Goal: Communication & Community: Answer question/provide support

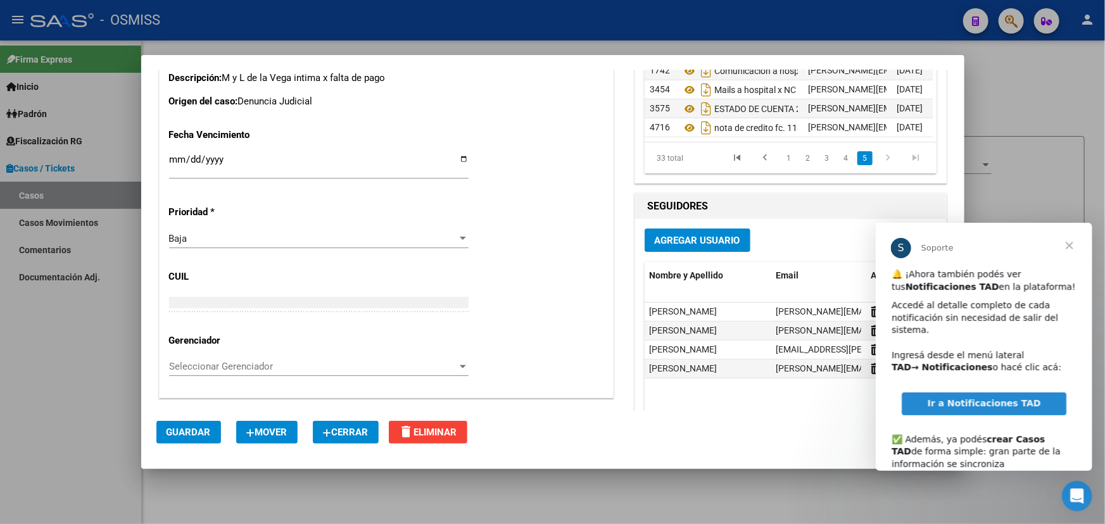
scroll to position [1982, 0]
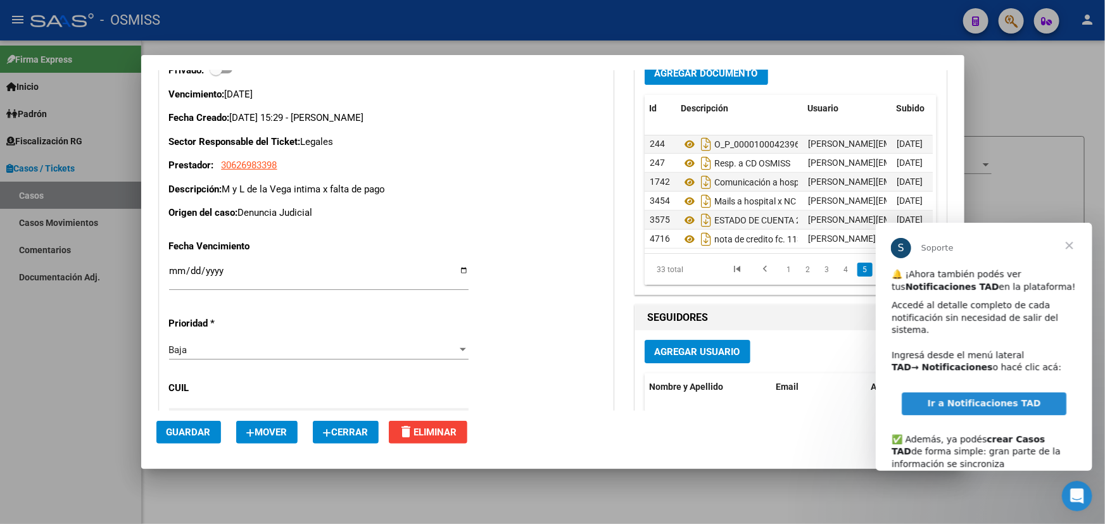
click at [1072, 244] on span "Cerrar" at bounding box center [1069, 245] width 46 height 46
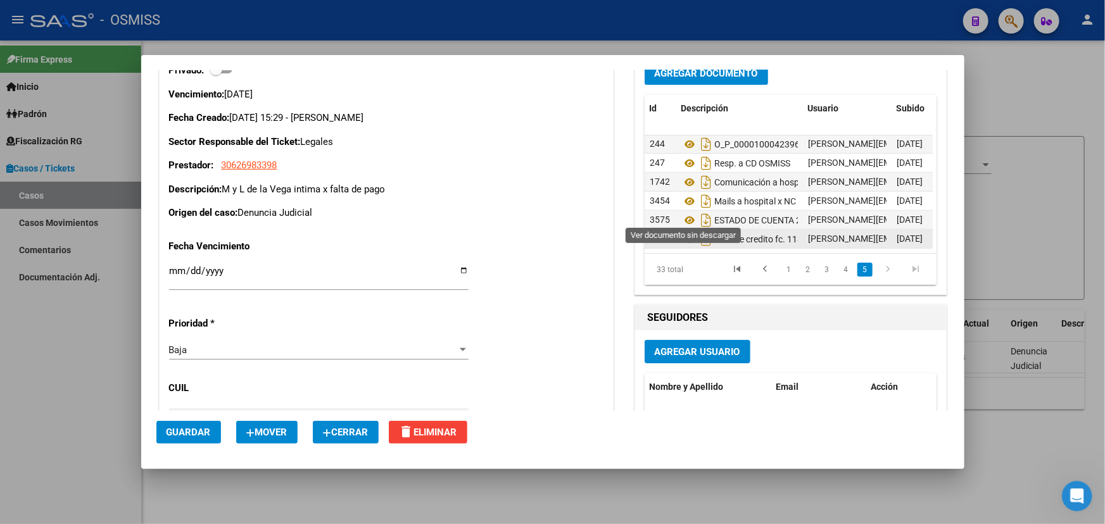
click at [684, 232] on icon at bounding box center [689, 239] width 16 height 15
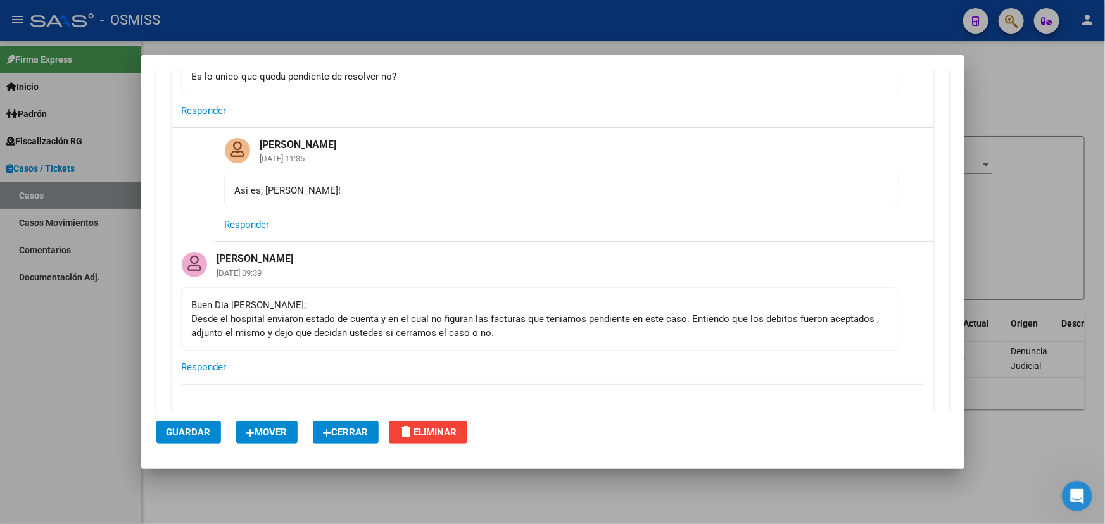
scroll to position [1463, 0]
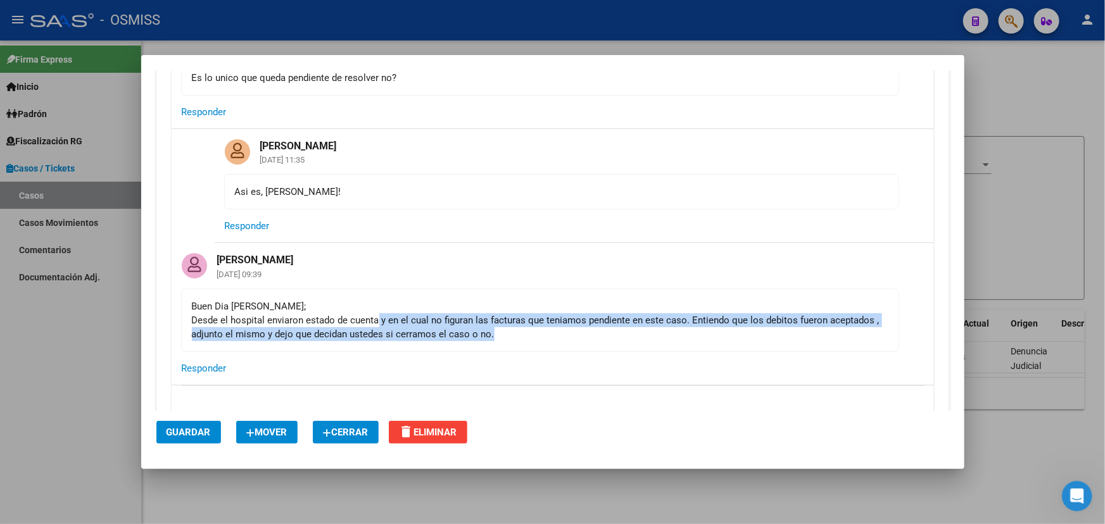
drag, startPoint x: 463, startPoint y: 311, endPoint x: 598, endPoint y: 319, distance: 135.1
click at [571, 315] on div "Buen Dia Fany; Desde el hospital enviaron estado de cuenta y en el cual no figu…" at bounding box center [540, 320] width 696 height 42
click at [635, 322] on div "Buen Dia Fany; Desde el hospital enviaron estado de cuenta y en el cual no figu…" at bounding box center [540, 320] width 696 height 42
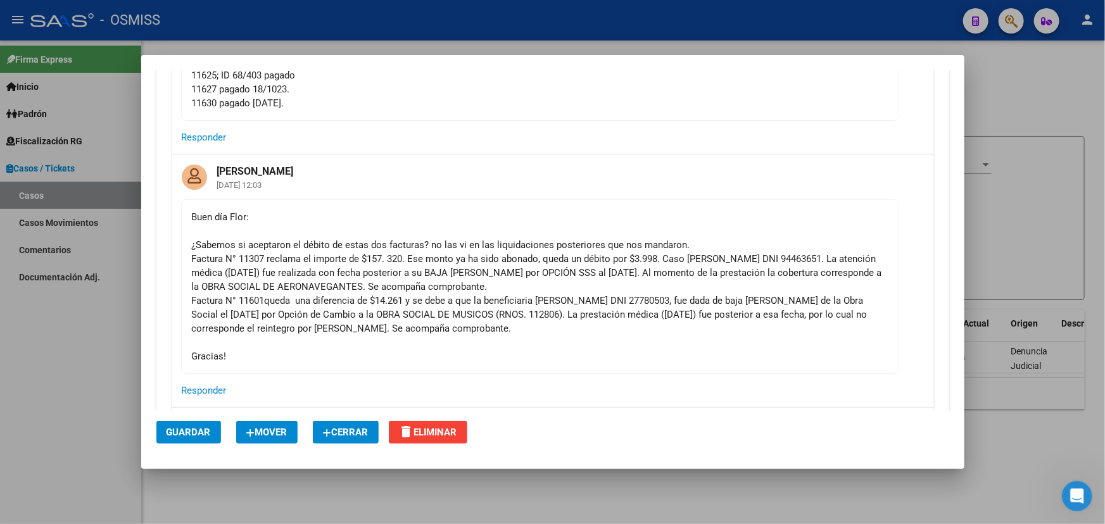
scroll to position [427, 0]
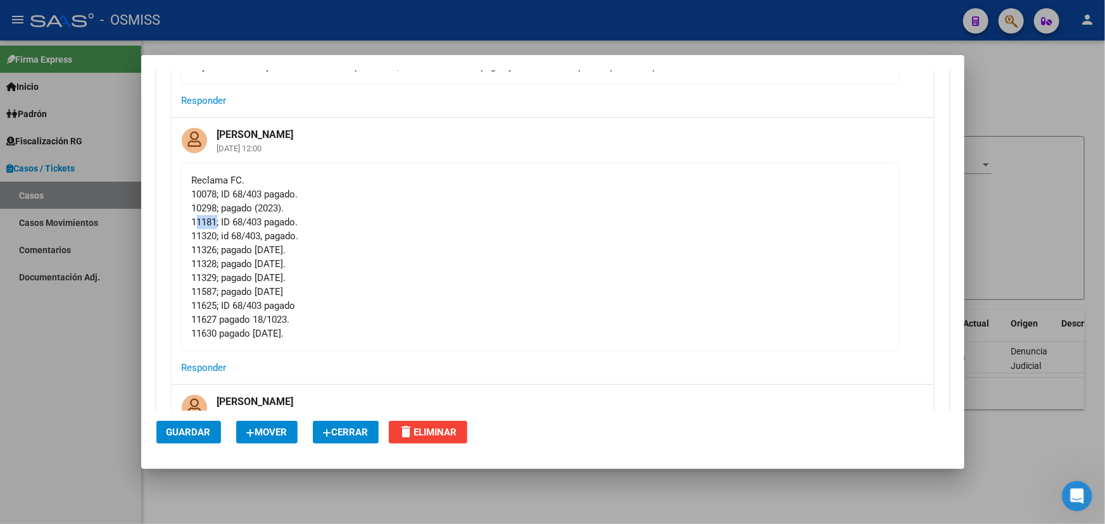
drag, startPoint x: 193, startPoint y: 217, endPoint x: 227, endPoint y: 229, distance: 36.0
click at [222, 227] on div "Reclama FC. 10078; ID 68/403 pagado. 10298; pagado (2023). 11181; ID 68/403 pag…" at bounding box center [540, 256] width 696 height 167
click at [270, 237] on div "Reclama FC. 10078; ID 68/403 pagado. 10298; pagado (2023). 11181; ID 68/403 pag…" at bounding box center [540, 256] width 696 height 167
drag, startPoint x: 305, startPoint y: 240, endPoint x: 185, endPoint y: 239, distance: 120.3
click at [185, 239] on mat-card-content "Reclama FC. 10078; ID 68/403 pagado. 10298; pagado (2023). 11181; ID 68/403 pag…" at bounding box center [540, 257] width 718 height 189
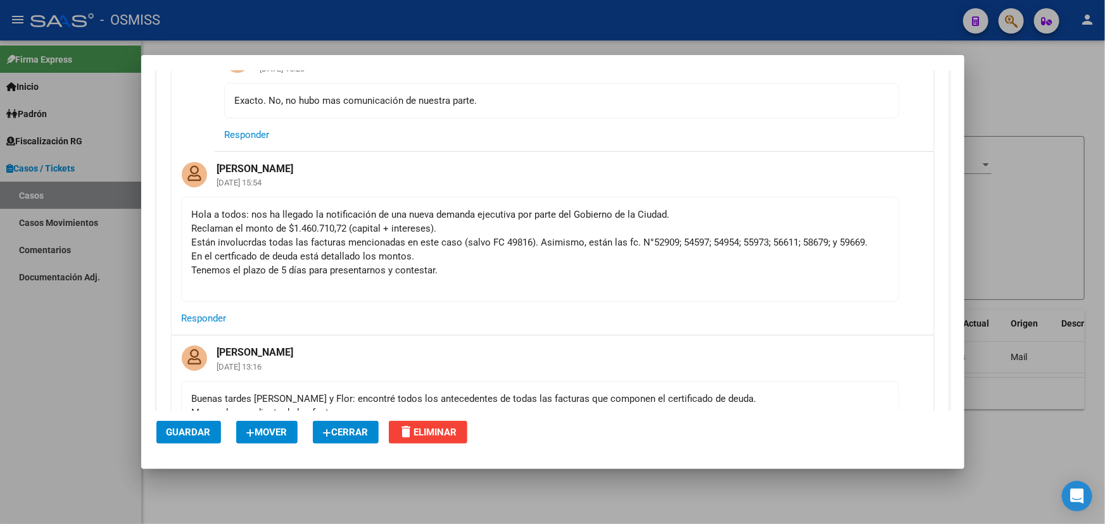
scroll to position [791, 0]
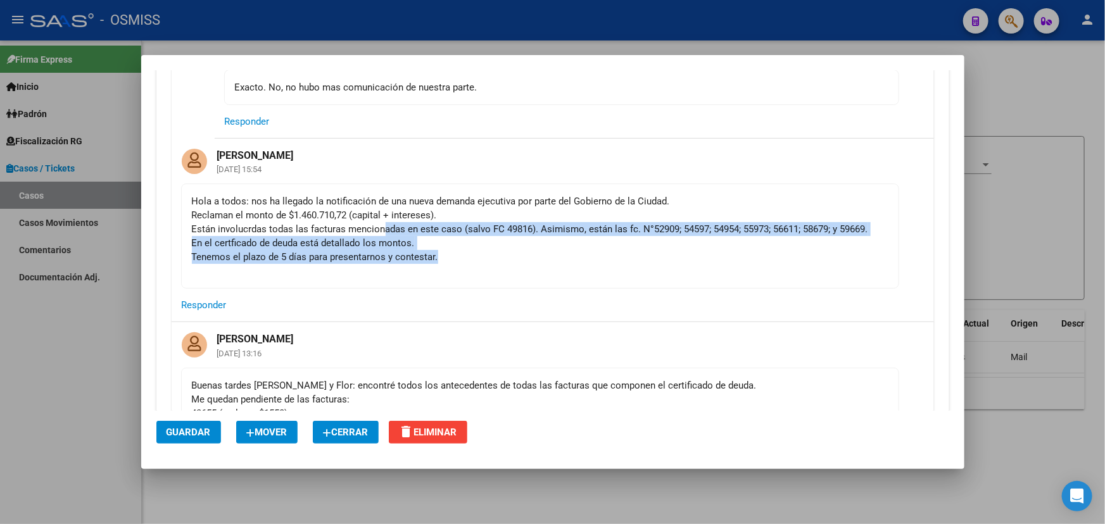
drag, startPoint x: 384, startPoint y: 224, endPoint x: 793, endPoint y: 258, distance: 411.0
click at [793, 258] on div "Hola a todos: nos ha llegado la notificación de una nueva demanda ejecutiva por…" at bounding box center [540, 236] width 696 height 84
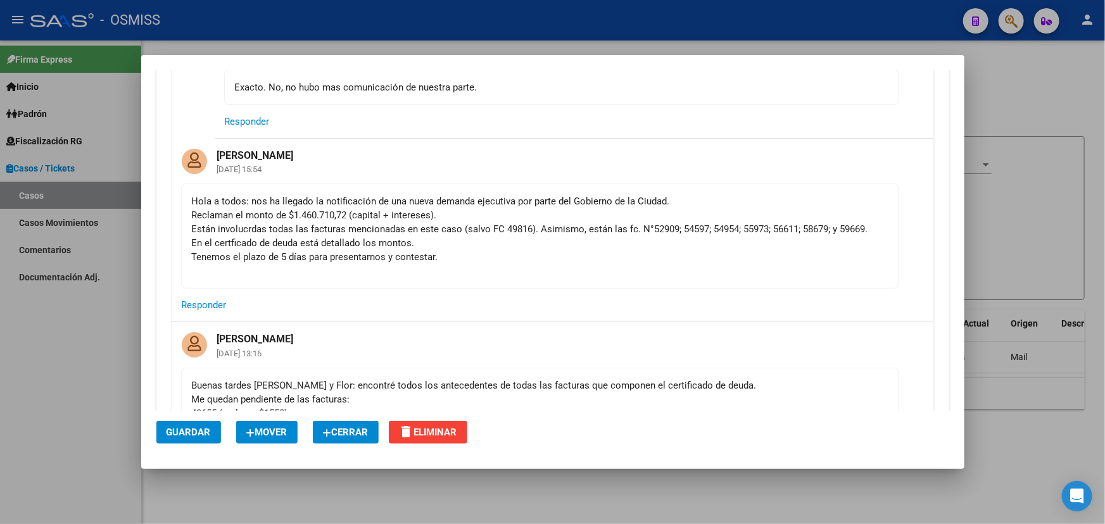
click at [836, 265] on div "Hola a todos: nos ha llegado la notificación de una nueva demanda ejecutiva por…" at bounding box center [540, 236] width 696 height 84
drag, startPoint x: 301, startPoint y: 225, endPoint x: 544, endPoint y: 260, distance: 244.9
click at [463, 229] on div "Hola a todos: nos ha llegado la notificación de una nueva demanda ejecutiva por…" at bounding box center [540, 236] width 696 height 84
click at [577, 264] on div "Hola a todos: nos ha llegado la notificación de una nueva demanda ejecutiva por…" at bounding box center [540, 236] width 696 height 84
drag, startPoint x: 244, startPoint y: 222, endPoint x: 429, endPoint y: 240, distance: 185.8
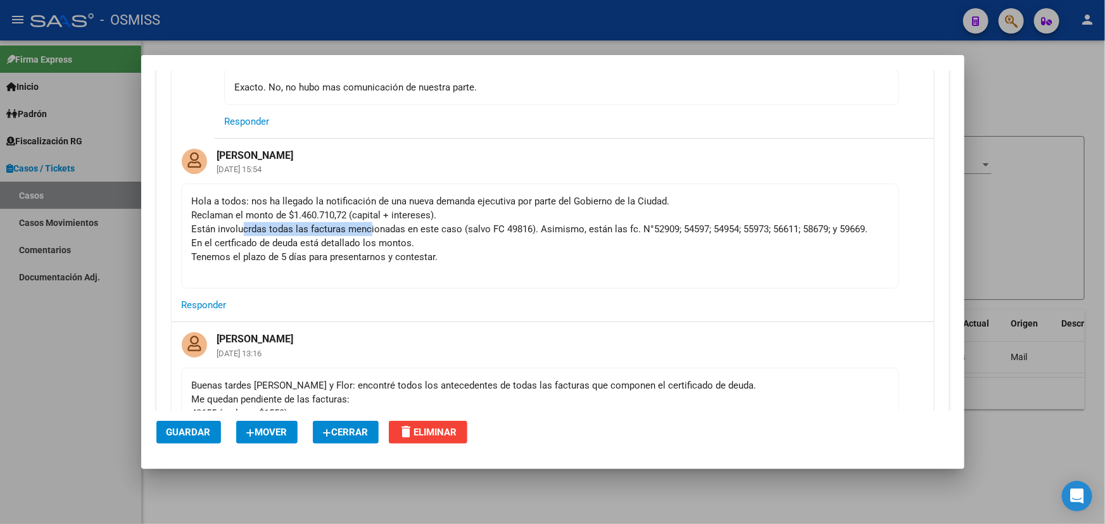
click at [370, 224] on div "Hola a todos: nos ha llegado la notificación de una nueva demanda ejecutiva por…" at bounding box center [540, 236] width 696 height 84
click at [480, 246] on div "Hola a todos: nos ha llegado la notificación de una nueva demanda ejecutiva por…" at bounding box center [540, 236] width 696 height 84
drag, startPoint x: 518, startPoint y: 282, endPoint x: 397, endPoint y: 266, distance: 122.0
click at [399, 262] on mat-card-content "Hola a todos: nos ha llegado la notificación de una nueva demanda ejecutiva por…" at bounding box center [540, 236] width 718 height 105
click at [717, 276] on div "Hola a todos: nos ha llegado la notificación de una nueva demanda ejecutiva por…" at bounding box center [540, 236] width 696 height 84
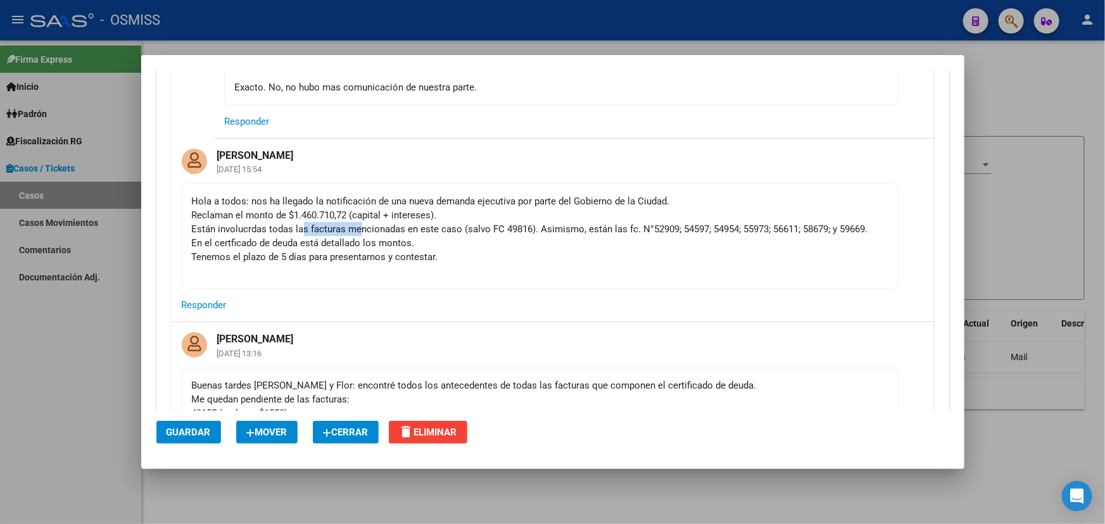
drag, startPoint x: 303, startPoint y: 223, endPoint x: 366, endPoint y: 224, distance: 62.7
click at [366, 224] on div "Hola a todos: nos ha llegado la notificación de una nueva demanda ejecutiva por…" at bounding box center [540, 236] width 696 height 84
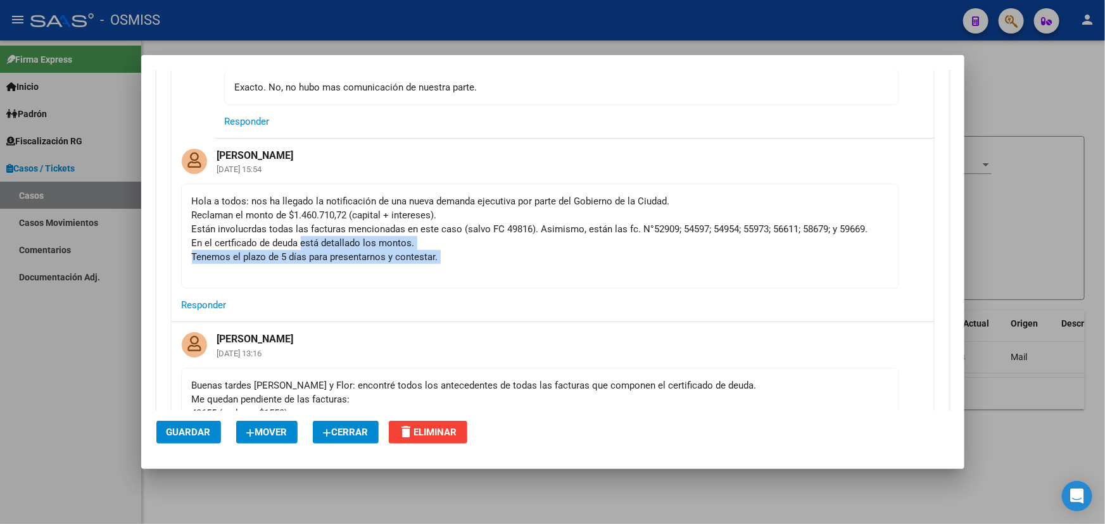
drag, startPoint x: 472, startPoint y: 265, endPoint x: 299, endPoint y: 248, distance: 173.7
click at [299, 248] on div "Hola a todos: nos ha llegado la notificación de una nueva demanda ejecutiva por…" at bounding box center [540, 236] width 696 height 84
click at [472, 250] on div "Hola a todos: nos ha llegado la notificación de una nueva demanda ejecutiva por…" at bounding box center [540, 236] width 696 height 84
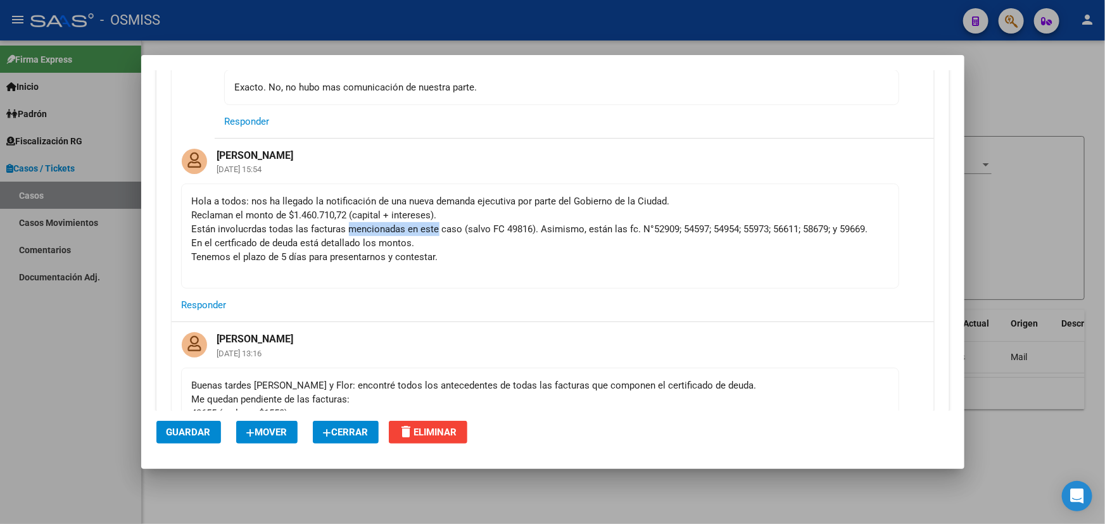
drag, startPoint x: 350, startPoint y: 225, endPoint x: 482, endPoint y: 232, distance: 131.9
click at [436, 223] on div "Hola a todos: nos ha llegado la notificación de una nueva demanda ejecutiva por…" at bounding box center [540, 236] width 696 height 84
click at [482, 232] on div "Hola a todos: nos ha llegado la notificación de una nueva demanda ejecutiva por…" at bounding box center [540, 236] width 696 height 84
drag, startPoint x: 325, startPoint y: 219, endPoint x: 412, endPoint y: 222, distance: 87.4
click at [412, 222] on div "Hola a todos: nos ha llegado la notificación de una nueva demanda ejecutiva por…" at bounding box center [540, 236] width 696 height 84
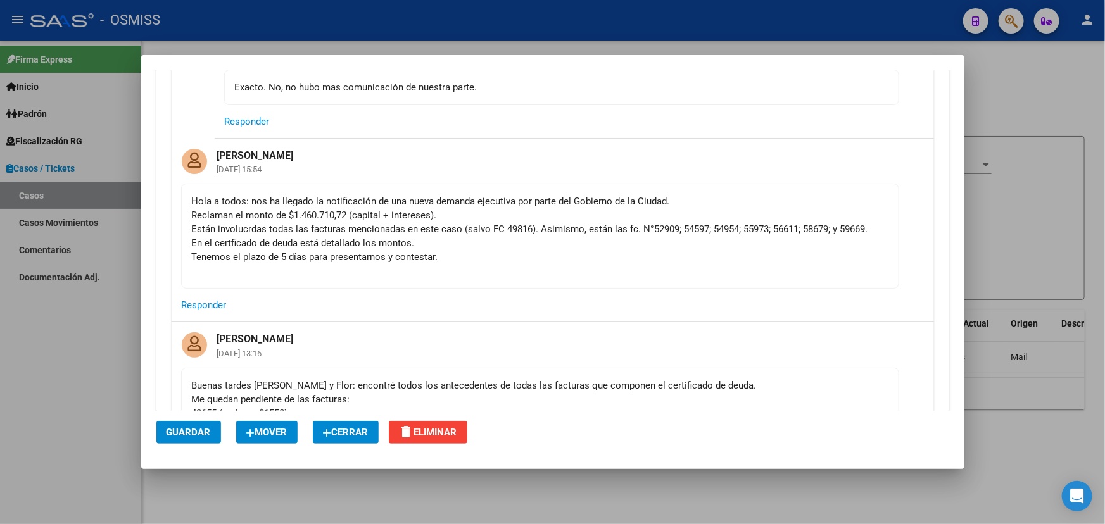
click at [574, 232] on div "Hola a todos: nos ha llegado la notificación de una nueva demanda ejecutiva por…" at bounding box center [540, 236] width 696 height 84
drag, startPoint x: 502, startPoint y: 223, endPoint x: 563, endPoint y: 227, distance: 60.9
click at [505, 224] on div "Hola a todos: nos ha llegado la notificación de una nueva demanda ejecutiva por…" at bounding box center [540, 236] width 696 height 84
click at [591, 227] on div "Hola a todos: nos ha llegado la notificación de una nueva demanda ejecutiva por…" at bounding box center [540, 236] width 696 height 84
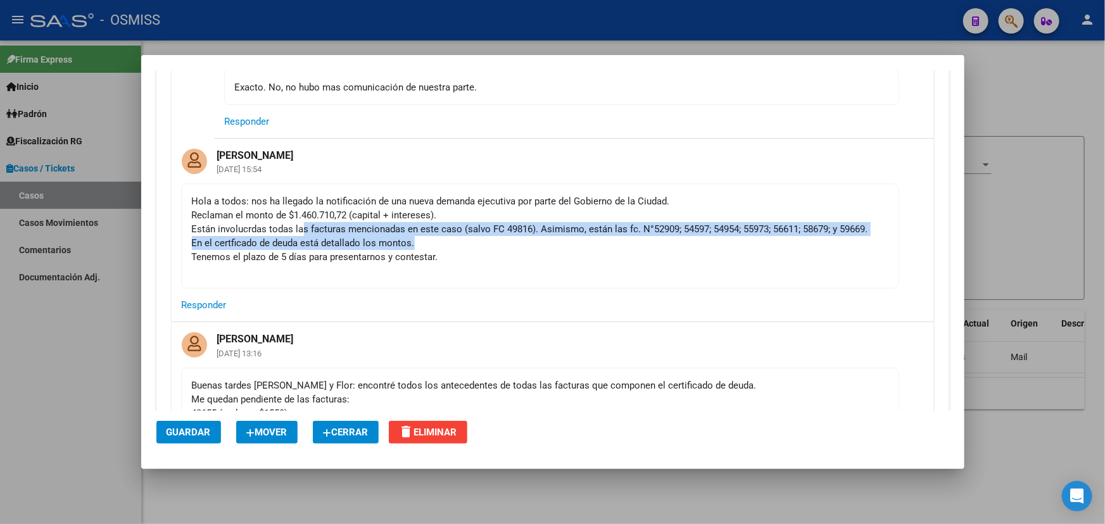
drag, startPoint x: 302, startPoint y: 234, endPoint x: 428, endPoint y: 239, distance: 126.1
click at [428, 239] on div "Hola a todos: nos ha llegado la notificación de una nueva demanda ejecutiva por…" at bounding box center [540, 236] width 696 height 84
click at [542, 234] on div "Hola a todos: nos ha llegado la notificación de una nueva demanda ejecutiva por…" at bounding box center [540, 236] width 696 height 84
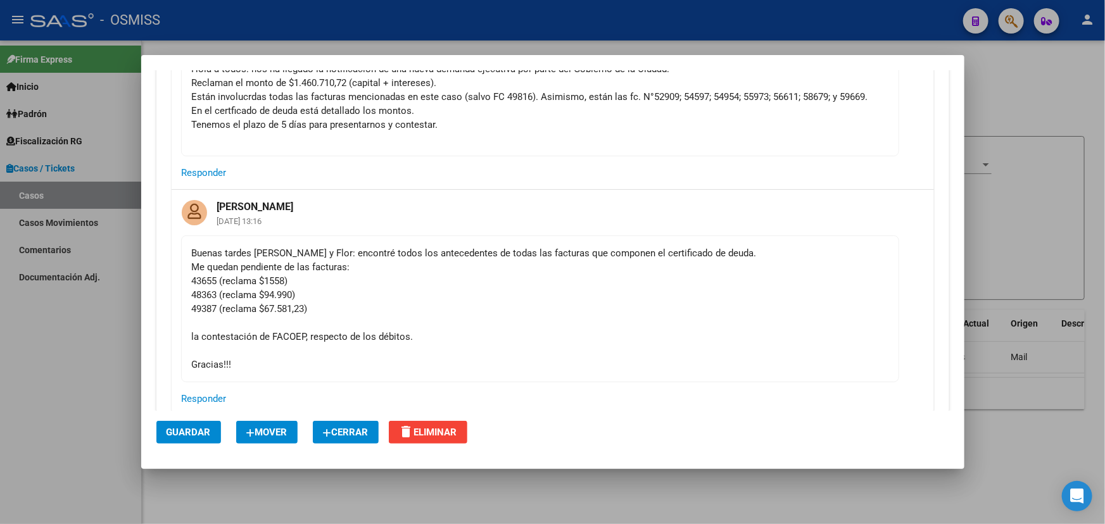
scroll to position [963, 0]
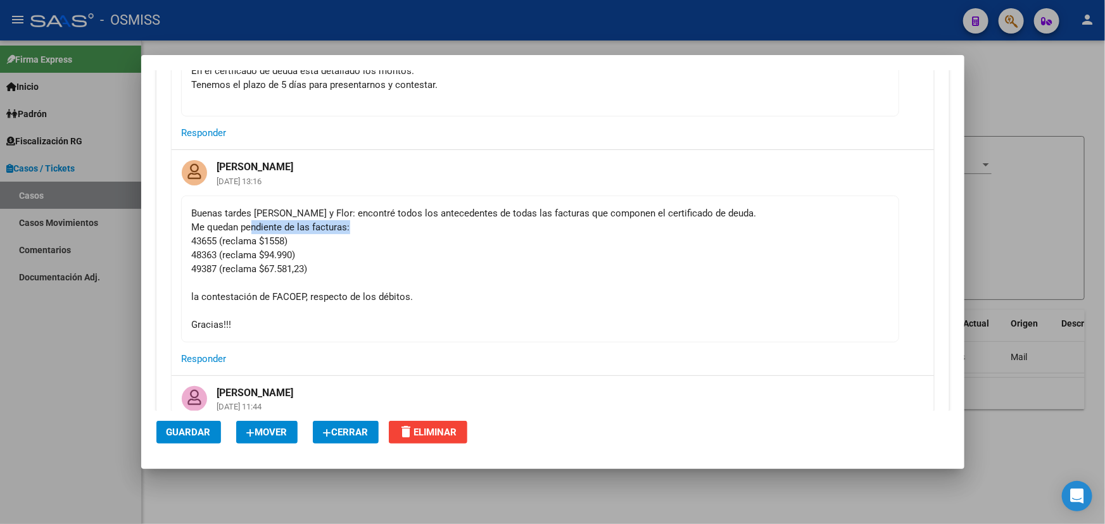
drag, startPoint x: 341, startPoint y: 222, endPoint x: 546, endPoint y: 223, distance: 204.5
click at [542, 222] on div "Buenas tardes Caro y Flor: encontré todos los antecedentes de todas las factura…" at bounding box center [540, 268] width 696 height 125
drag, startPoint x: 616, startPoint y: 259, endPoint x: 357, endPoint y: 261, distance: 258.9
click at [615, 259] on div "Buenas tardes Caro y Flor: encontré todos los antecedentes de todas las factura…" at bounding box center [540, 268] width 696 height 125
drag, startPoint x: 322, startPoint y: 254, endPoint x: 345, endPoint y: 258, distance: 23.7
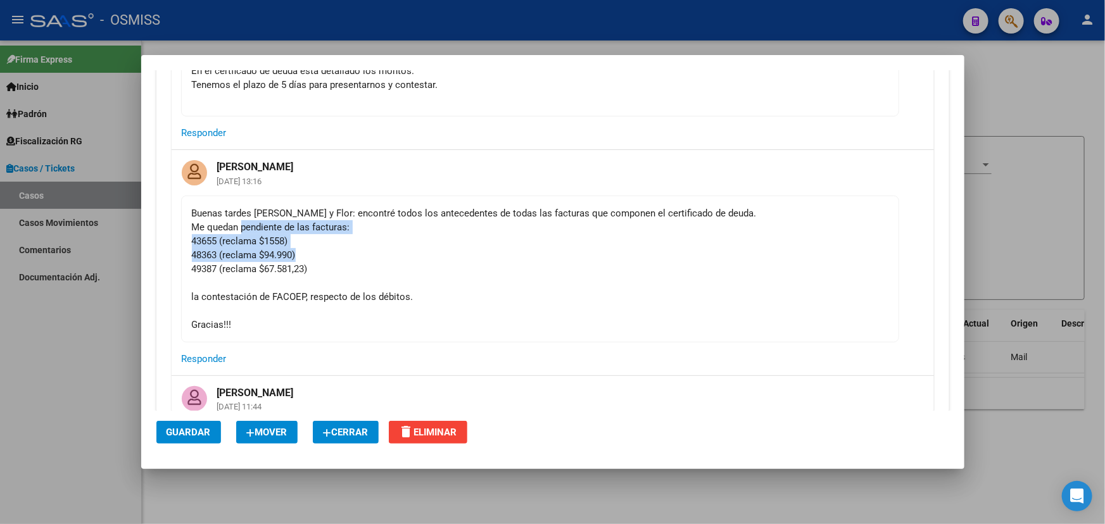
click at [343, 257] on div "Buenas tardes Caro y Flor: encontré todos los antecedentes de todas las factura…" at bounding box center [540, 268] width 696 height 125
click at [441, 279] on div "Buenas tardes Caro y Flor: encontré todos los antecedentes de todas las factura…" at bounding box center [540, 268] width 696 height 125
drag, startPoint x: 222, startPoint y: 230, endPoint x: 412, endPoint y: 245, distance: 189.9
click at [384, 240] on div "Buenas tardes Caro y Flor: encontré todos los antecedentes de todas las factura…" at bounding box center [540, 268] width 696 height 125
click at [458, 246] on div "Buenas tardes Caro y Flor: encontré todos los antecedentes de todas las factura…" at bounding box center [540, 268] width 696 height 125
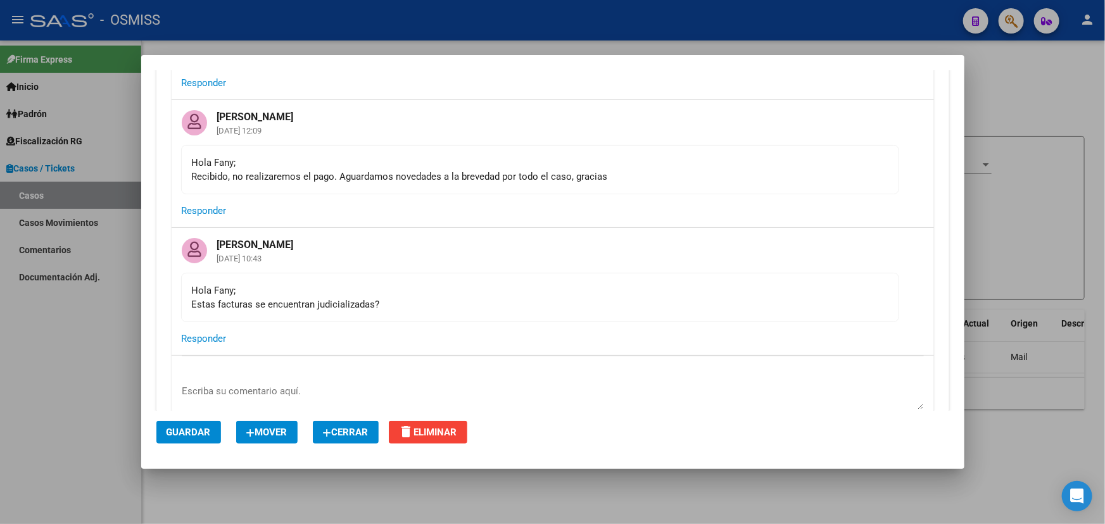
scroll to position [2460, 0]
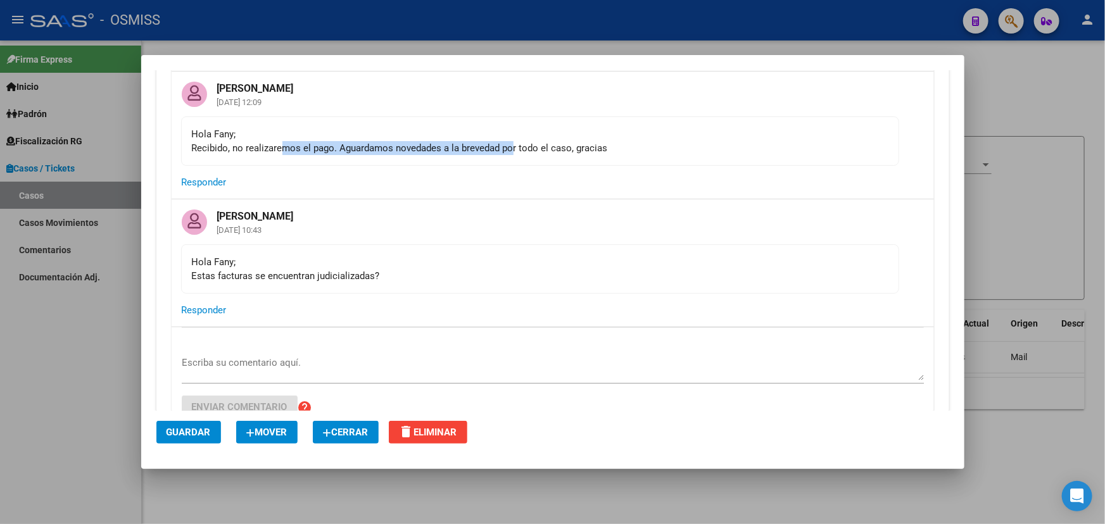
drag, startPoint x: 284, startPoint y: 145, endPoint x: 567, endPoint y: 141, distance: 282.4
click at [549, 146] on div "Hola Fany; Recibido, no realizaremos el pago. Aguardamos novedades a la breveda…" at bounding box center [540, 141] width 696 height 28
click at [625, 132] on div "Hola Fany; Recibido, no realizaremos el pago. Aguardamos novedades a la breveda…" at bounding box center [540, 141] width 696 height 28
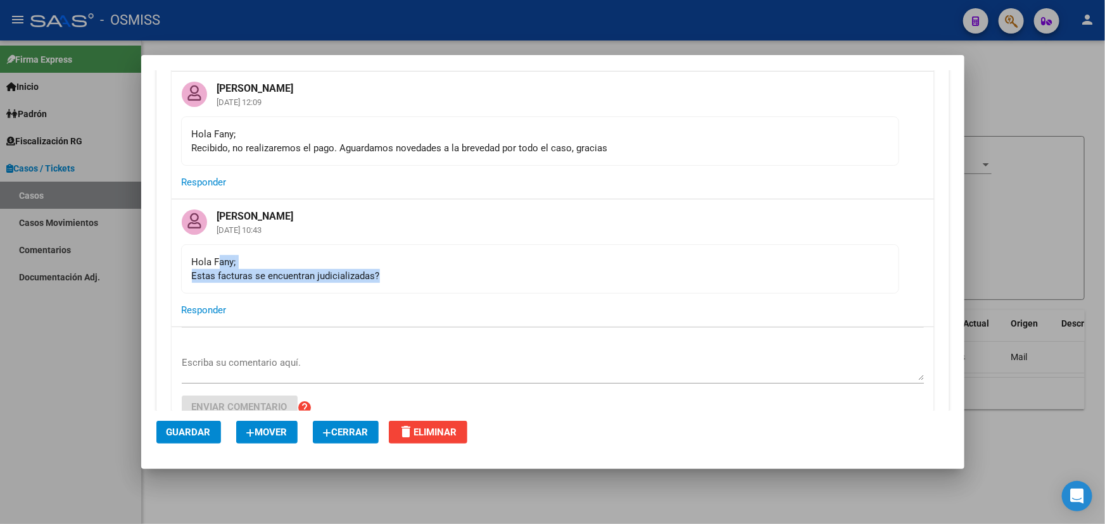
drag, startPoint x: 234, startPoint y: 252, endPoint x: 445, endPoint y: 272, distance: 212.4
click at [399, 270] on mat-card-content "Hola Fany; Estas facturas se encuentran judicializadas?" at bounding box center [540, 268] width 718 height 49
click at [445, 272] on div "Hola Fany; Estas facturas se encuentran judicializadas?" at bounding box center [540, 269] width 696 height 28
drag, startPoint x: 255, startPoint y: 275, endPoint x: 453, endPoint y: 284, distance: 198.3
click at [450, 284] on mat-card-content "Hola Fany; Estas facturas se encuentran judicializadas?" at bounding box center [540, 268] width 718 height 49
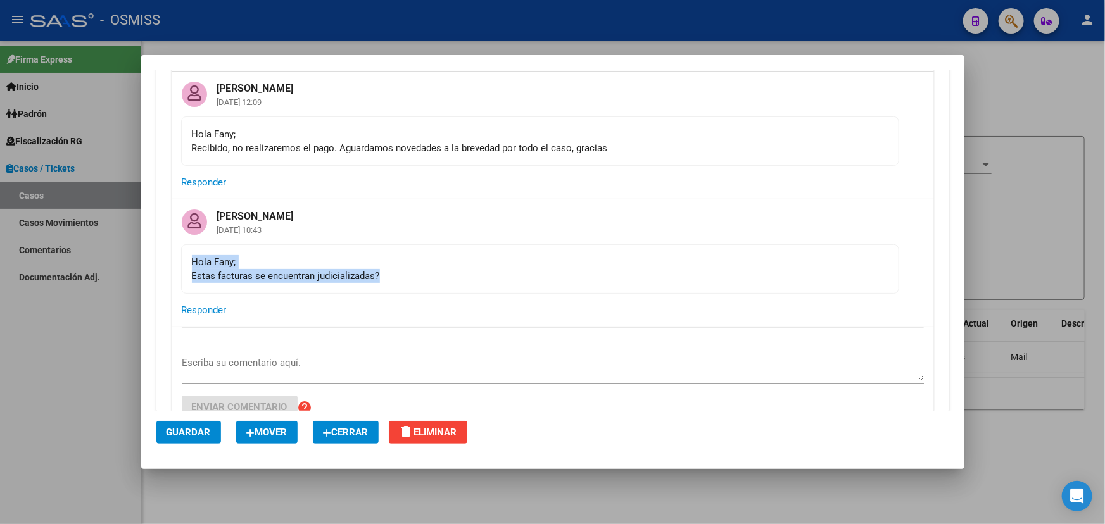
click at [479, 279] on div "Hola Fany; Estas facturas se encuentran judicializadas?" at bounding box center [540, 269] width 696 height 28
drag, startPoint x: 522, startPoint y: 278, endPoint x: 456, endPoint y: 272, distance: 66.1
click at [196, 255] on div "Hola Fany; Estas facturas se encuentran judicializadas?" at bounding box center [540, 269] width 696 height 28
click at [458, 272] on div "Hola Fany; Estas facturas se encuentran judicializadas?" at bounding box center [540, 269] width 696 height 28
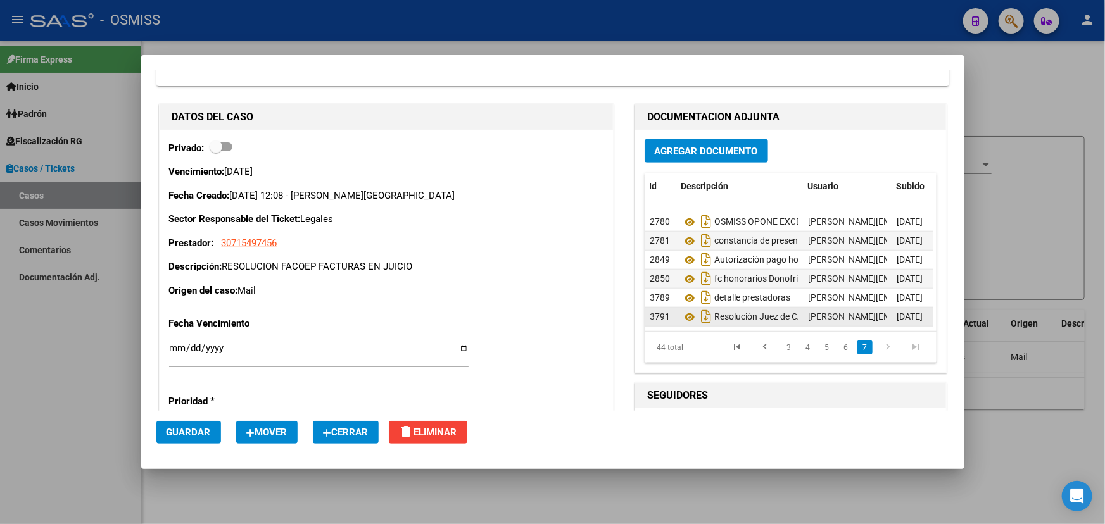
scroll to position [2862, 0]
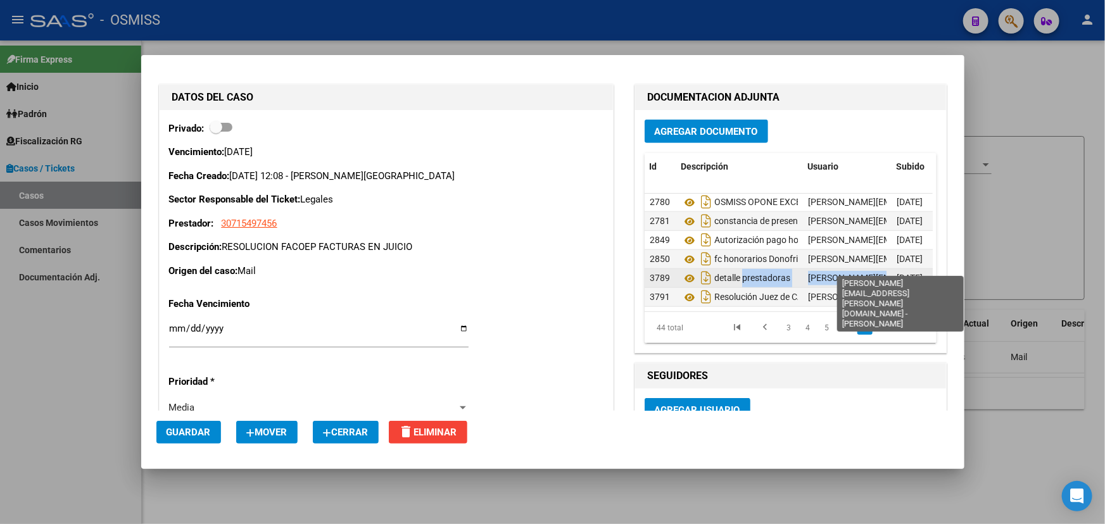
drag, startPoint x: 745, startPoint y: 269, endPoint x: 831, endPoint y: 266, distance: 85.5
click at [858, 269] on div "3789 detalle prestadoras florencia.vicens@osmiss.org.ar - Florencia Vicens 25/0…" at bounding box center [831, 278] width 374 height 19
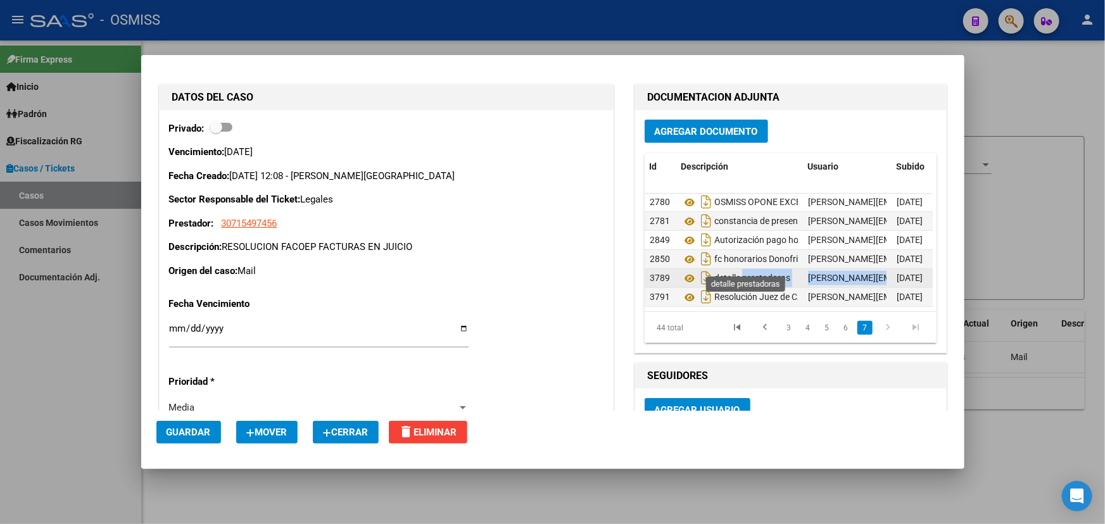
click at [743, 273] on span "detalle prestadoras" at bounding box center [752, 278] width 76 height 10
drag, startPoint x: 739, startPoint y: 262, endPoint x: 776, endPoint y: 268, distance: 36.6
click at [776, 273] on span "detalle prestadoras" at bounding box center [752, 278] width 76 height 10
click at [779, 273] on span "detalle prestadoras" at bounding box center [752, 278] width 76 height 10
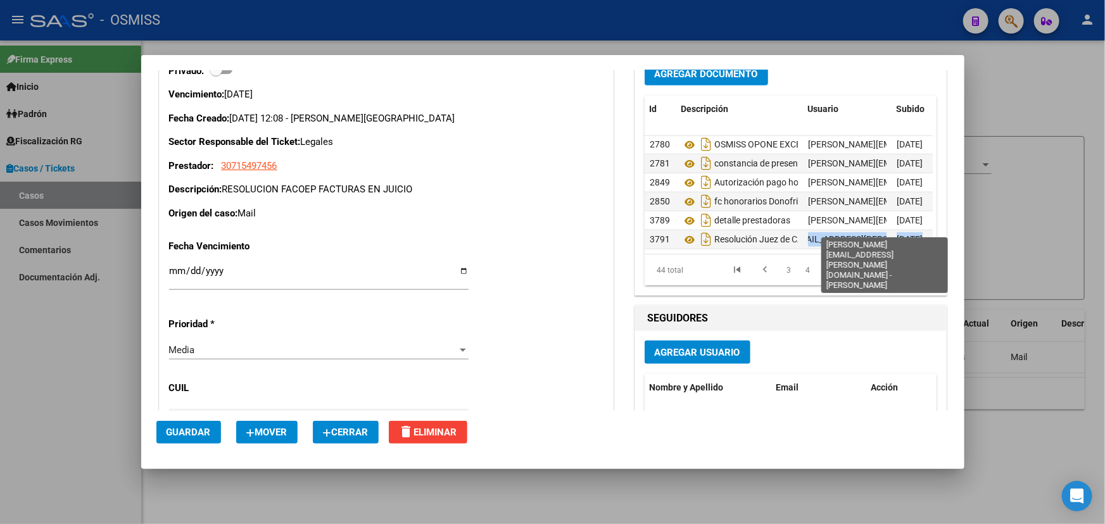
scroll to position [730, 94]
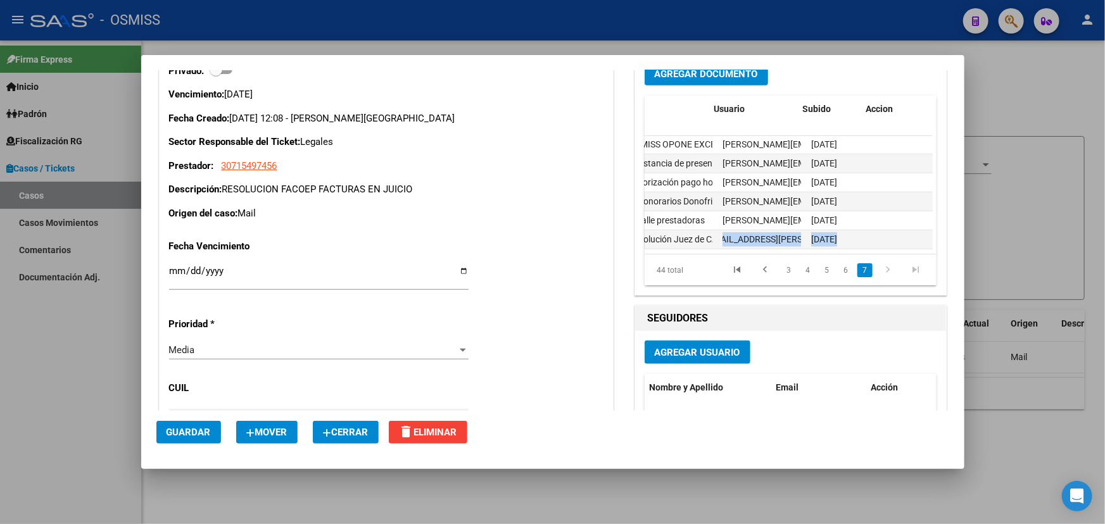
drag, startPoint x: 859, startPoint y: 222, endPoint x: 933, endPoint y: 222, distance: 73.4
click at [933, 222] on div "Agregar Documento Id Descripción Usuario Subido Accion 2780 OSMISS OPONE EXCEPC…" at bounding box center [790, 174] width 311 height 242
click at [827, 234] on div "25/04/2025" at bounding box center [837, 239] width 53 height 15
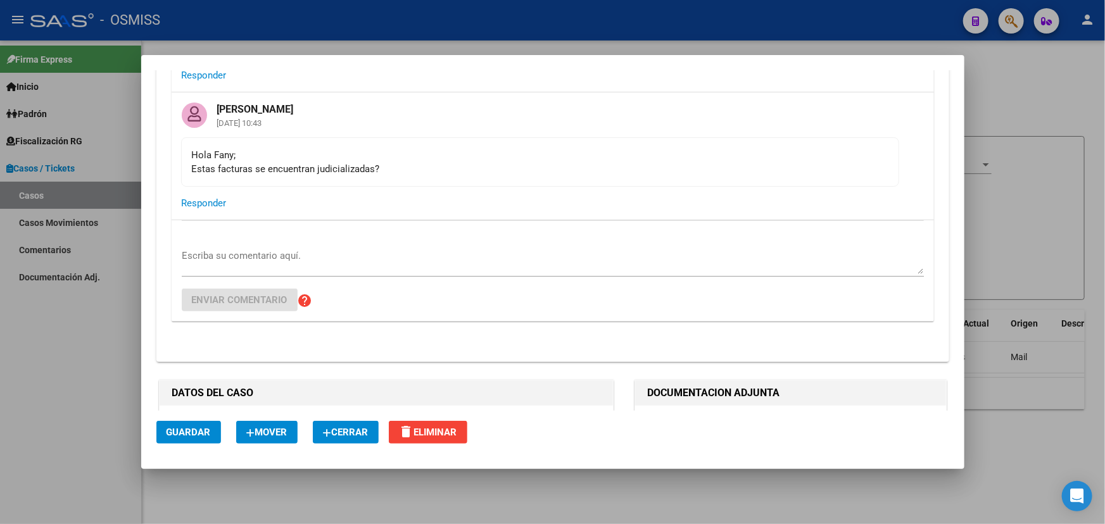
scroll to position [2460, 0]
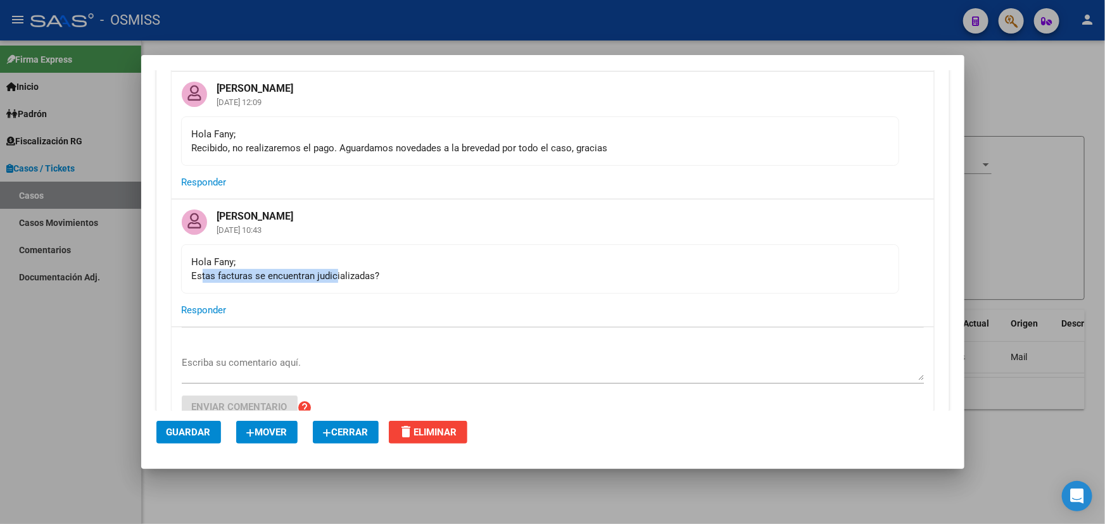
drag, startPoint x: 200, startPoint y: 275, endPoint x: 346, endPoint y: 278, distance: 145.6
click at [339, 278] on div "Hola Fany; Estas facturas se encuentran judicializadas?" at bounding box center [540, 269] width 696 height 28
click at [413, 275] on div "Hola Fany; Estas facturas se encuentran judicializadas?" at bounding box center [540, 269] width 696 height 28
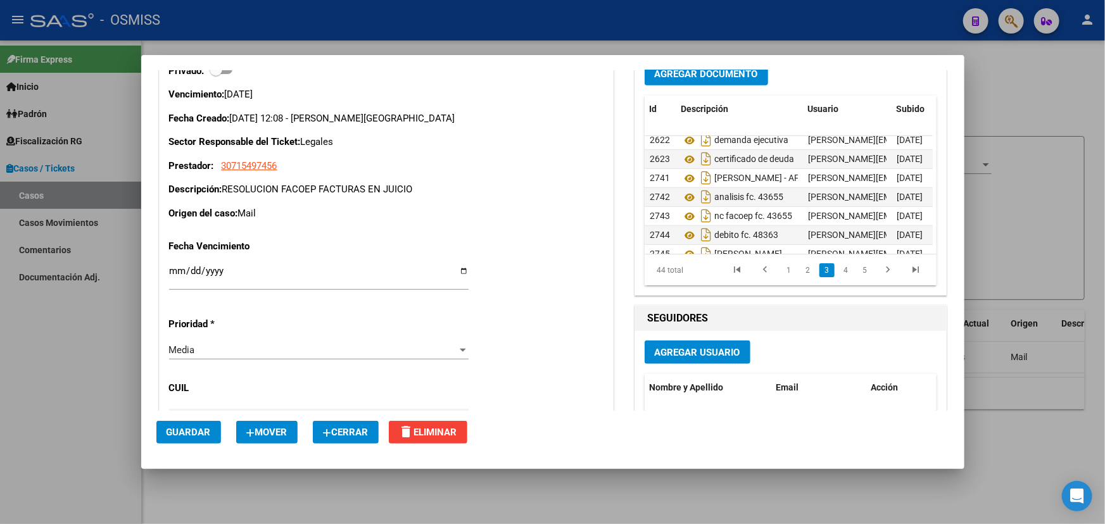
scroll to position [327, 0]
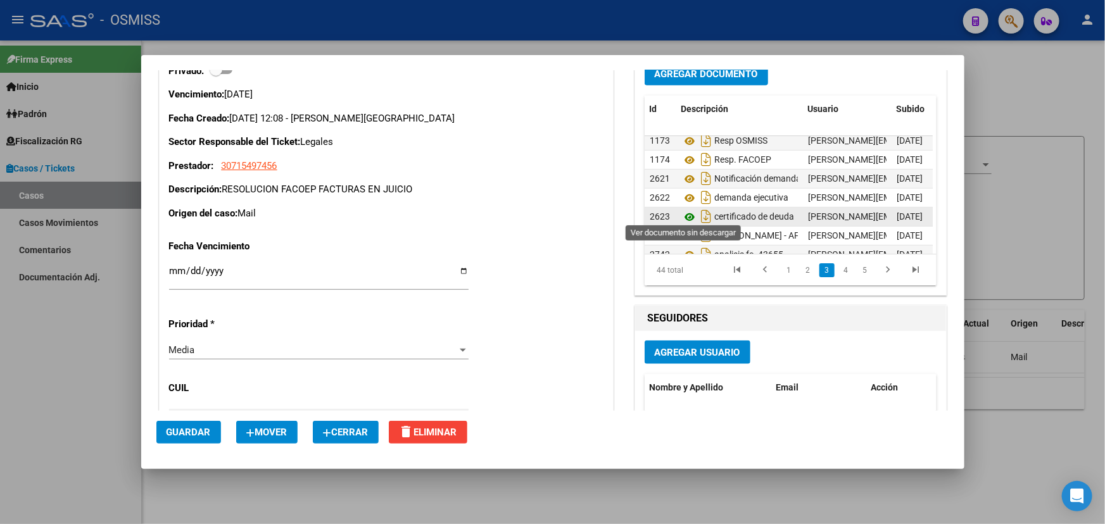
click at [684, 213] on icon at bounding box center [689, 217] width 16 height 15
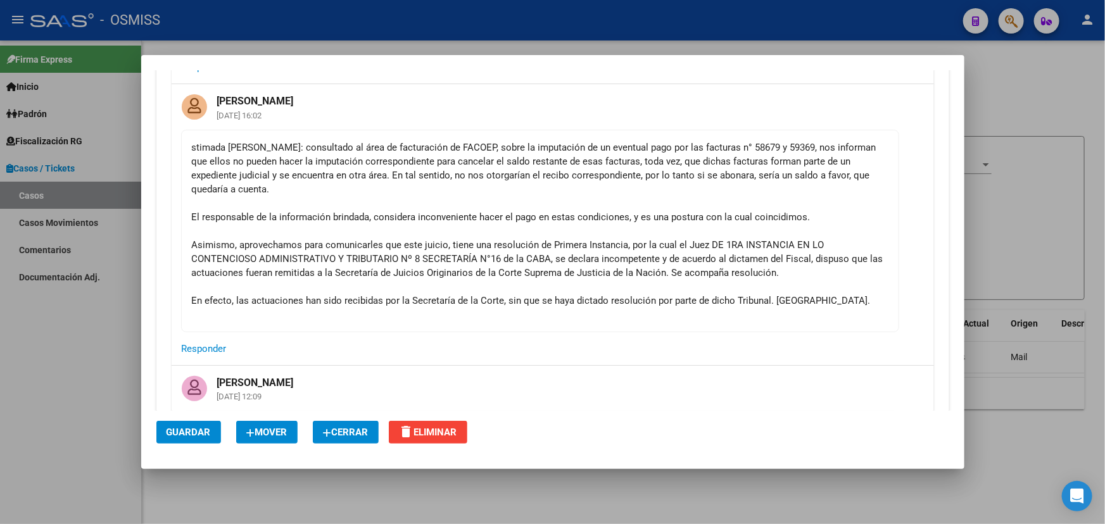
scroll to position [2172, 0]
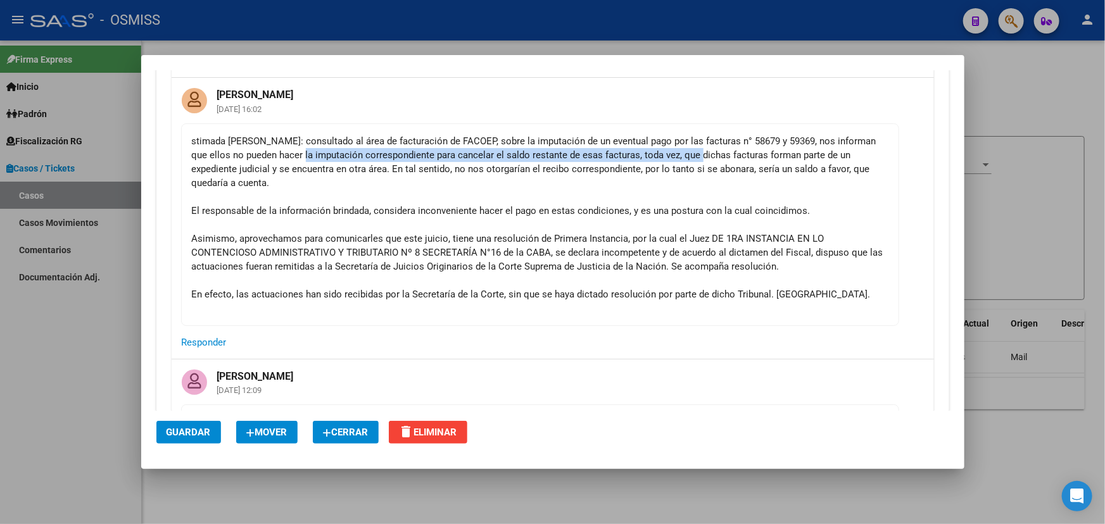
drag, startPoint x: 309, startPoint y: 157, endPoint x: 741, endPoint y: 164, distance: 431.8
click at [698, 158] on div "stimada Florencia: consultado al área de facturación de FACOEP, sobre la imputa…" at bounding box center [540, 224] width 696 height 181
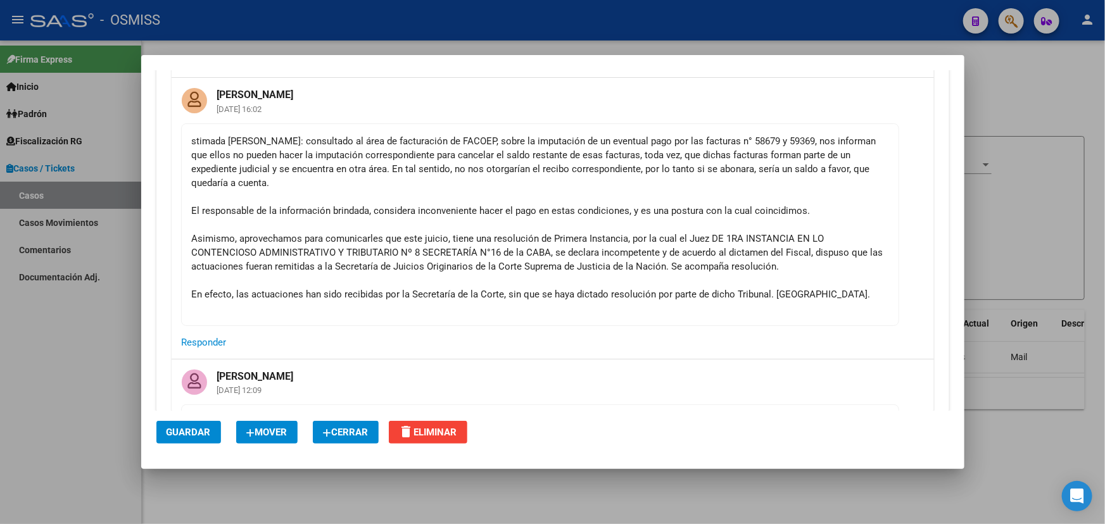
click at [772, 177] on div "stimada Florencia: consultado al área de facturación de FACOEP, sobre la imputa…" at bounding box center [540, 224] width 696 height 181
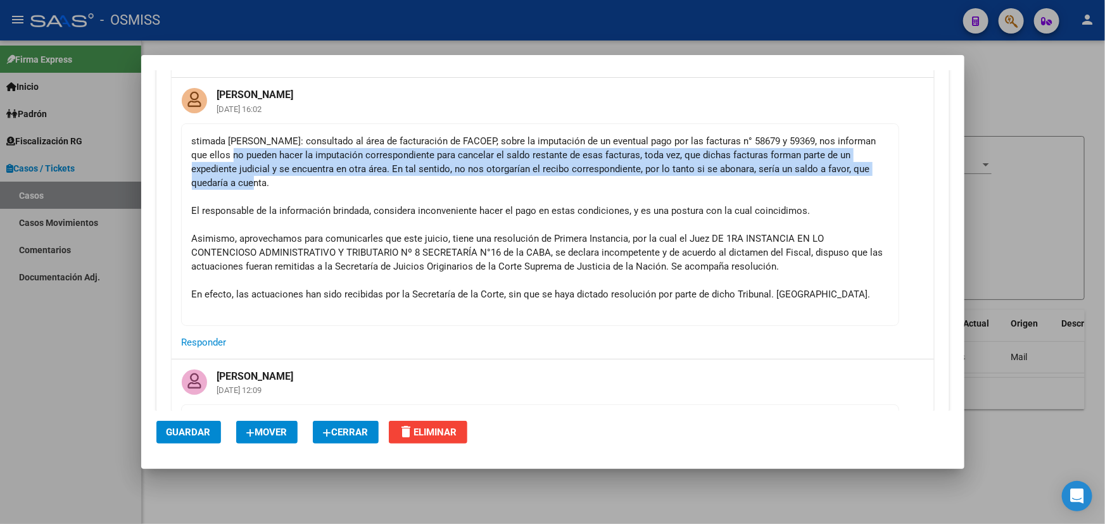
drag, startPoint x: 339, startPoint y: 170, endPoint x: 612, endPoint y: 173, distance: 272.9
click at [612, 173] on div "stimada Florencia: consultado al área de facturación de FACOEP, sobre la imputa…" at bounding box center [540, 224] width 696 height 181
click at [730, 177] on div "stimada Florencia: consultado al área de facturación de FACOEP, sobre la imputa…" at bounding box center [540, 224] width 696 height 181
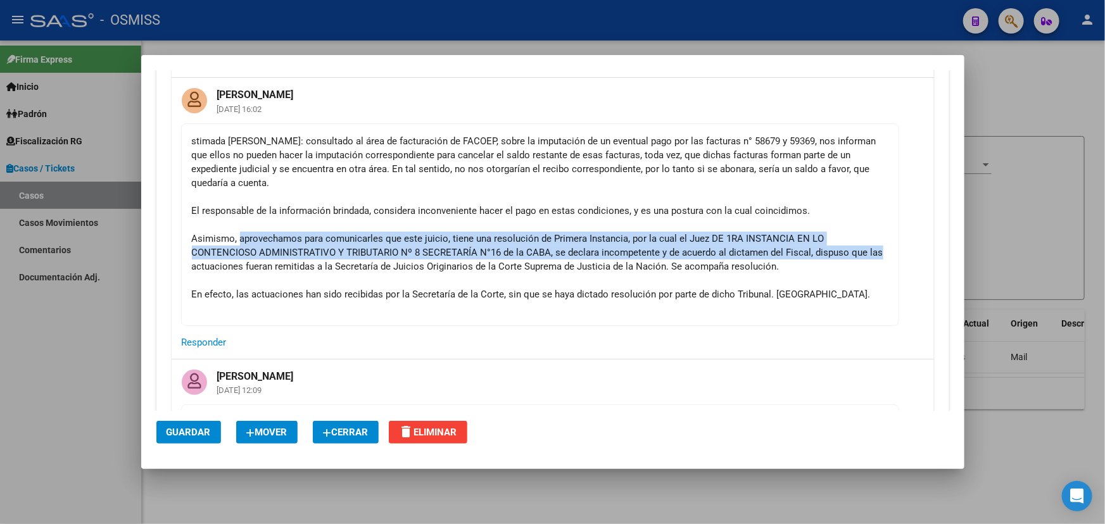
drag, startPoint x: 244, startPoint y: 238, endPoint x: 959, endPoint y: 244, distance: 714.2
click at [959, 244] on mat-dialog-content "Editar Caso/Ticket COMENTARIOS DEL CASO Florencia Vicens 24/04/2024 16:14 Buena…" at bounding box center [552, 240] width 823 height 341
click at [632, 234] on div "stimada Florencia: consultado al área de facturación de FACOEP, sobre la imputa…" at bounding box center [540, 224] width 696 height 181
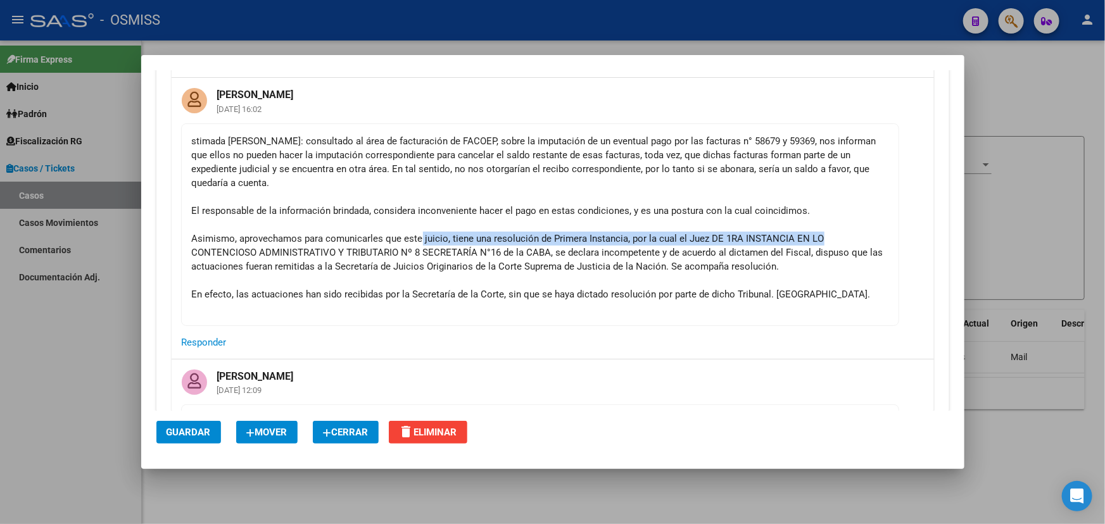
drag, startPoint x: 439, startPoint y: 228, endPoint x: 849, endPoint y: 232, distance: 409.6
click at [849, 232] on div "stimada Florencia: consultado al área de facturación de FACOEP, sobre la imputa…" at bounding box center [540, 224] width 696 height 181
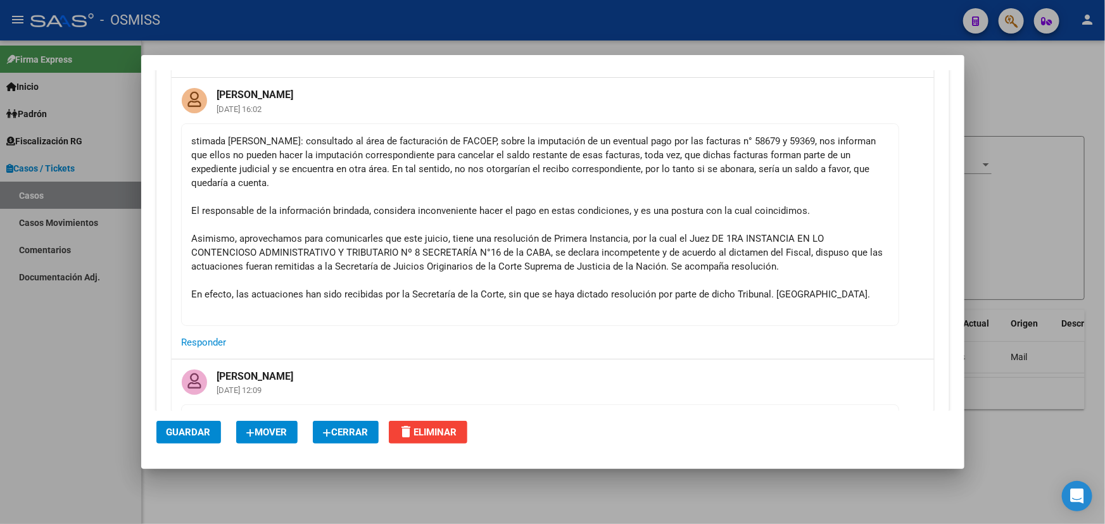
click at [882, 250] on mat-card-content "stimada Florencia: consultado al área de facturación de FACOEP, sobre la imputa…" at bounding box center [540, 224] width 718 height 203
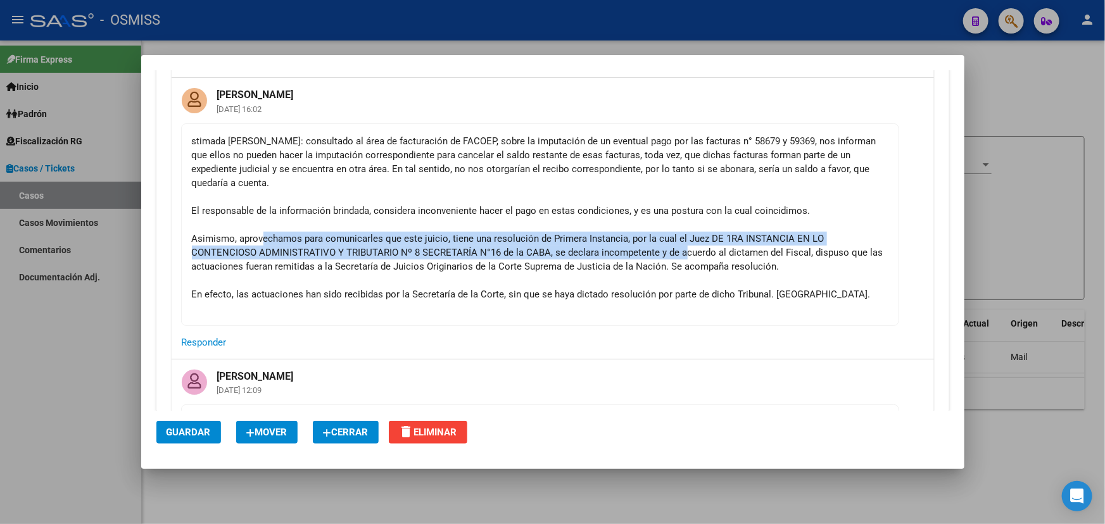
drag, startPoint x: 297, startPoint y: 243, endPoint x: 722, endPoint y: 252, distance: 425.5
click at [693, 248] on div "stimada Florencia: consultado al área de facturación de FACOEP, sobre la imputa…" at bounding box center [540, 224] width 696 height 181
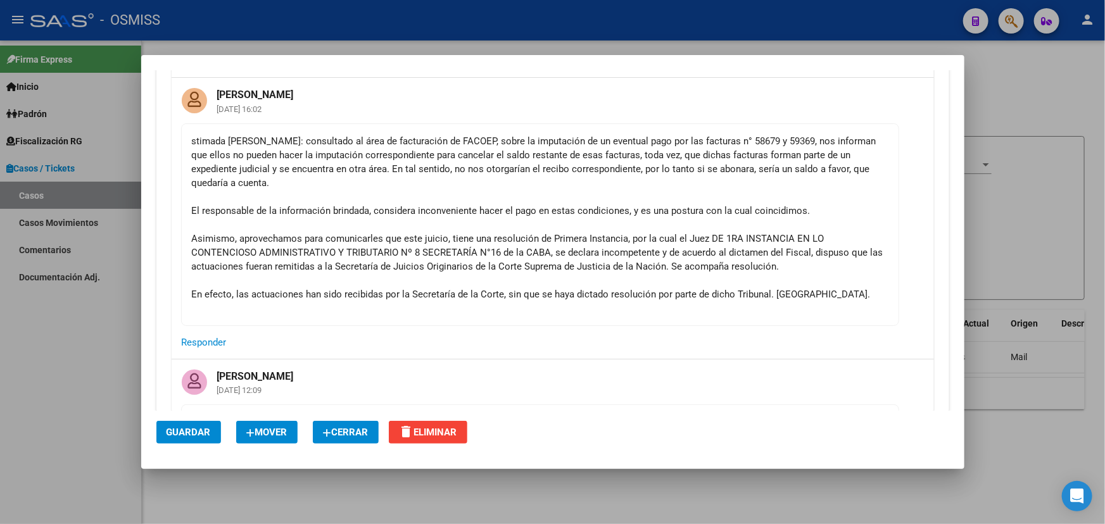
click at [829, 259] on div "stimada Florencia: consultado al área de facturación de FACOEP, sobre la imputa…" at bounding box center [540, 224] width 696 height 181
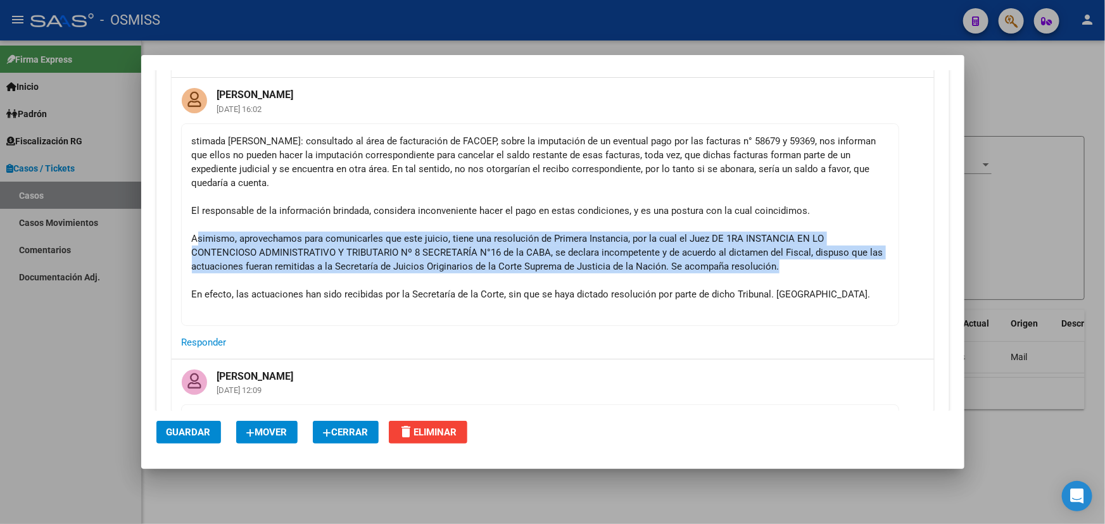
drag, startPoint x: 825, startPoint y: 266, endPoint x: 200, endPoint y: 239, distance: 625.5
click at [200, 239] on div "stimada Florencia: consultado al área de facturación de FACOEP, sobre la imputa…" at bounding box center [540, 224] width 696 height 181
click at [439, 268] on div "stimada Florencia: consultado al área de facturación de FACOEP, sobre la imputa…" at bounding box center [540, 224] width 696 height 181
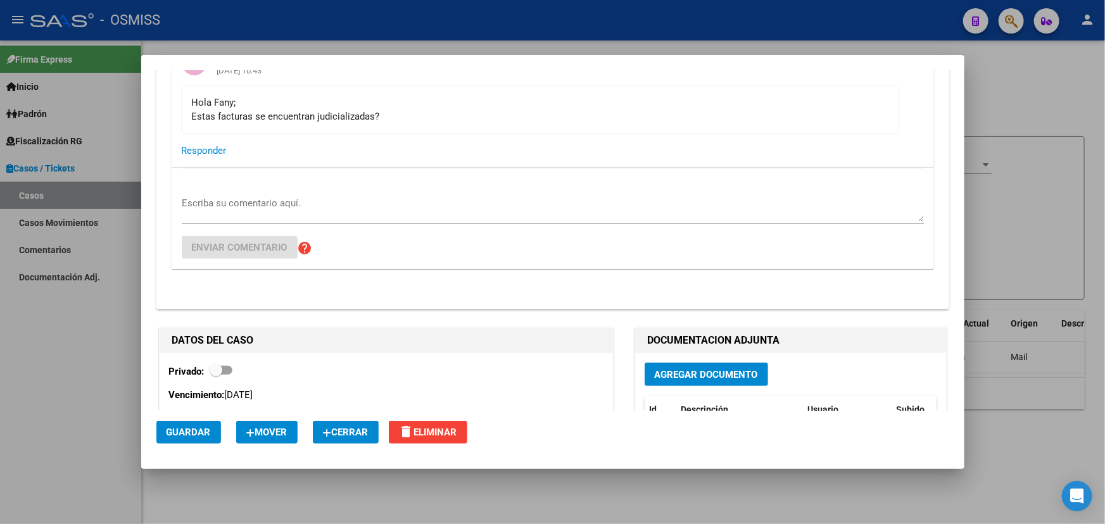
scroll to position [2575, 0]
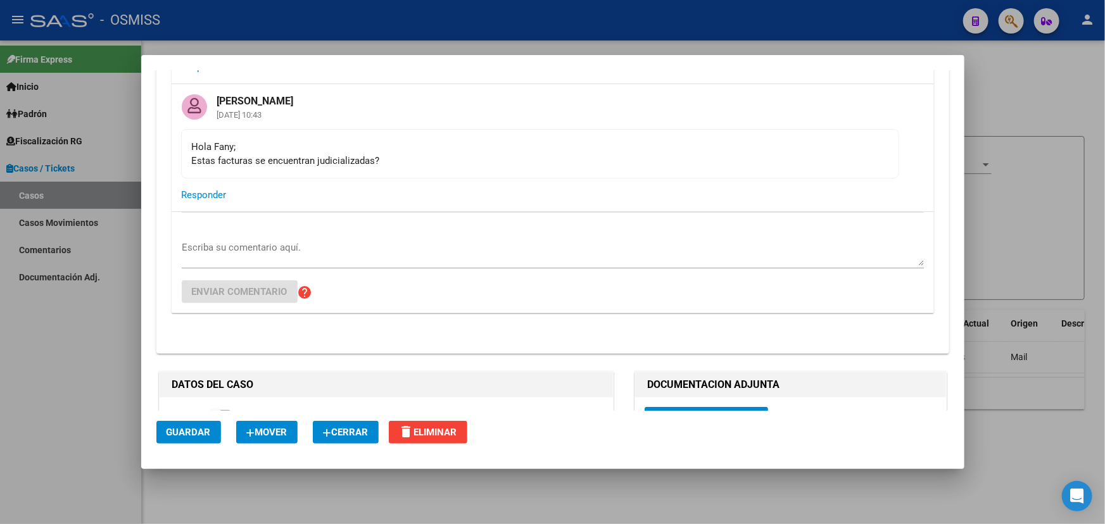
click at [260, 241] on textarea "Escriba su comentario aquí." at bounding box center [553, 253] width 742 height 25
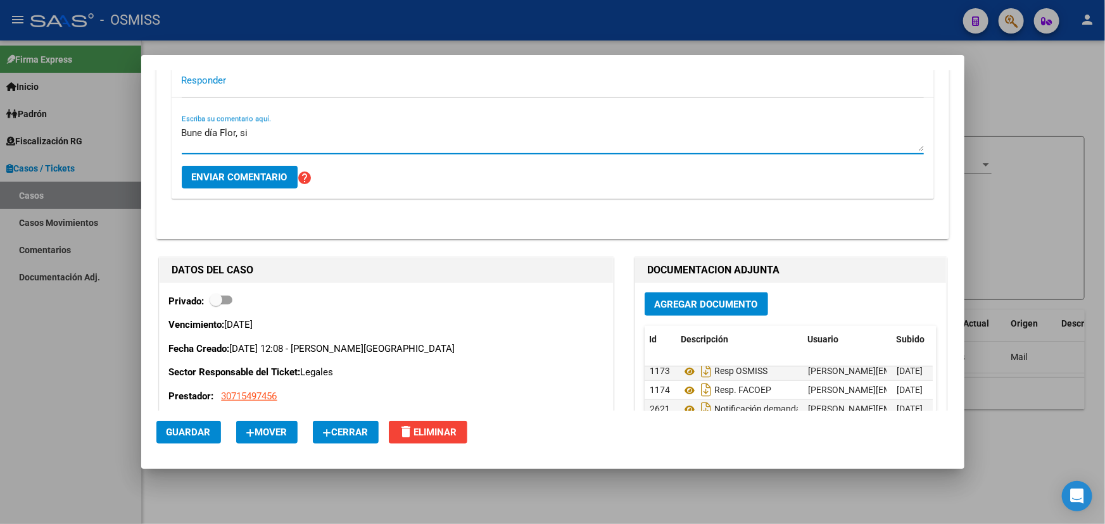
scroll to position [2862, 0]
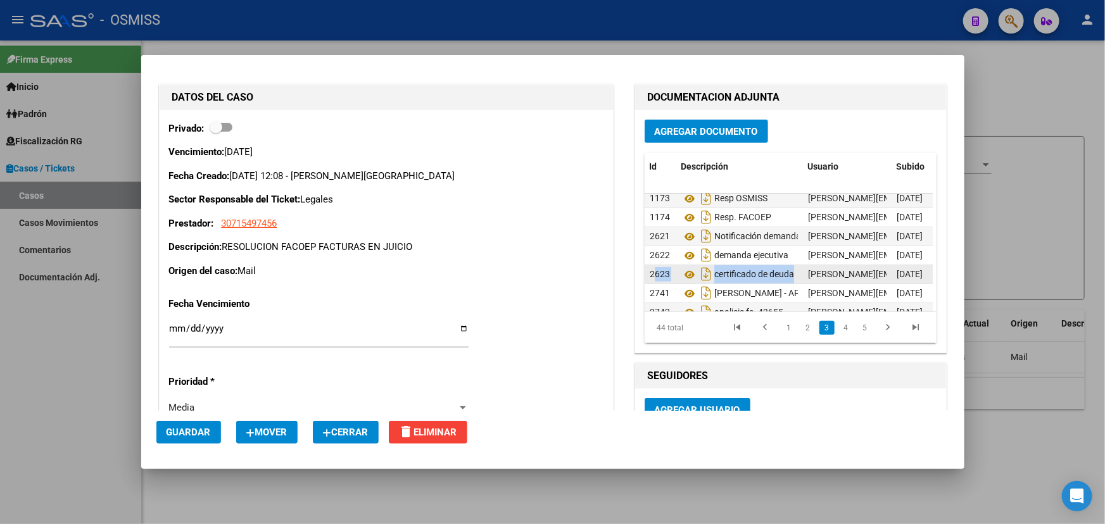
drag, startPoint x: 643, startPoint y: 270, endPoint x: 791, endPoint y: 277, distance: 148.3
click at [791, 277] on div "2623 certificado de deuda fany.bracho@osmiss.org.ar - Fany Bracho 11/12/2024" at bounding box center [831, 274] width 374 height 19
copy div "2623 certificado de deuda"
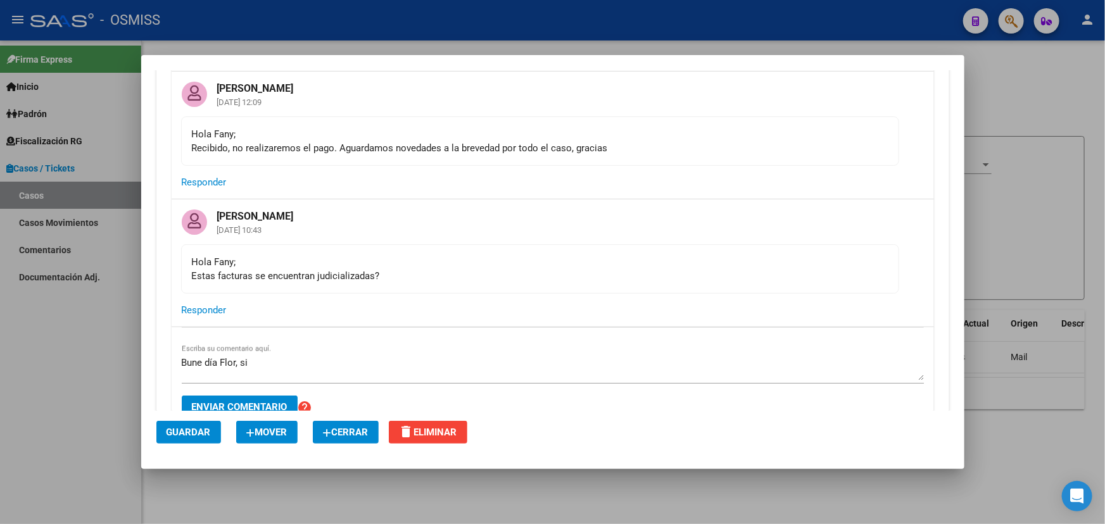
scroll to position [2632, 0]
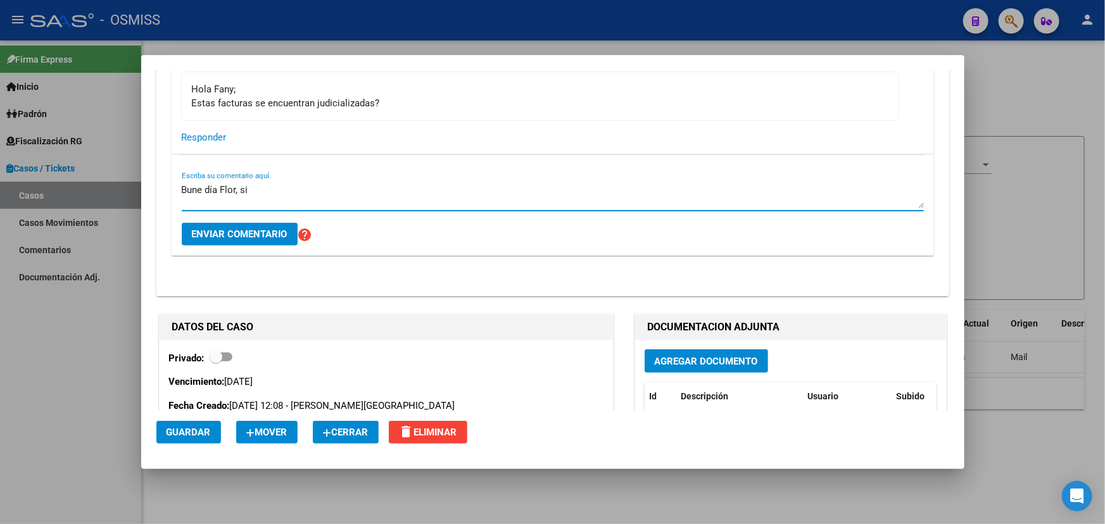
click at [283, 192] on textarea "Bune día Flor, si" at bounding box center [553, 195] width 742 height 25
paste textarea "2623 certificado de deuda"
click at [276, 184] on textarea "Bune día Flor, si. En el 2623 certificado de deuda" at bounding box center [553, 195] width 742 height 25
click at [182, 196] on textarea "Bune día Flor, si. En el ID 2623 certificado de deuda" at bounding box center [553, 195] width 742 height 25
drag, startPoint x: 420, startPoint y: 186, endPoint x: 316, endPoint y: 189, distance: 104.5
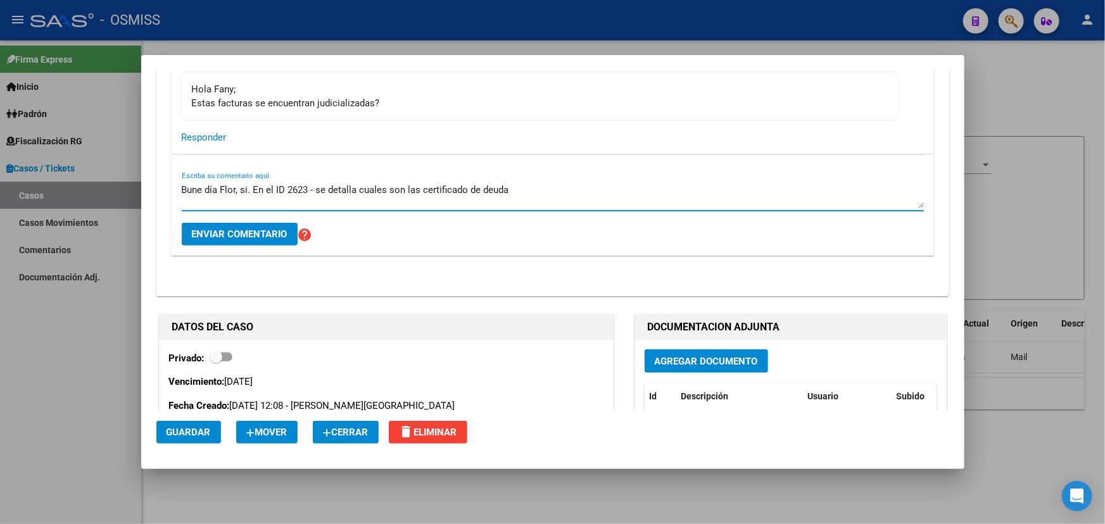
click at [316, 189] on textarea "Bune día Flor, si. En el ID 2623 - se detalla cuales son las certificado de deu…" at bounding box center [553, 195] width 742 height 25
click at [414, 183] on textarea "Bune día Flor, si. En el ID 2623 - certificado de deuda" at bounding box center [553, 195] width 742 height 25
drag, startPoint x: 484, startPoint y: 184, endPoint x: 405, endPoint y: 184, distance: 79.1
click at [405, 184] on textarea "Bune día Flor, si. En el ID 2623 - certificado de deuda, se detalla" at bounding box center [553, 195] width 742 height 25
paste textarea "cuales son las"
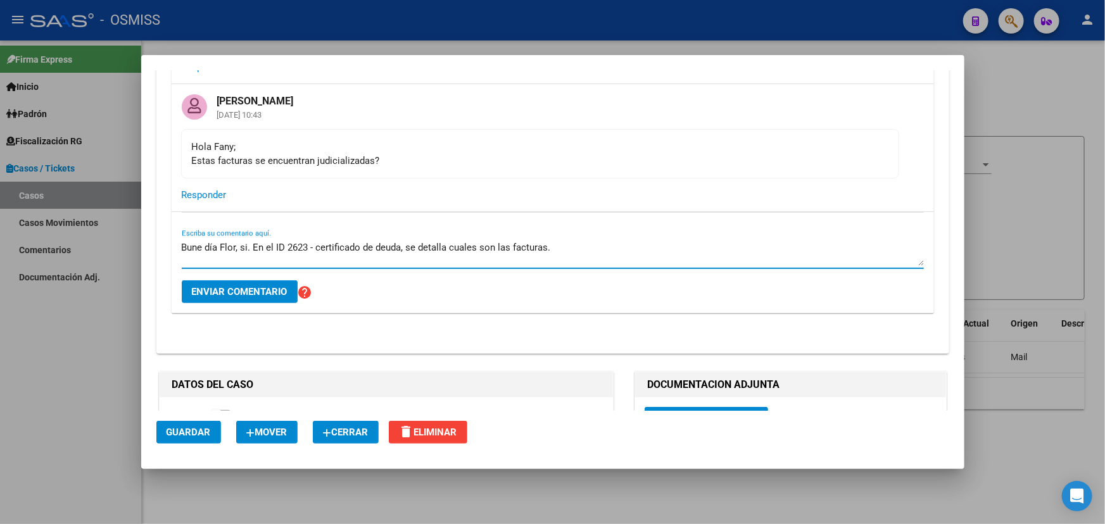
scroll to position [0, 0]
click at [565, 244] on textarea "Bune día Flor, si. En el ID 2623 - certificado de deuda, se detalla cuales son …" at bounding box center [553, 253] width 742 height 25
click at [305, 253] on textarea "Bune día Flor, si. En el ID 2623 - certificado de deuda, se detalla cuales son …" at bounding box center [553, 253] width 742 height 25
click at [600, 255] on textarea "Bune día Flor, si. En el ID 2623 - certificado de deuda, se detalla cuales son …" at bounding box center [553, 253] width 742 height 25
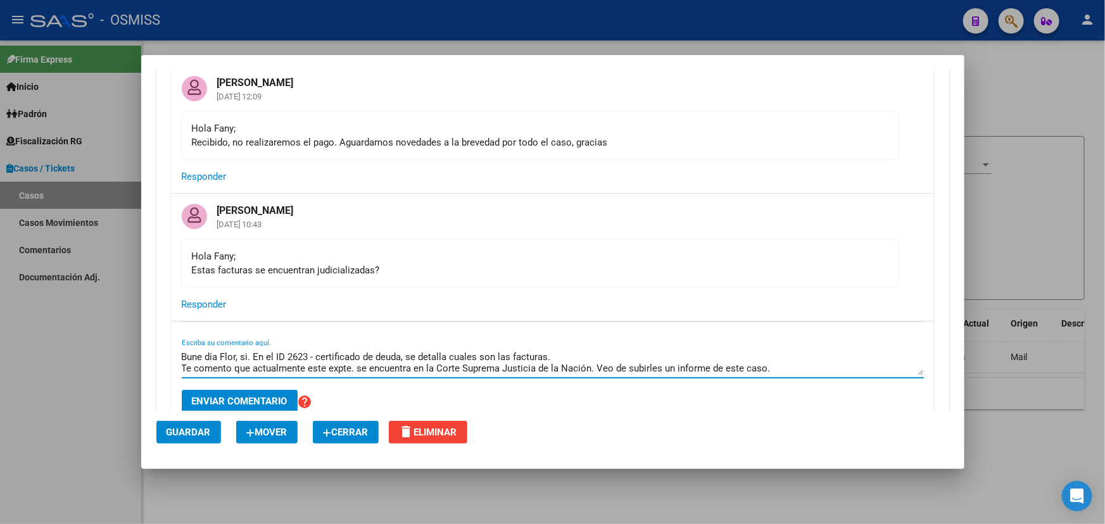
scroll to position [2517, 0]
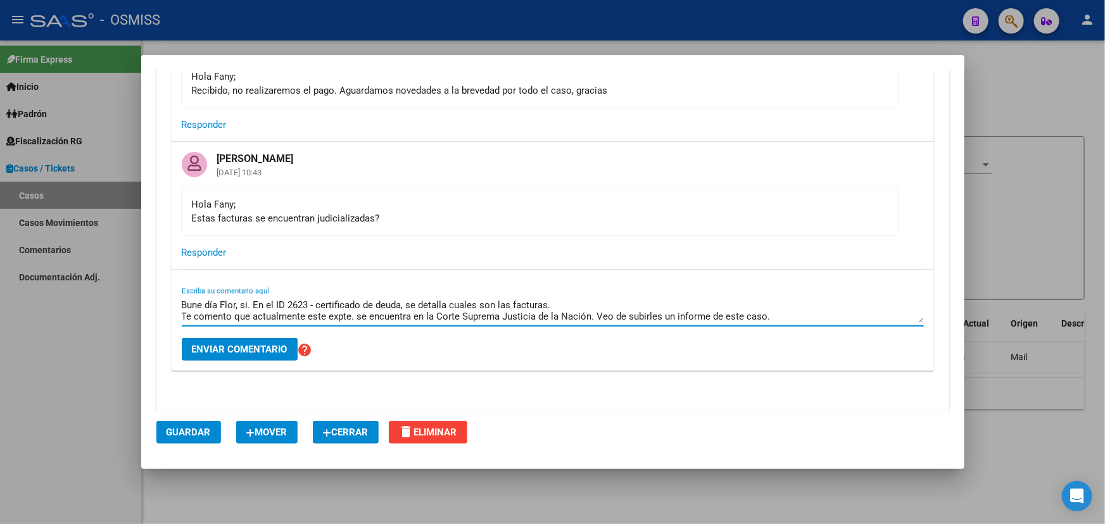
click at [404, 305] on textarea "Bune día Flor, si. En el ID 2623 - certificado de deuda, se detalla cuales son …" at bounding box center [553, 310] width 742 height 25
type textarea "Bune día Flor, si. En el ID 2623 - certificado de deuda, se detalla cuales son …"
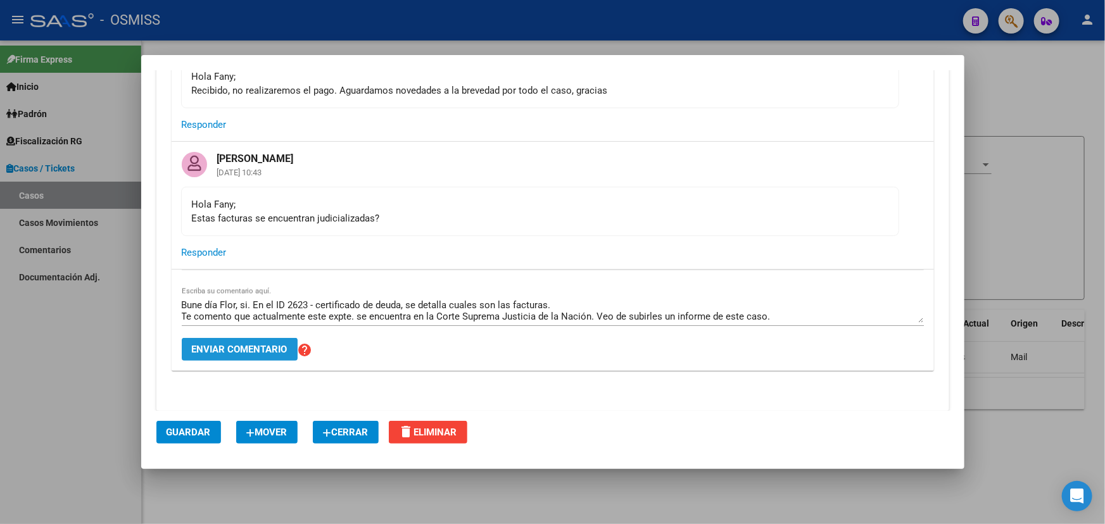
click at [247, 347] on span "Enviar comentario" at bounding box center [240, 349] width 96 height 11
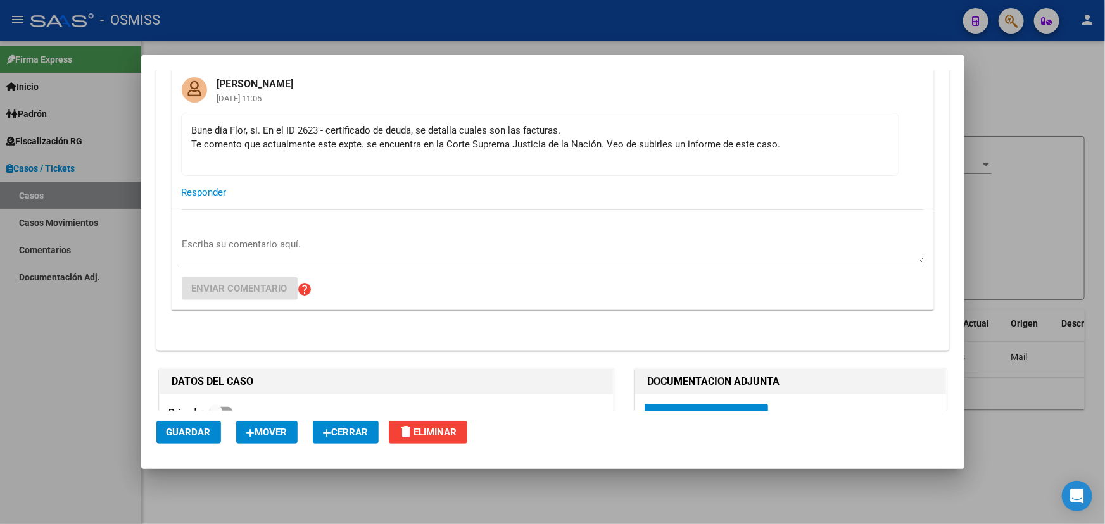
scroll to position [2647, 0]
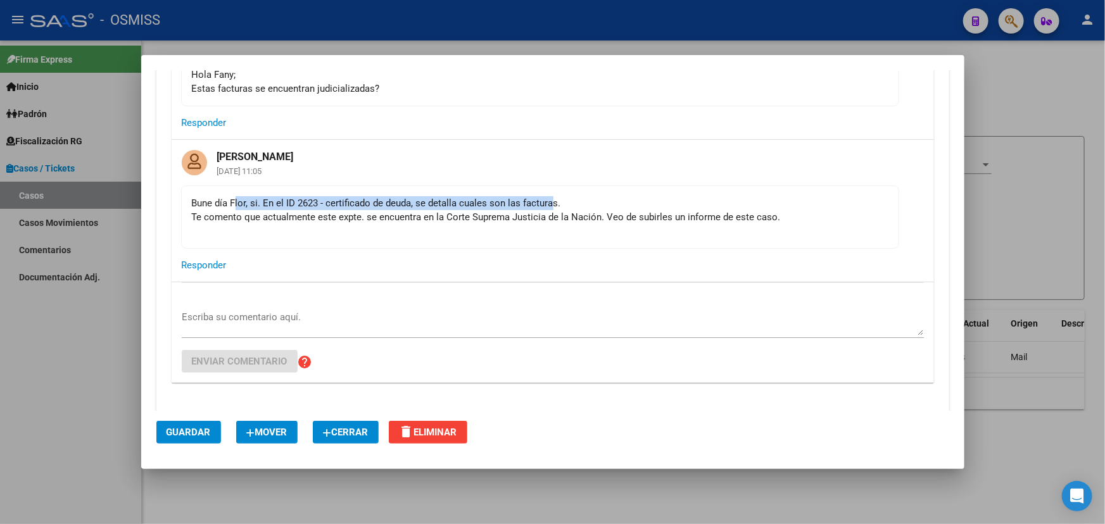
drag, startPoint x: 241, startPoint y: 198, endPoint x: 551, endPoint y: 199, distance: 310.2
click at [551, 199] on div "Bune día Flor, si. En el ID 2623 - certificado de deuda, se detalla cuales son …" at bounding box center [540, 217] width 696 height 42
click at [608, 196] on div "Bune día Flor, si. En el ID 2623 - certificado de deuda, se detalla cuales son …" at bounding box center [540, 217] width 696 height 42
drag, startPoint x: 210, startPoint y: 214, endPoint x: 272, endPoint y: 215, distance: 62.0
click at [272, 215] on div "Bune día Flor, si. En el ID 2623 - certificado de deuda, se detalla cuales son …" at bounding box center [540, 217] width 696 height 42
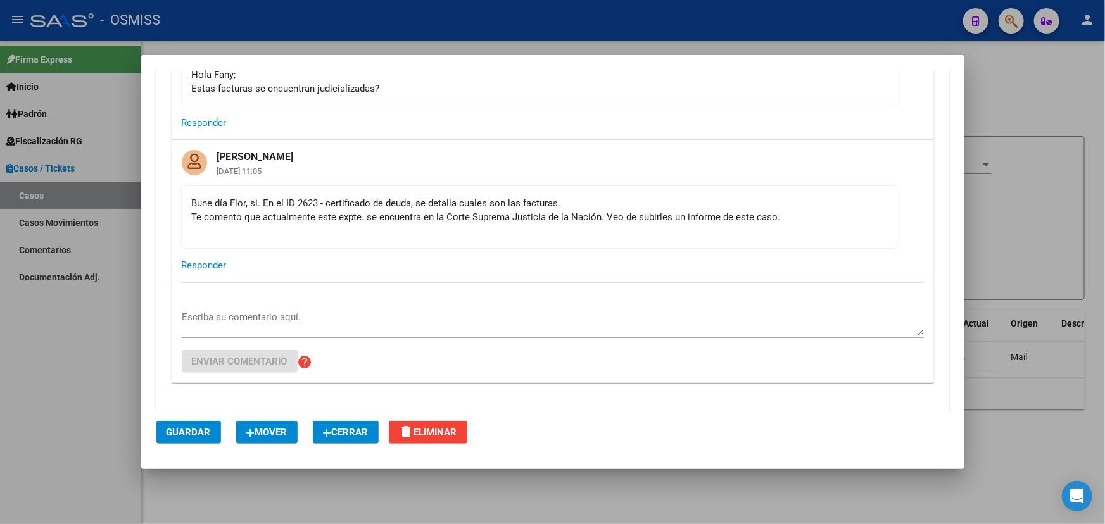
click at [380, 214] on div "Bune día Flor, si. En el ID 2623 - certificado de deuda, se detalla cuales son …" at bounding box center [540, 217] width 696 height 42
drag, startPoint x: 194, startPoint y: 198, endPoint x: 238, endPoint y: 201, distance: 43.8
click at [238, 201] on div "Bune día Flor, si. En el ID 2623 - certificado de deuda, se detalla cuales son …" at bounding box center [540, 217] width 696 height 42
click at [270, 202] on div "Bune día Flor, si. En el ID 2623 - certificado de deuda, se detalla cuales son …" at bounding box center [540, 217] width 696 height 42
drag, startPoint x: 332, startPoint y: 209, endPoint x: 556, endPoint y: 199, distance: 225.0
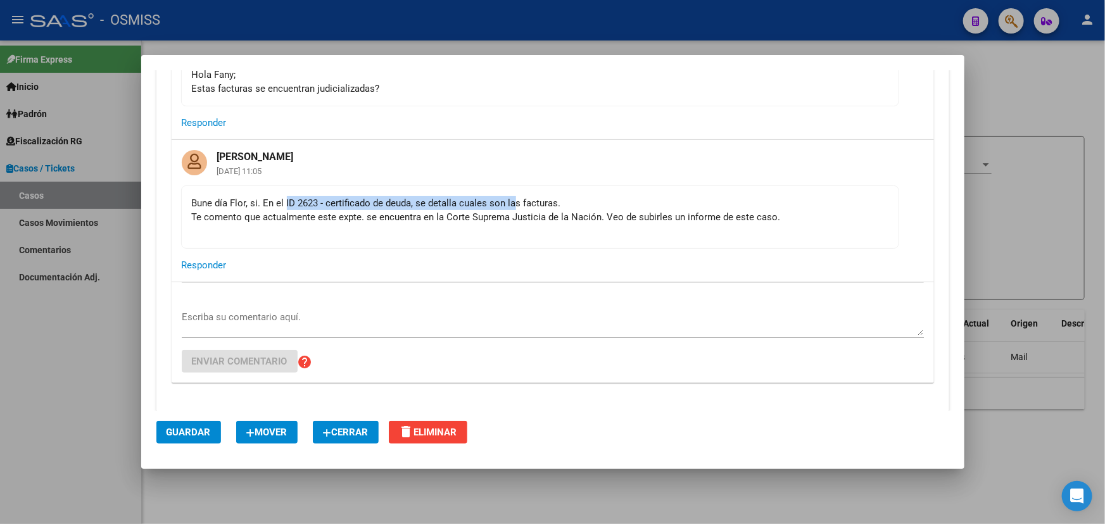
click at [516, 204] on div "Bune día Flor, si. En el ID 2623 - certificado de deuda, se detalla cuales son …" at bounding box center [540, 217] width 696 height 42
click at [580, 198] on div "Bune día Flor, si. En el ID 2623 - certificado de deuda, se detalla cuales son …" at bounding box center [540, 217] width 696 height 42
drag, startPoint x: 246, startPoint y: 218, endPoint x: 551, endPoint y: 218, distance: 305.8
click at [551, 218] on div "Bune día Flor, si. En el ID 2623 - certificado de deuda, se detalla cuales son …" at bounding box center [540, 217] width 696 height 42
click at [559, 216] on div "Bune día Flor, si. En el ID 2623 - certificado de deuda, se detalla cuales son …" at bounding box center [540, 217] width 696 height 42
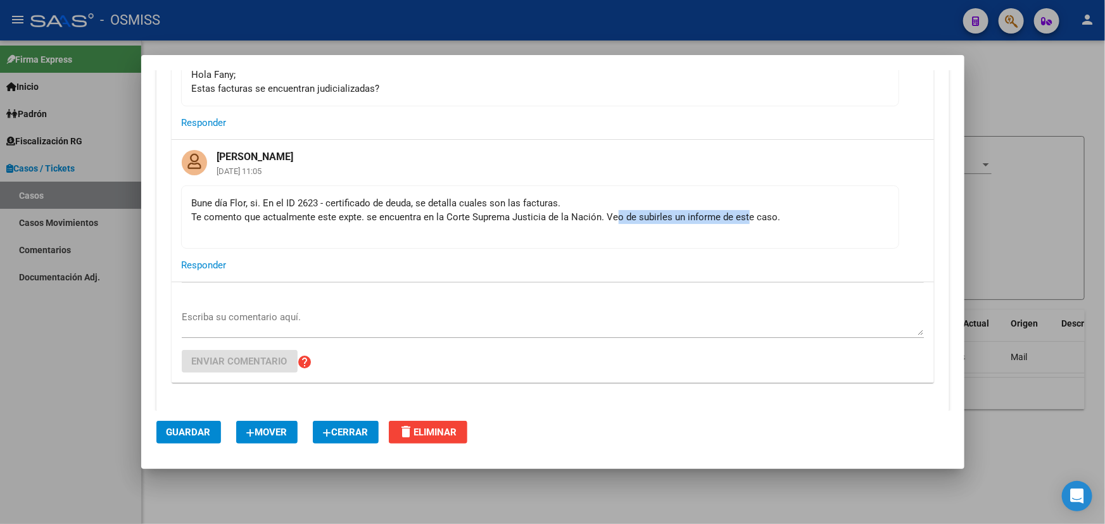
drag, startPoint x: 689, startPoint y: 218, endPoint x: 754, endPoint y: 218, distance: 65.2
click at [752, 218] on div "Bune día Flor, si. En el ID 2623 - certificado de deuda, se detalla cuales son …" at bounding box center [540, 217] width 696 height 42
click at [816, 217] on div "Bune día Flor, si. En el ID 2623 - certificado de deuda, se detalla cuales son …" at bounding box center [540, 217] width 696 height 42
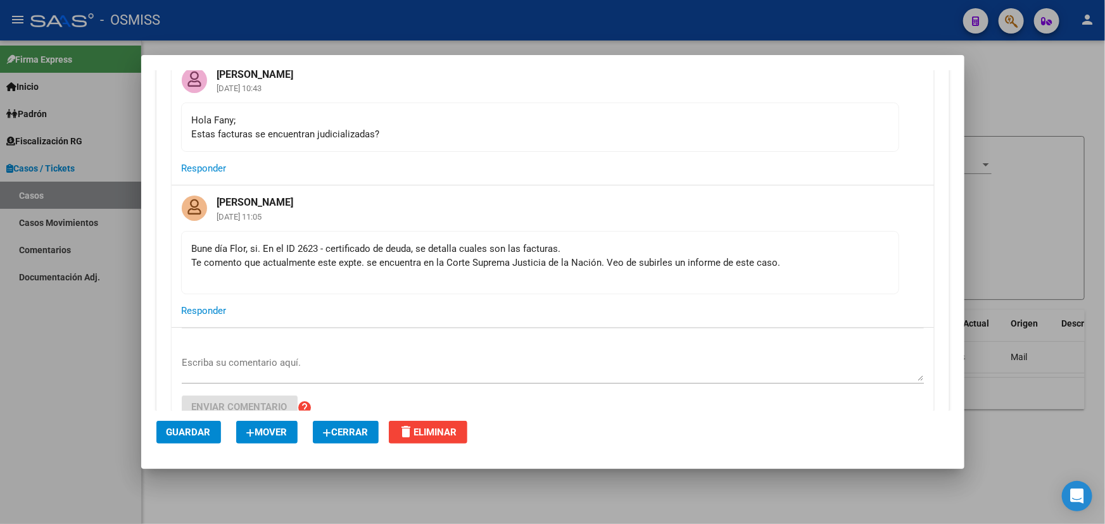
scroll to position [2475, 0]
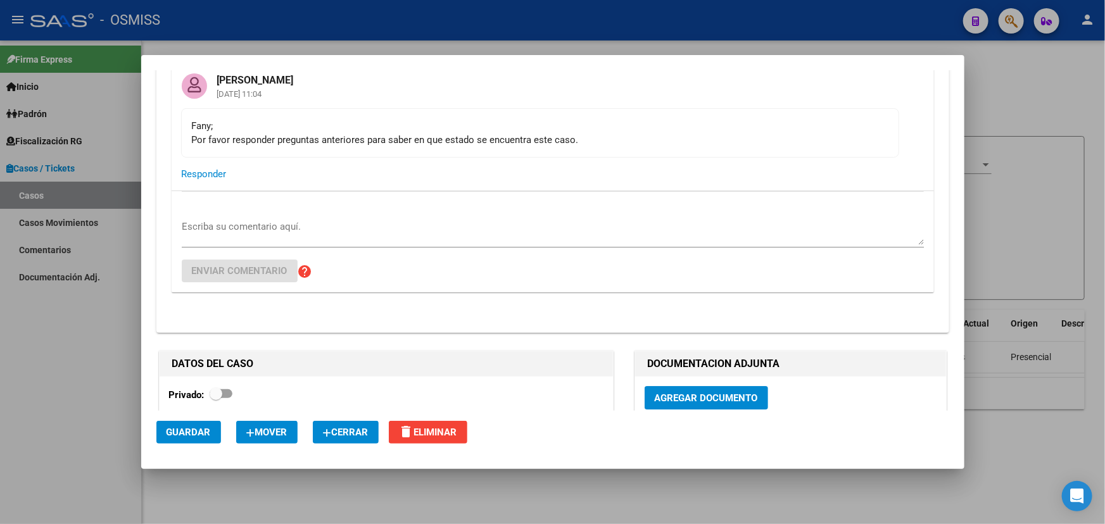
scroll to position [4337, 0]
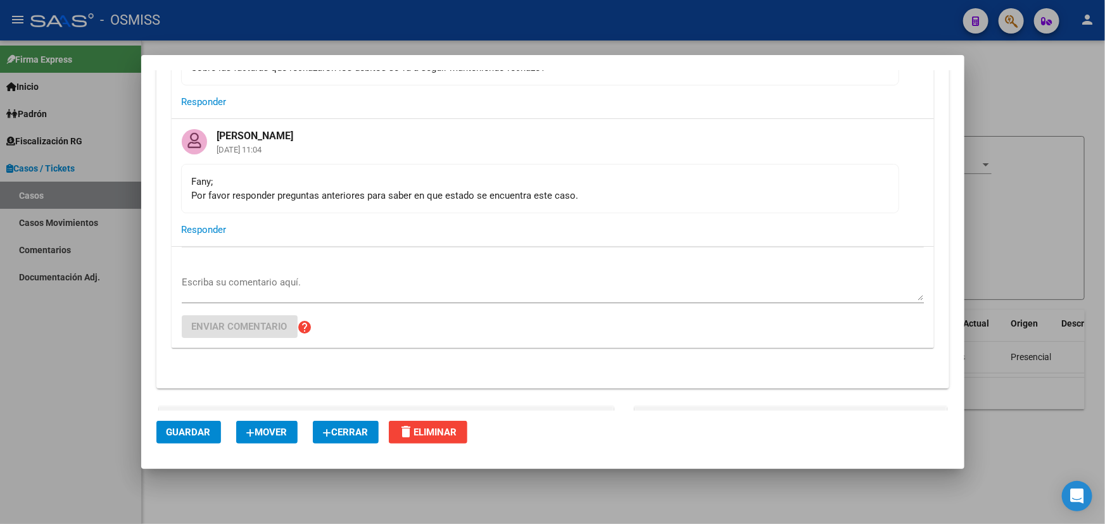
drag, startPoint x: 203, startPoint y: 191, endPoint x: 520, endPoint y: 195, distance: 317.8
click at [486, 196] on div "Fany; Por favor responder preguntas anteriores para saber en que estado se encu…" at bounding box center [540, 189] width 696 height 28
click at [503, 212] on mat-card-content "Fany; Por favor responder preguntas anteriores para saber en que estado se encu…" at bounding box center [540, 188] width 718 height 49
drag, startPoint x: 602, startPoint y: 199, endPoint x: 230, endPoint y: 202, distance: 372.3
click at [230, 202] on div "Fany; Por favor responder preguntas anteriores para saber en que estado se encu…" at bounding box center [540, 189] width 696 height 28
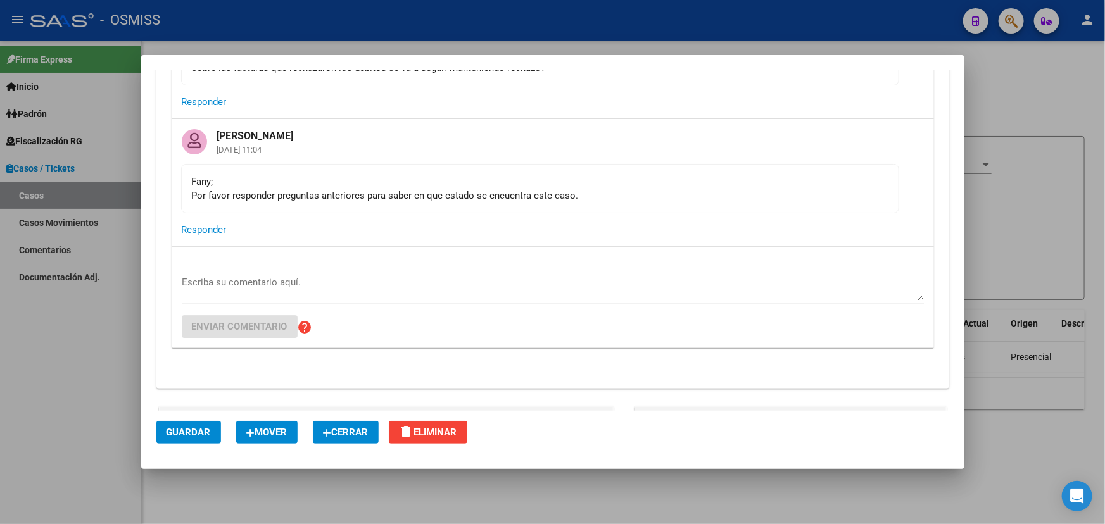
click at [295, 203] on div "Fany; Por favor responder preguntas anteriores para saber en que estado se encu…" at bounding box center [540, 189] width 696 height 28
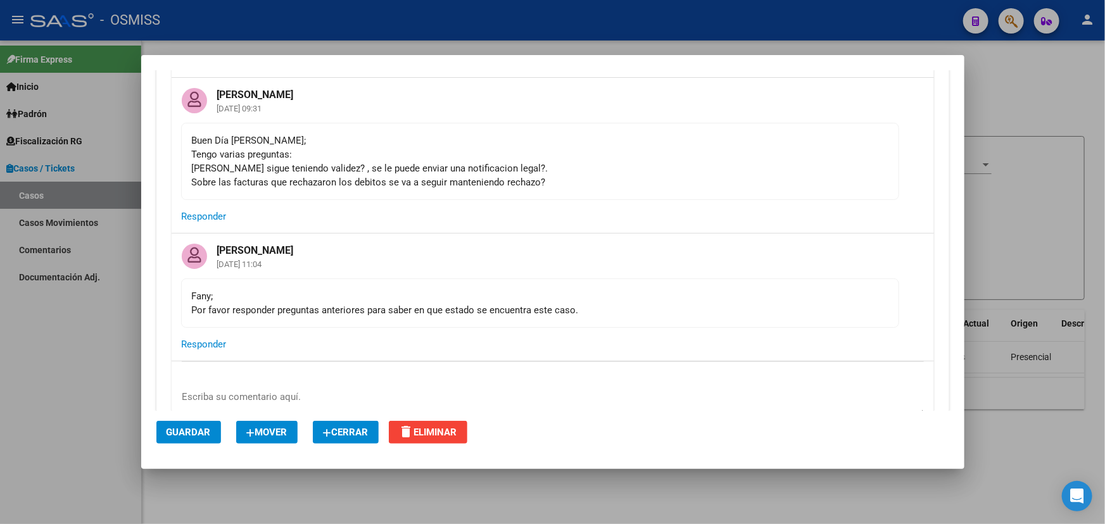
drag, startPoint x: 249, startPoint y: 154, endPoint x: 571, endPoint y: 177, distance: 323.1
click at [546, 177] on div "Buen Día Fany; Tengo varias preguntas: Esa Cd sigue teniendo validez? , se le p…" at bounding box center [540, 162] width 696 height 56
click at [571, 177] on div "Buen Día Fany; Tengo varias preguntas: Esa Cd sigue teniendo validez? , se le p…" at bounding box center [540, 162] width 696 height 56
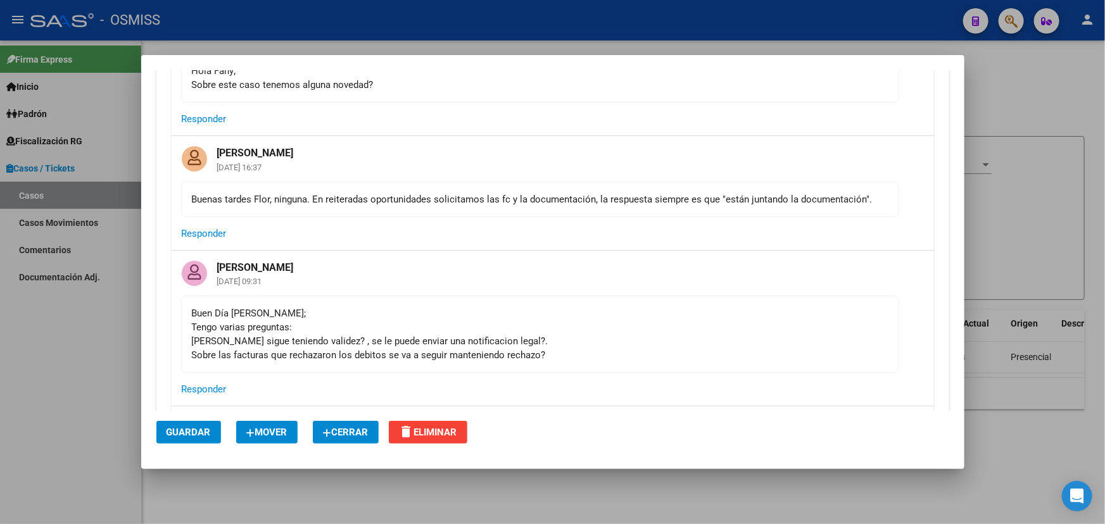
scroll to position [4280, 0]
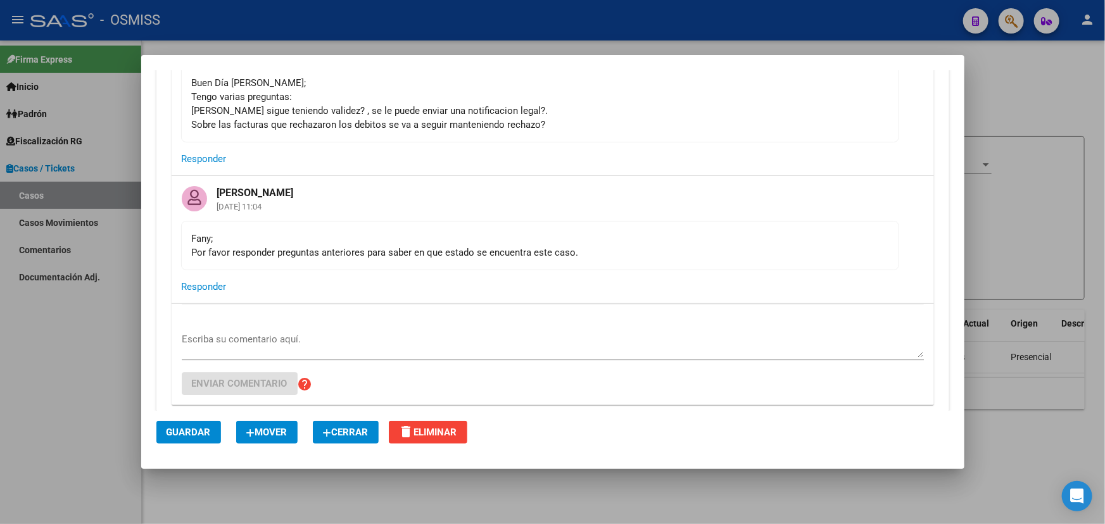
drag, startPoint x: 222, startPoint y: 256, endPoint x: 494, endPoint y: 265, distance: 273.0
click at [494, 260] on div "Fany; Por favor responder preguntas anteriores para saber en que estado se encu…" at bounding box center [540, 246] width 696 height 28
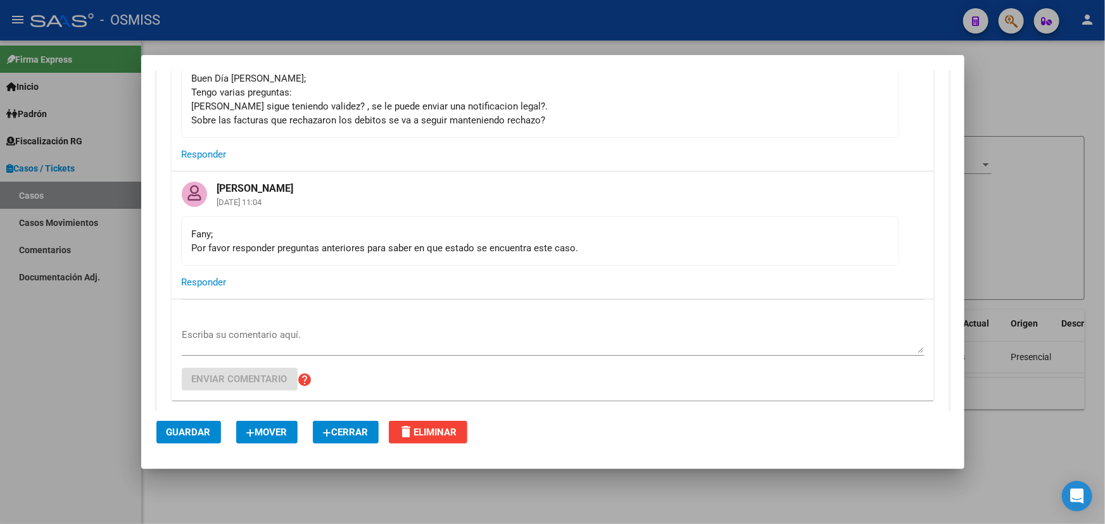
scroll to position [4222, 0]
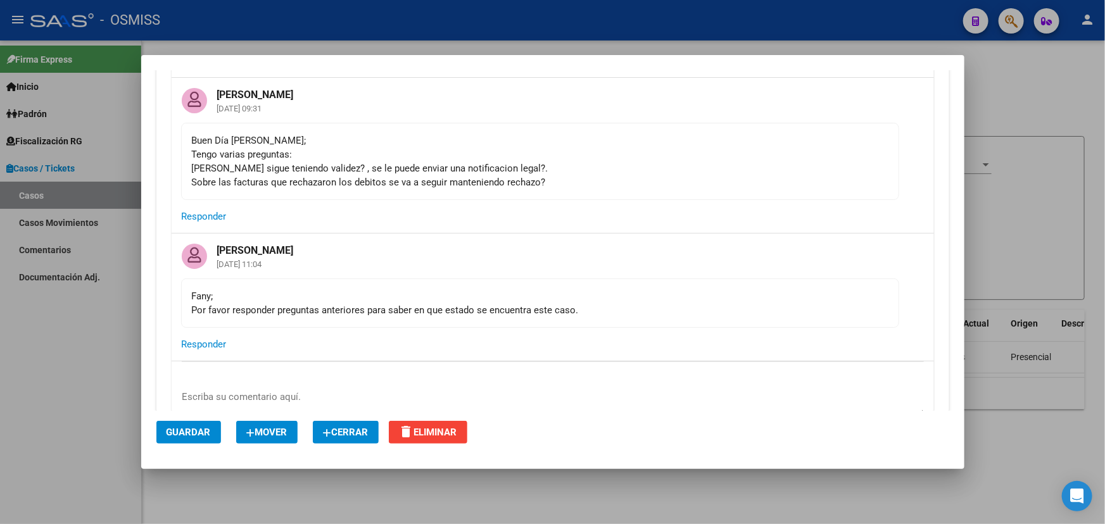
drag, startPoint x: 232, startPoint y: 166, endPoint x: 591, endPoint y: 167, distance: 359.0
click at [589, 163] on div "Buen Día Fany; Tengo varias preguntas: Esa Cd sigue teniendo validez? , se le p…" at bounding box center [540, 162] width 696 height 56
click at [588, 179] on div "Buen Día Fany; Tengo varias preguntas: Esa Cd sigue teniendo validez? , se le p…" at bounding box center [540, 162] width 696 height 56
drag, startPoint x: 384, startPoint y: 177, endPoint x: 186, endPoint y: 178, distance: 197.5
click at [186, 178] on mat-card-content "Buen Día Fany; Tengo varias preguntas: Esa Cd sigue teniendo validez? , se le p…" at bounding box center [540, 161] width 718 height 77
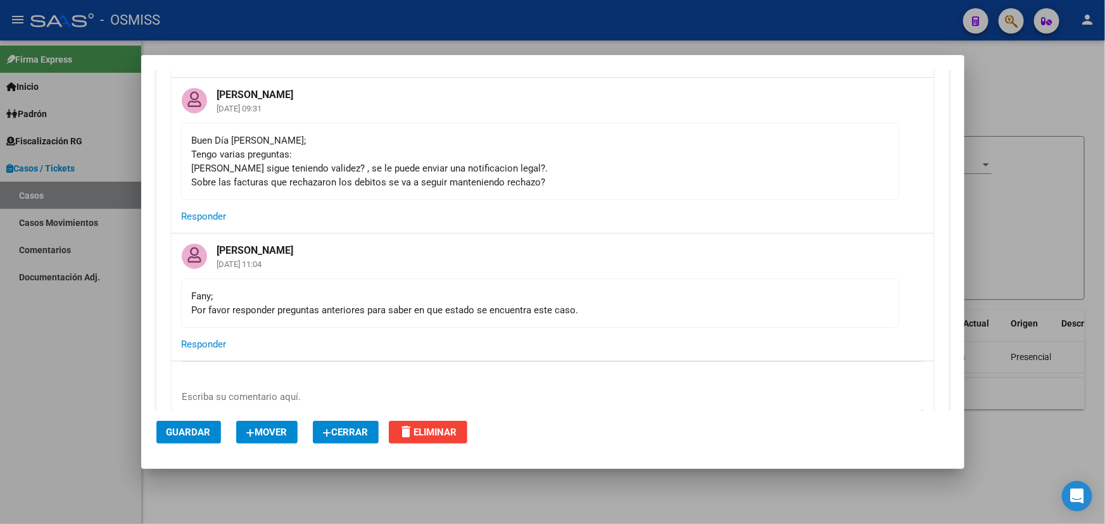
click at [331, 184] on div "Buen Día Fany; Tengo varias preguntas: Esa Cd sigue teniendo validez? , se le p…" at bounding box center [540, 162] width 696 height 56
drag, startPoint x: 203, startPoint y: 160, endPoint x: 318, endPoint y: 168, distance: 115.5
click at [279, 161] on div "Buen Día Fany; Tengo varias preguntas: Esa Cd sigue teniendo validez? , se le p…" at bounding box center [540, 162] width 696 height 56
click at [389, 179] on div "Buen Día Fany; Tengo varias preguntas: Esa Cd sigue teniendo validez? , se le p…" at bounding box center [540, 162] width 696 height 56
drag, startPoint x: 215, startPoint y: 186, endPoint x: 608, endPoint y: 189, distance: 393.2
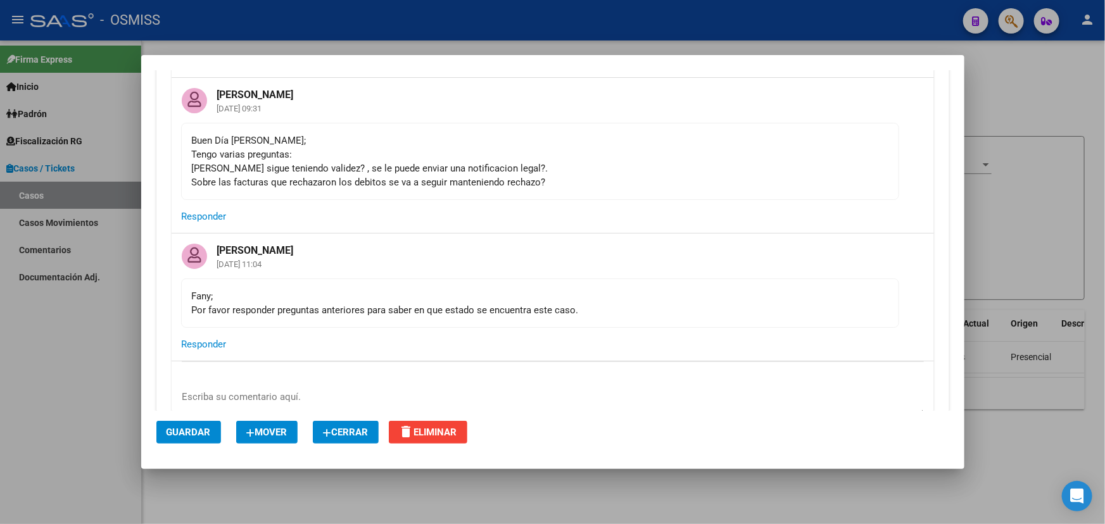
click at [582, 189] on div "Buen Día Fany; Tengo varias preguntas: Esa Cd sigue teniendo validez? , se le p…" at bounding box center [540, 162] width 696 height 56
click at [608, 189] on div "Buen Día Fany; Tengo varias preguntas: Esa Cd sigue teniendo validez? , se le p…" at bounding box center [540, 162] width 696 height 56
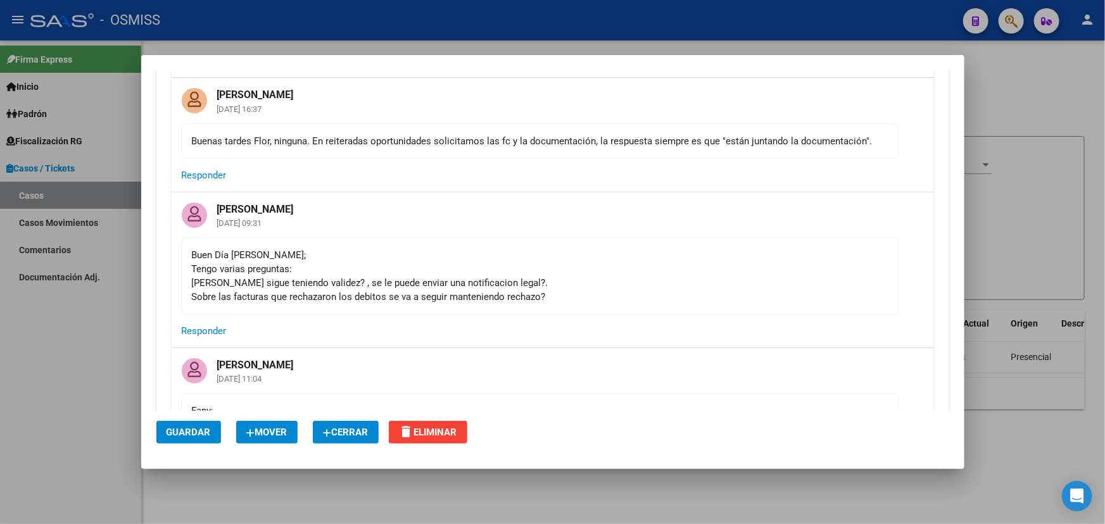
scroll to position [4107, 0]
drag, startPoint x: 208, startPoint y: 307, endPoint x: 456, endPoint y: 301, distance: 248.3
click at [385, 305] on div "Buen Día Fany; Tengo varias preguntas: Esa Cd sigue teniendo validez? , se le p…" at bounding box center [540, 277] width 696 height 56
click at [460, 301] on div "Buen Día Fany; Tengo varias preguntas: Esa Cd sigue teniendo validez? , se le p…" at bounding box center [540, 277] width 696 height 56
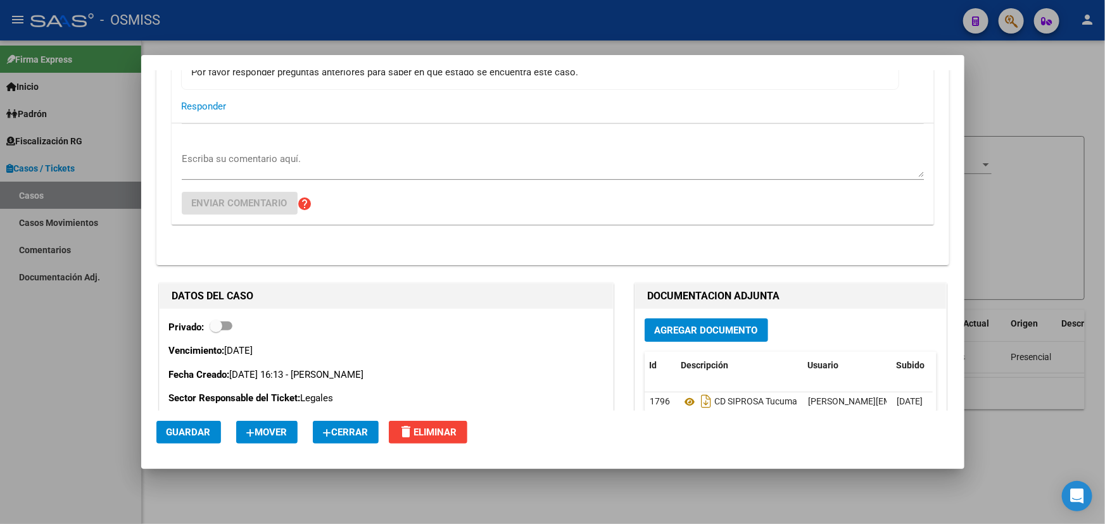
scroll to position [4337, 0]
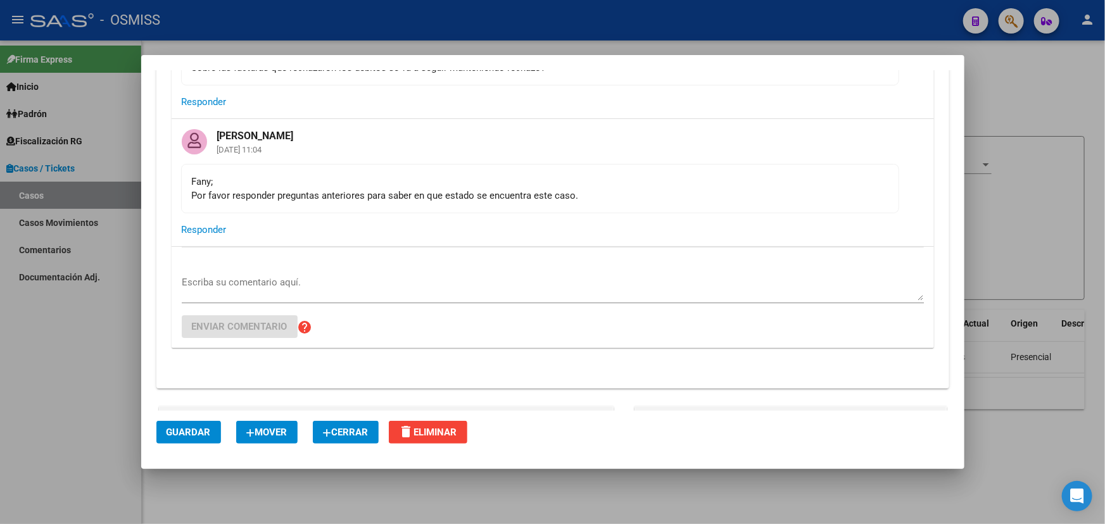
click at [256, 292] on textarea "Escriba su comentario aquí." at bounding box center [553, 287] width 742 height 25
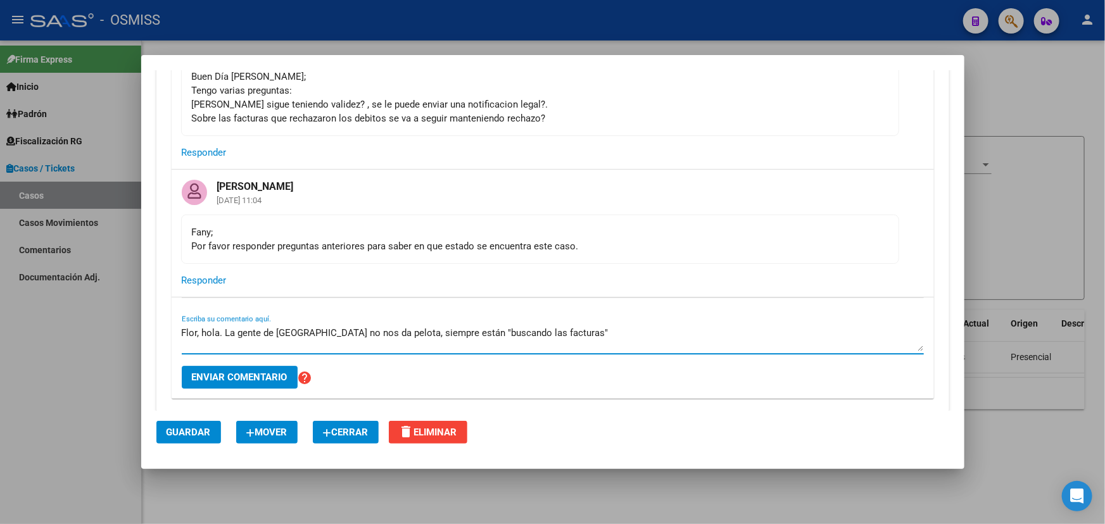
scroll to position [4222, 0]
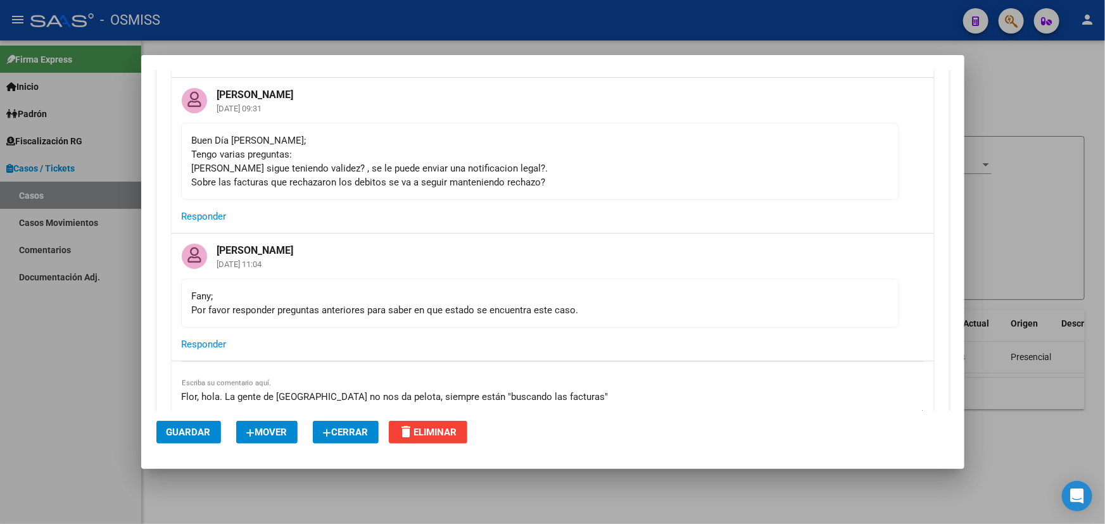
drag, startPoint x: 332, startPoint y: 191, endPoint x: 492, endPoint y: 192, distance: 160.2
click at [487, 189] on div "Buen Día Fany; Tengo varias preguntas: Esa Cd sigue teniendo validez? , se le p…" at bounding box center [540, 162] width 696 height 56
click at [550, 189] on div "Buen Día Fany; Tengo varias preguntas: Esa Cd sigue teniendo validez? , se le p…" at bounding box center [540, 162] width 696 height 56
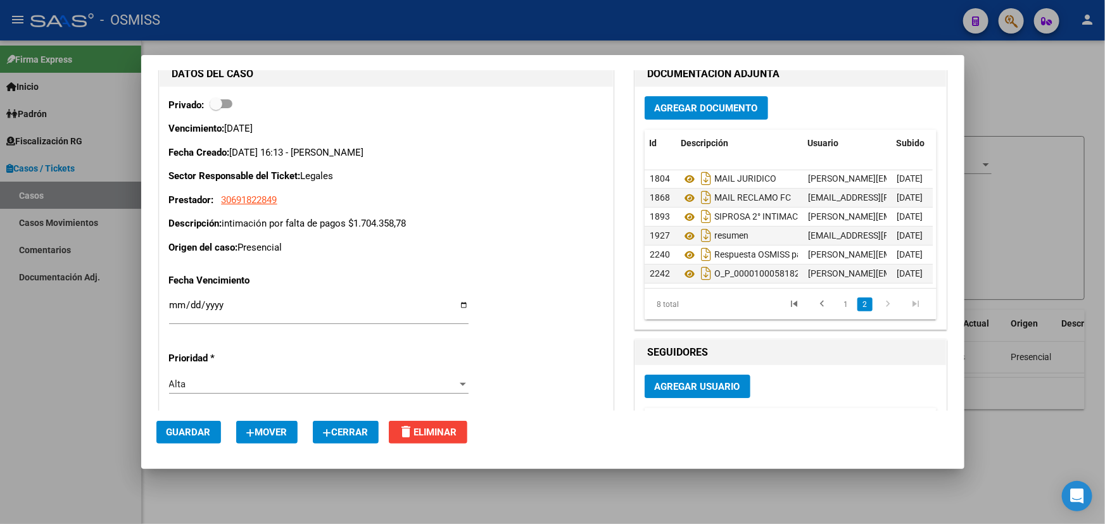
scroll to position [4394, 0]
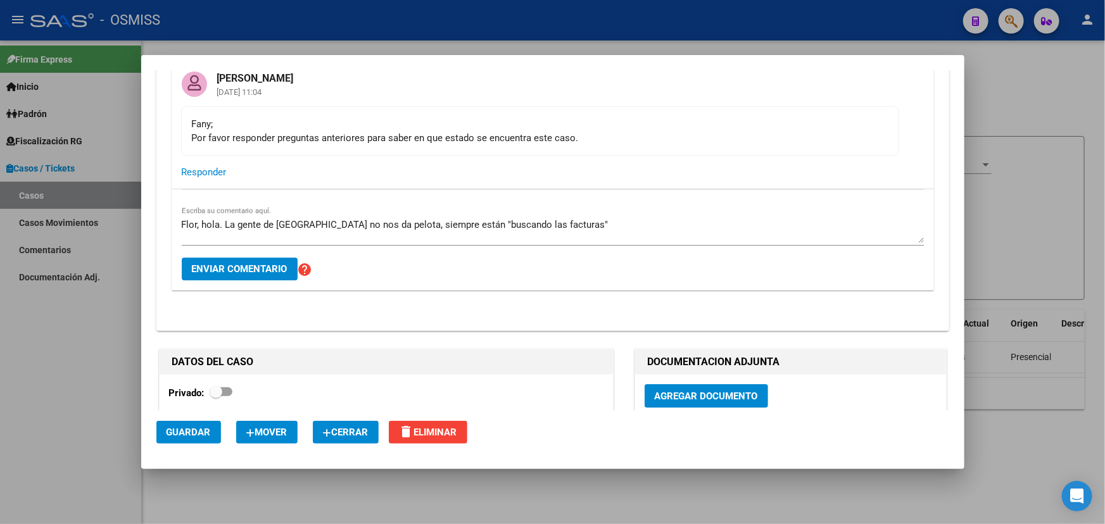
click at [576, 232] on textarea "Flor, hola. La gente de Tucumán no nos da pelota, siempre están "buscando las f…" at bounding box center [553, 230] width 742 height 25
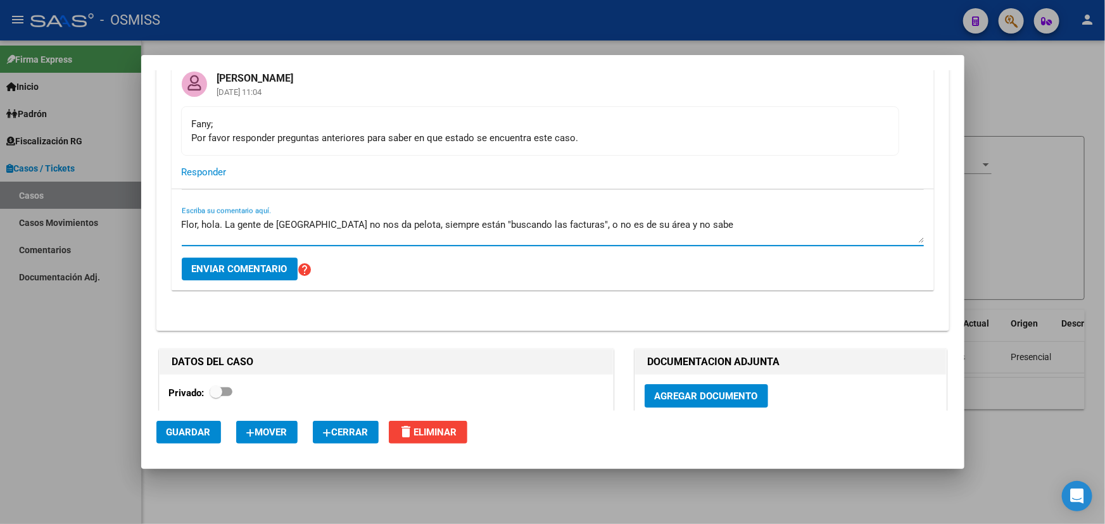
drag, startPoint x: 278, startPoint y: 234, endPoint x: 367, endPoint y: 234, distance: 89.3
click at [367, 234] on textarea "Flor, hola. La gente de Tucumán no nos da pelota, siempre están "buscando las f…" at bounding box center [553, 230] width 742 height 25
click at [386, 235] on textarea "Flor, hola. La gente de Tucumán no nos da pelota, siempre están "buscando las f…" at bounding box center [553, 230] width 742 height 25
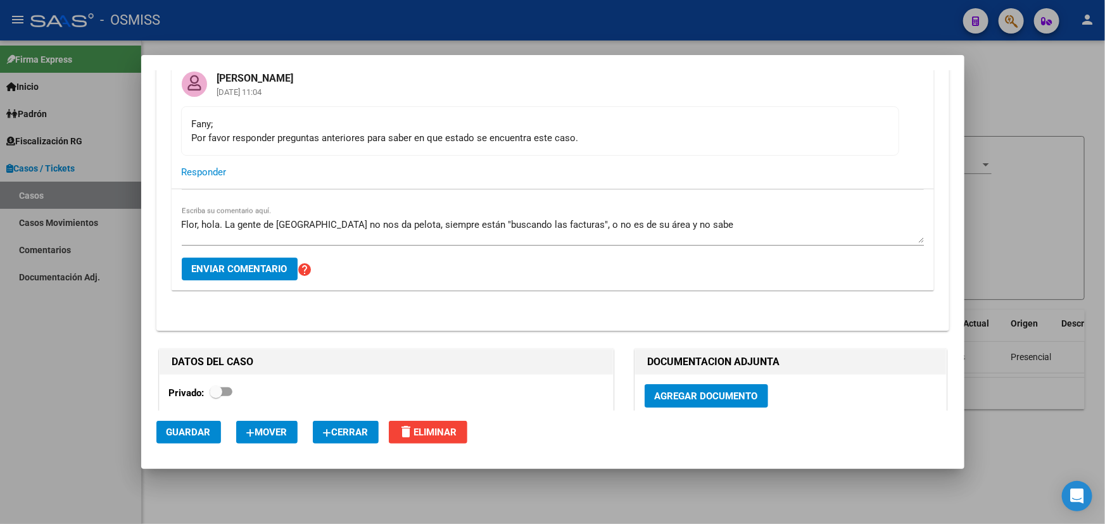
drag, startPoint x: 394, startPoint y: 222, endPoint x: 505, endPoint y: 227, distance: 110.2
click at [504, 227] on div "Flor, hola. La gente de Tucumán no nos da pelota, siempre están "buscando las f…" at bounding box center [553, 230] width 742 height 30
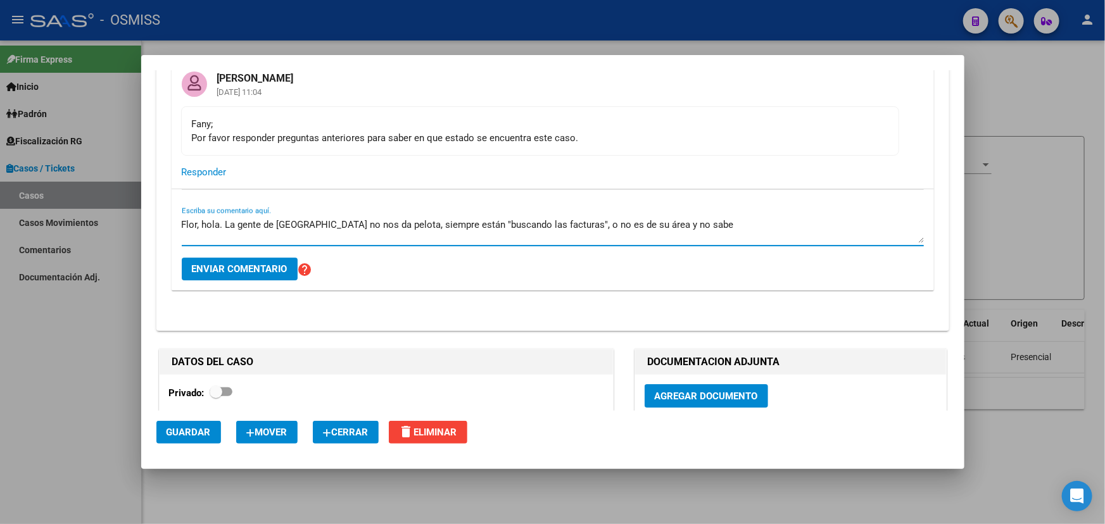
click at [523, 234] on textarea "Flor, hola. La gente de Tucumán no nos da pelota, siempre están "buscando las f…" at bounding box center [553, 230] width 742 height 25
click at [692, 235] on textarea "Flor, hola. La gente de Tucumán no nos da pelota, siempre están "buscando las f…" at bounding box center [553, 230] width 742 height 25
click at [708, 232] on textarea "Flor, hola. La gente de Tucumán no nos da pelota, siempre están "buscando las f…" at bounding box center [553, 230] width 742 height 25
click at [386, 228] on textarea "Flor, hola. La gente de Tucumán no nos da pelota, siempre están "buscando las f…" at bounding box center [553, 230] width 742 height 25
click at [392, 228] on textarea "Flor, hola. La gente de Tucumán no nos da pelota, siempre están "buscando las f…" at bounding box center [553, 230] width 742 height 25
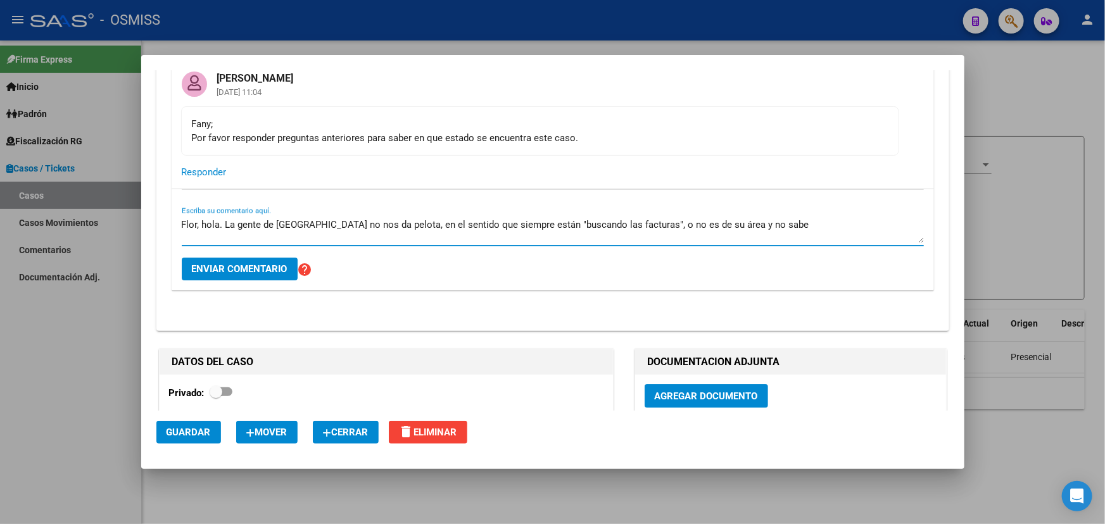
click at [780, 226] on textarea "Flor, hola. La gente de Tucumán no nos da pelota, en el sentido que siempre est…" at bounding box center [553, 230] width 742 height 25
click at [313, 229] on textarea "Flor, hola. La gente de Tucumán no nos da pelota, en el sentido que siempre est…" at bounding box center [553, 230] width 742 height 25
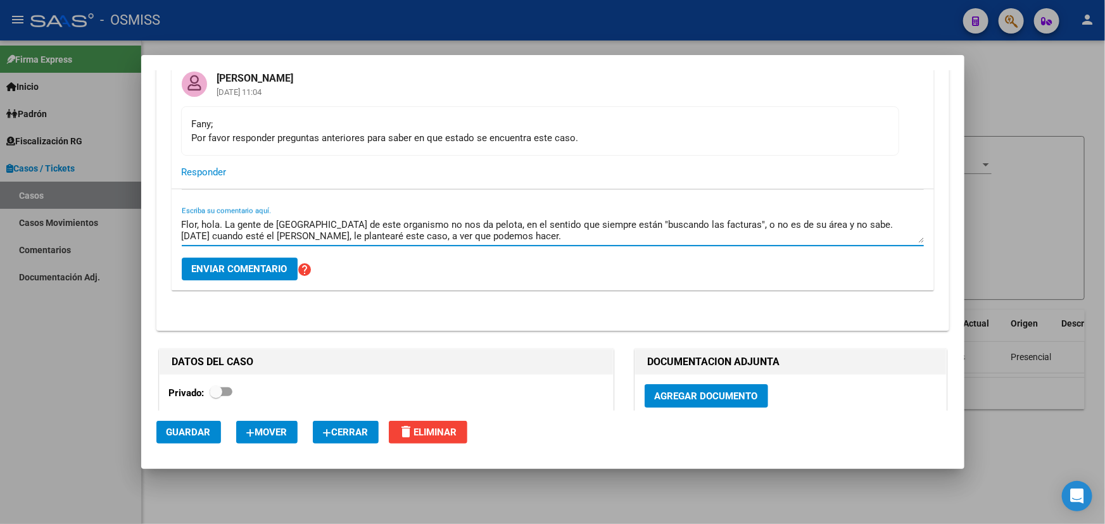
click at [561, 227] on textarea "Flor, hola. La gente de Tucumán de este organismo no nos da pelota, en el senti…" at bounding box center [553, 230] width 742 height 25
click at [743, 236] on textarea "Flor, hola. La gente de Tucumán de este organismo no nos da pelota, en el senti…" at bounding box center [553, 230] width 742 height 25
click at [815, 228] on textarea "Flor, hola. La gente de Tucumán de este organismo no nos da pelota, en el senti…" at bounding box center [553, 230] width 742 height 25
click at [829, 231] on textarea "Flor, hola. La gente de Tucumán de este organismo no nos da pelota, en el senti…" at bounding box center [553, 230] width 742 height 25
click at [841, 234] on textarea "Flor, hola. La gente de Tucumán de este organismo no nos da pelota, en el senti…" at bounding box center [553, 230] width 742 height 25
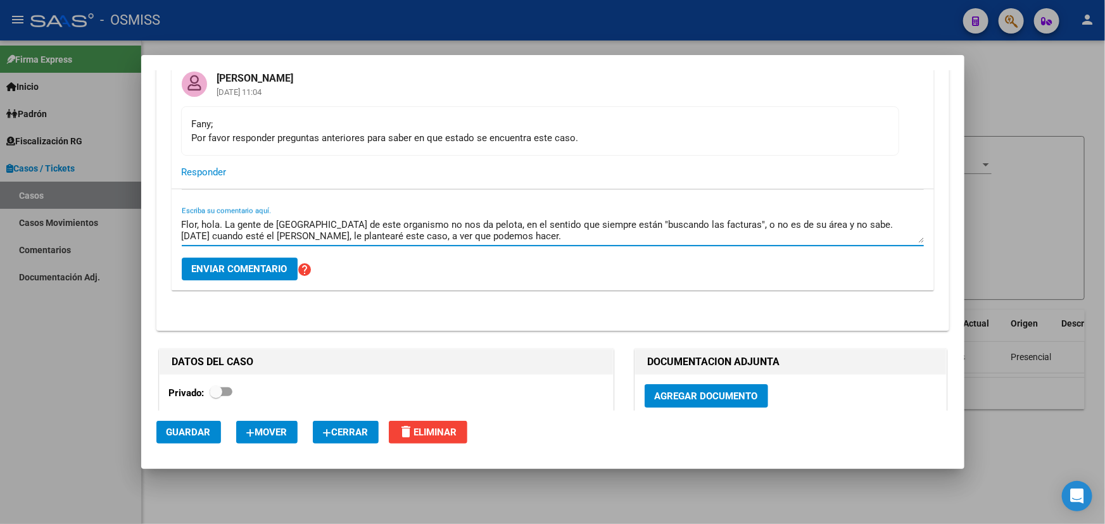
click at [882, 232] on textarea "Flor, hola. La gente de Tucumán de este organismo no nos da pelota, en el senti…" at bounding box center [553, 230] width 742 height 25
click at [529, 236] on textarea "Flor, hola. La gente de Tucumán de este organismo no nos da pelota, en el senti…" at bounding box center [553, 230] width 742 height 25
click at [463, 235] on textarea "Flor, hola. La gente de Tucumán de este organismo no nos da pelota, en el senti…" at bounding box center [553, 230] width 742 height 25
type textarea "Flor, hola. La gente de Tucumán de este organismo no nos da pelota, en el senti…"
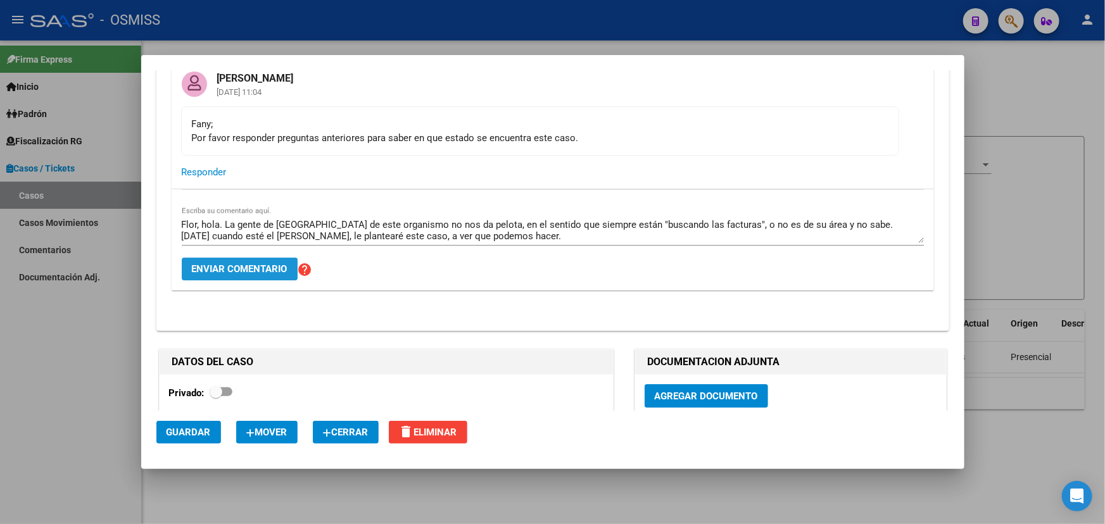
click at [264, 268] on button "Enviar comentario" at bounding box center [240, 269] width 116 height 23
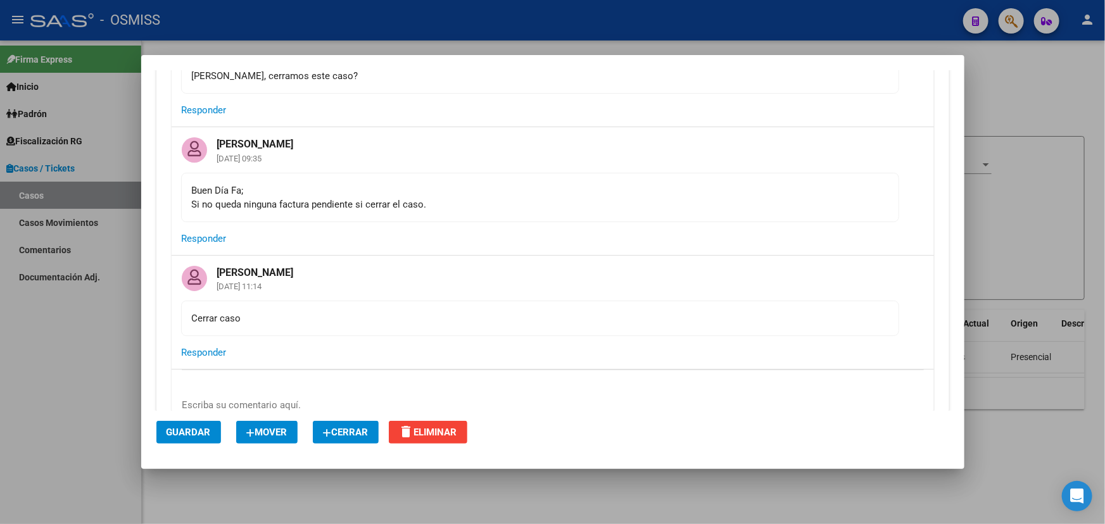
scroll to position [5122, 0]
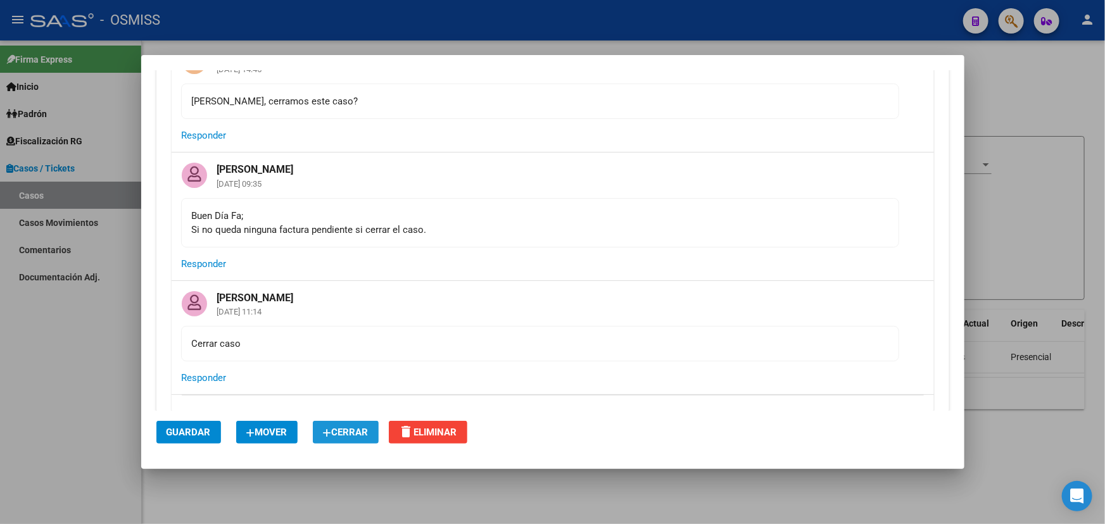
click at [351, 430] on span "Cerrar" at bounding box center [346, 432] width 46 height 11
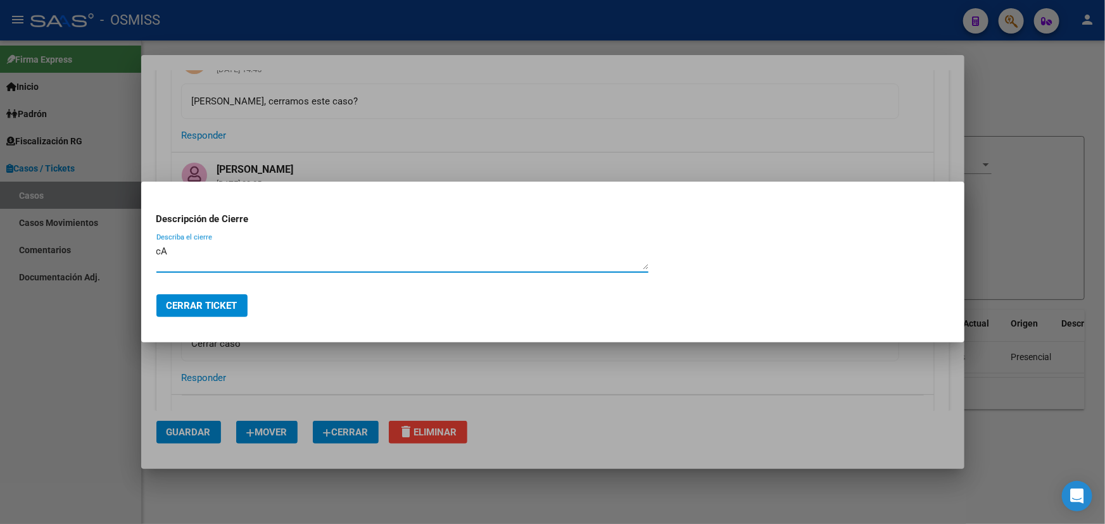
type textarea "c"
drag, startPoint x: 173, startPoint y: 248, endPoint x: 141, endPoint y: 245, distance: 31.8
click at [141, 245] on mat-dialog-content "Descripción de Cierre Caso resuelto. Describa el cierre" at bounding box center [552, 240] width 823 height 87
type textarea "Caso resuelto."
drag, startPoint x: 168, startPoint y: 242, endPoint x: 161, endPoint y: 251, distance: 10.4
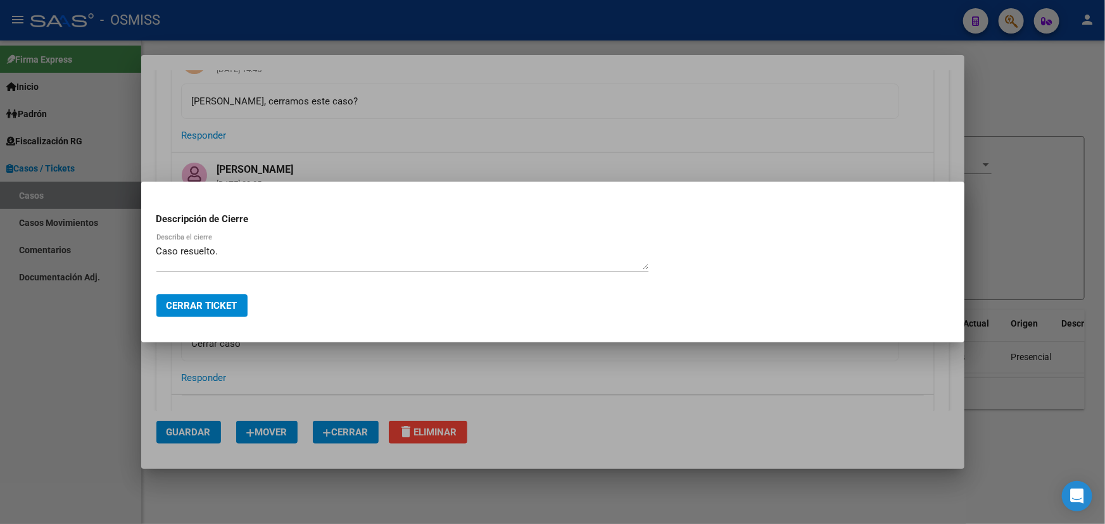
click at [161, 251] on textarea "Caso resuelto." at bounding box center [402, 256] width 492 height 25
drag, startPoint x: 223, startPoint y: 254, endPoint x: 146, endPoint y: 252, distance: 77.3
click at [146, 252] on mat-dialog-content "Descripción de Cierre Caso resuelto. Describa el cierre" at bounding box center [552, 240] width 823 height 87
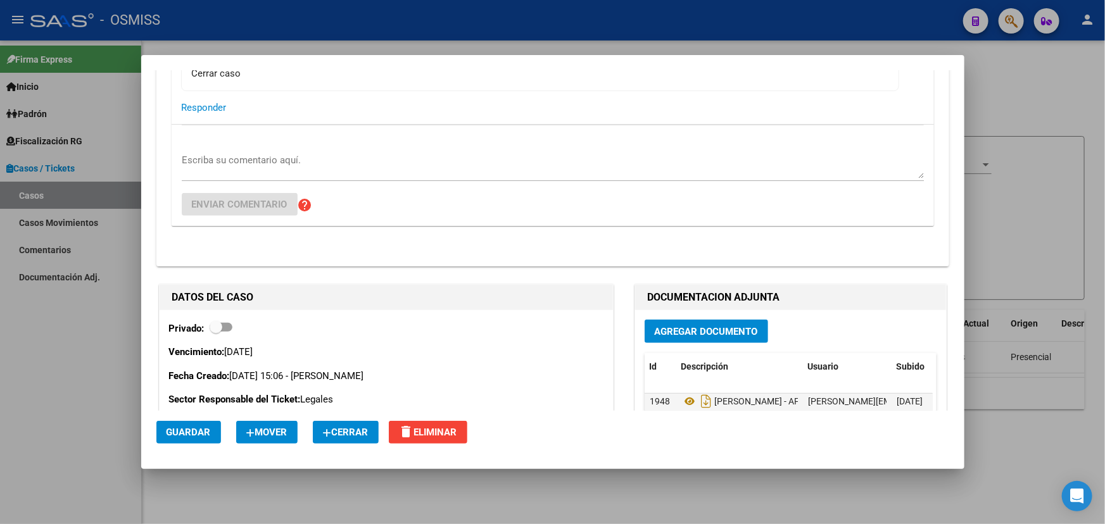
scroll to position [5403, 0]
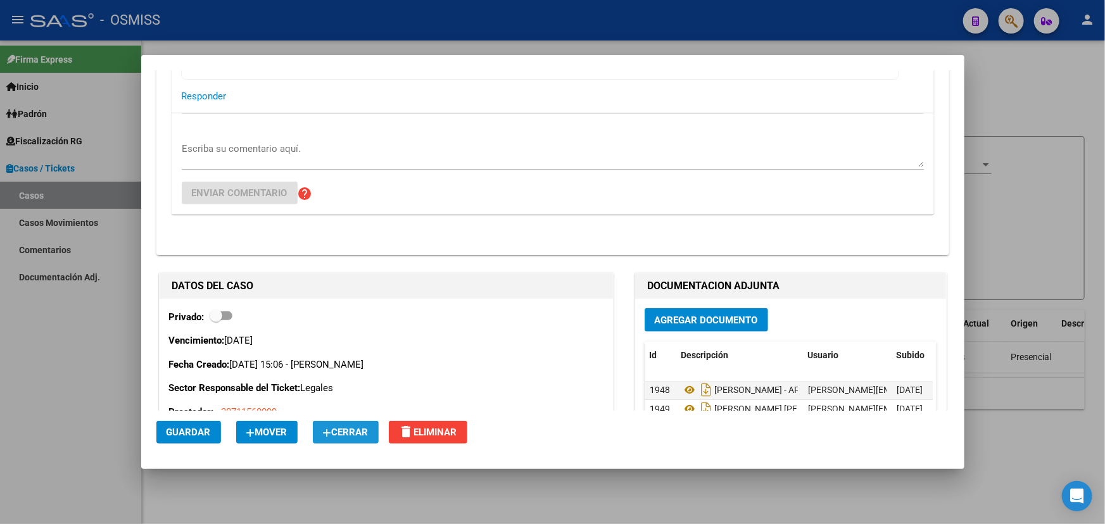
click at [361, 434] on span "Cerrar" at bounding box center [346, 432] width 46 height 11
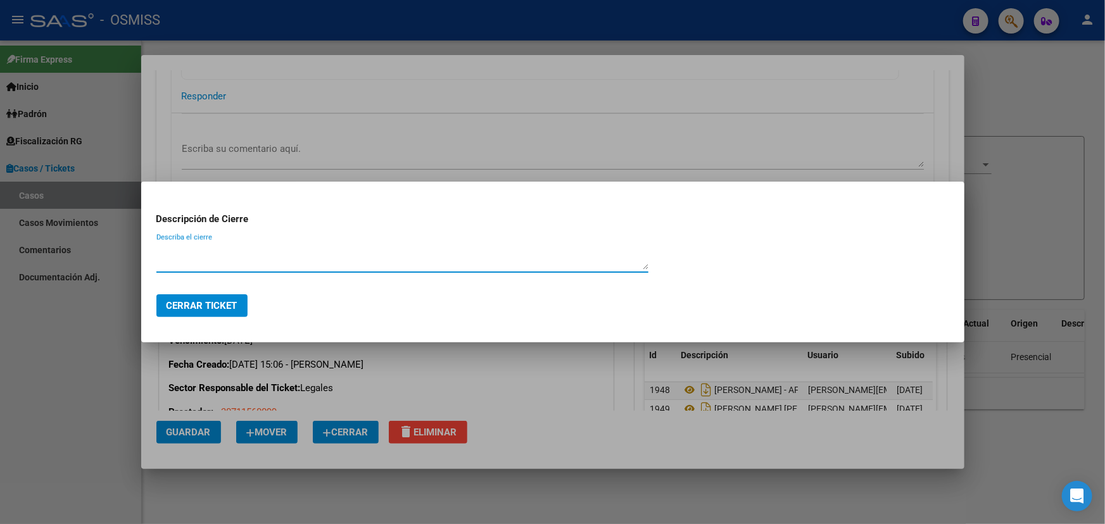
paste textarea "Caso resuelto."
type textarea "Caso resuelto."
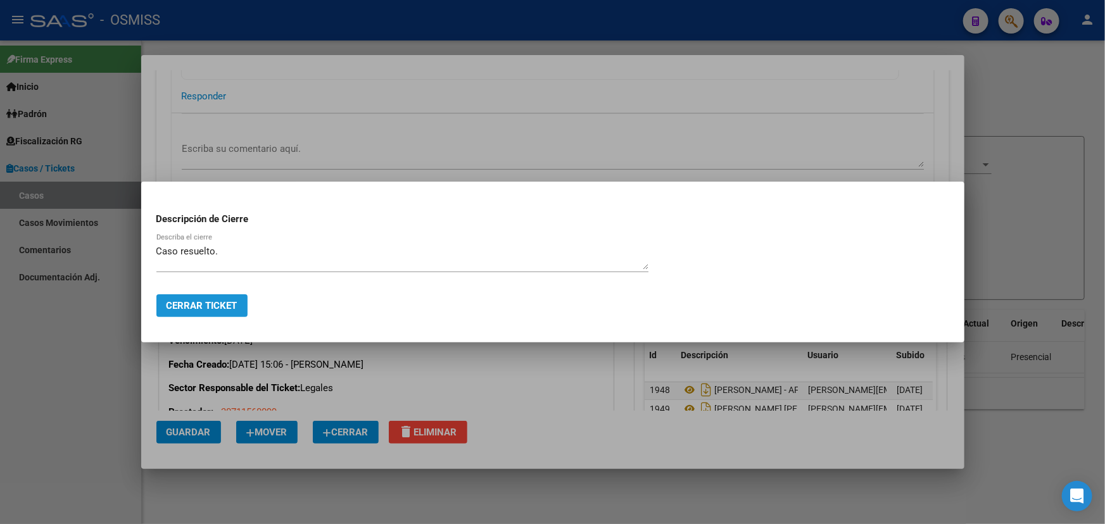
click at [192, 313] on button "Cerrar Ticket" at bounding box center [201, 305] width 91 height 23
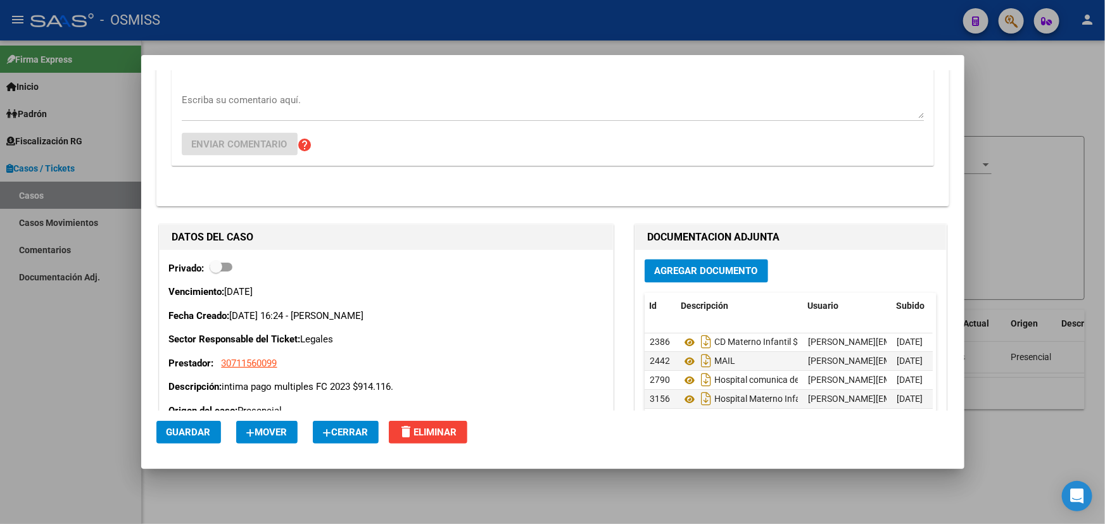
scroll to position [921, 0]
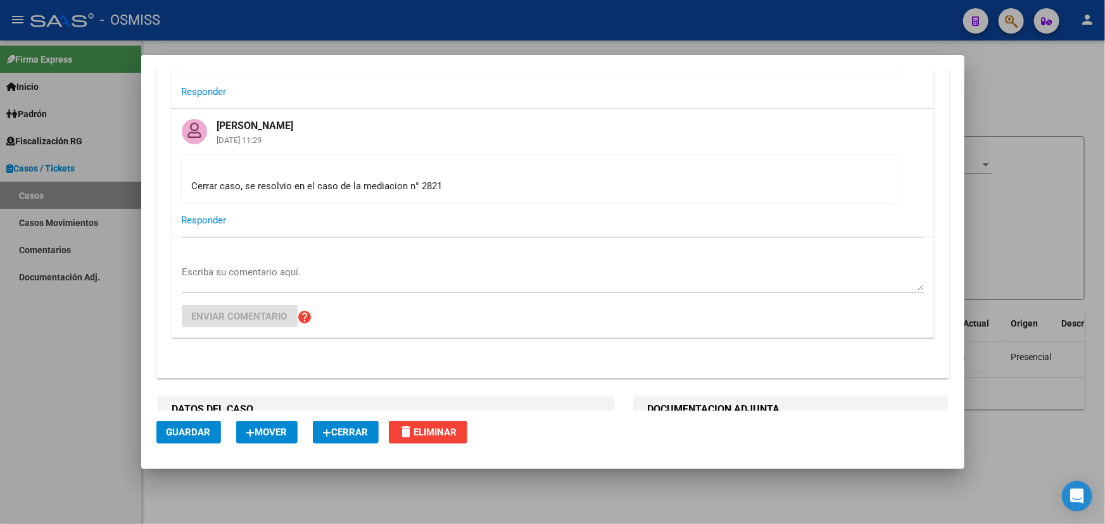
drag, startPoint x: 187, startPoint y: 194, endPoint x: 312, endPoint y: 198, distance: 124.8
click at [297, 196] on mat-card-content "Cerrar caso, se resolvio en el caso de la mediacion n° 2821" at bounding box center [540, 178] width 718 height 49
click at [522, 193] on div "Cerrar caso, se resolvio en el caso de la mediacion n° 2821" at bounding box center [540, 179] width 696 height 28
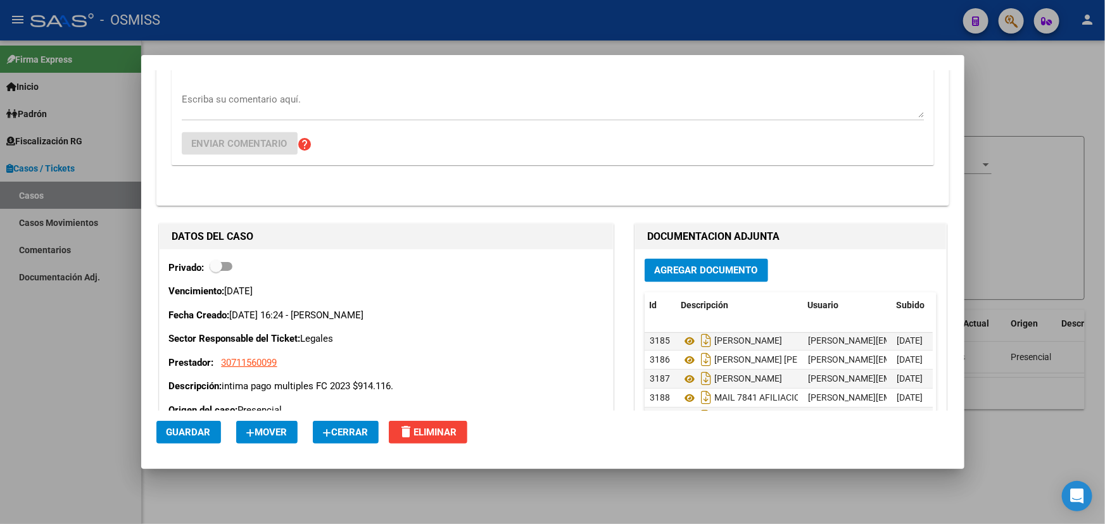
scroll to position [805, 0]
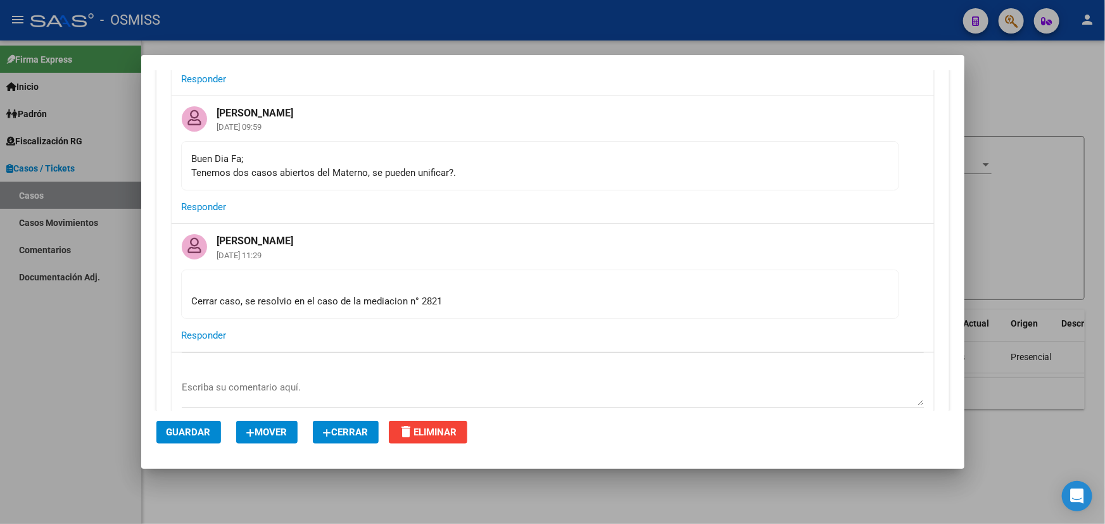
drag, startPoint x: 260, startPoint y: 311, endPoint x: 456, endPoint y: 324, distance: 196.7
click at [397, 319] on mat-card-content "Cerrar caso, se resolvio en el caso de la mediacion n° 2821" at bounding box center [540, 294] width 718 height 49
click at [457, 319] on mat-card-content "Cerrar caso, se resolvio en el caso de la mediacion n° 2821" at bounding box center [540, 294] width 718 height 49
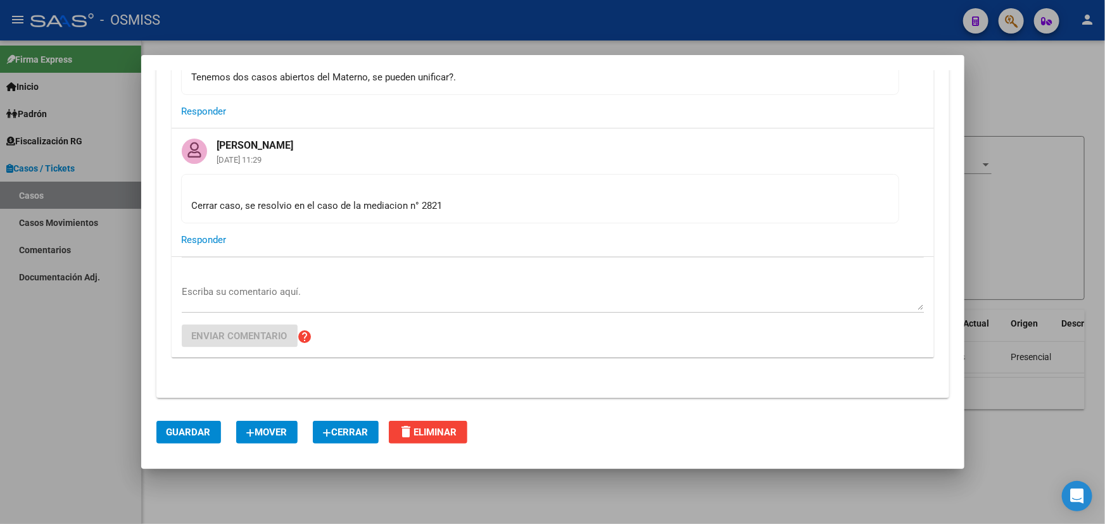
scroll to position [863, 0]
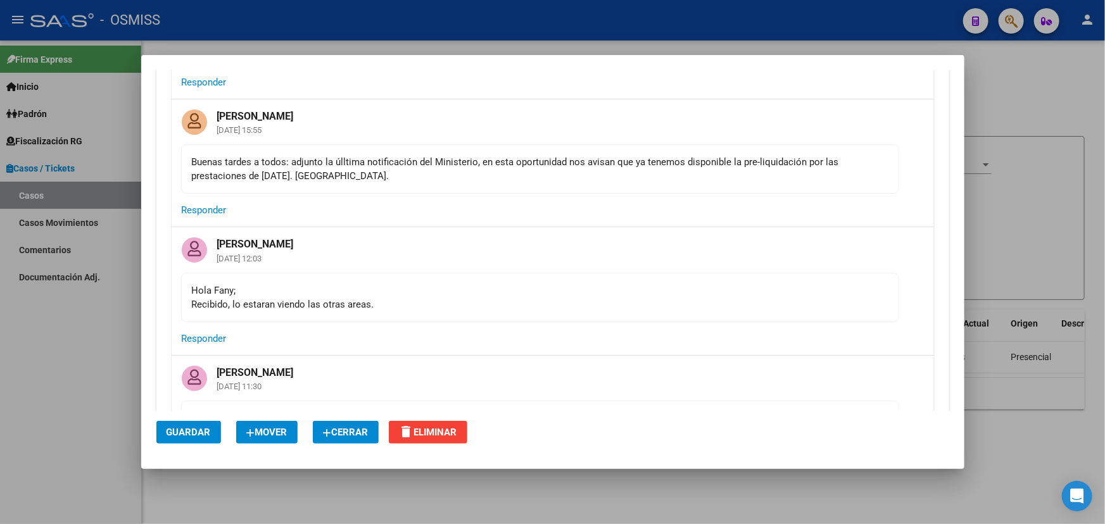
scroll to position [5312, 0]
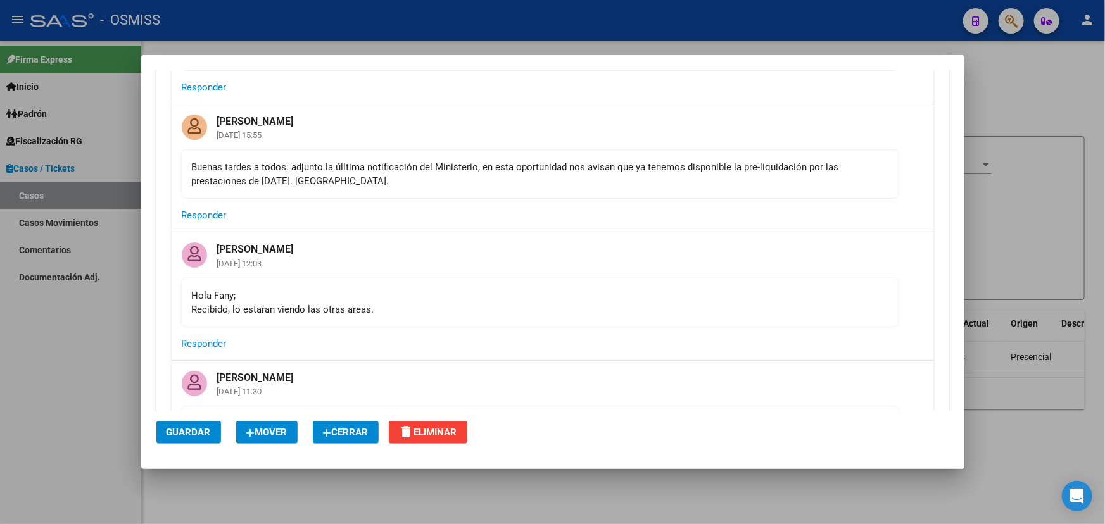
drag, startPoint x: 429, startPoint y: 151, endPoint x: 612, endPoint y: 165, distance: 183.4
click at [544, 160] on div "Buenas tardes a todos: adjunto la úlltima notificación del Ministerio, en esta …" at bounding box center [540, 174] width 696 height 28
click at [683, 170] on mat-card-content "Buenas tardes a todos: adjunto la úlltima notificación del Ministerio, en esta …" at bounding box center [540, 173] width 718 height 49
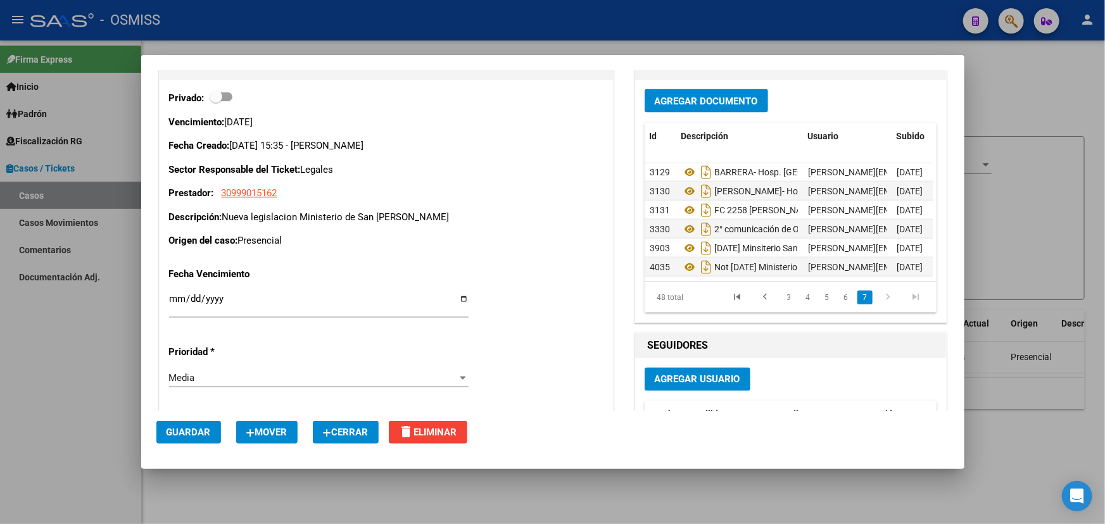
scroll to position [5888, 0]
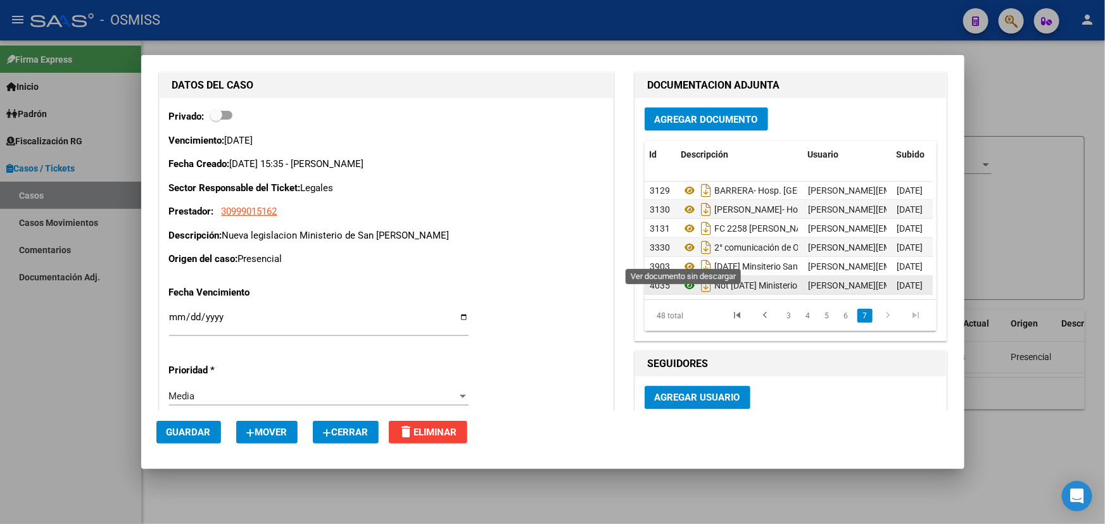
click at [689, 278] on icon at bounding box center [689, 285] width 16 height 15
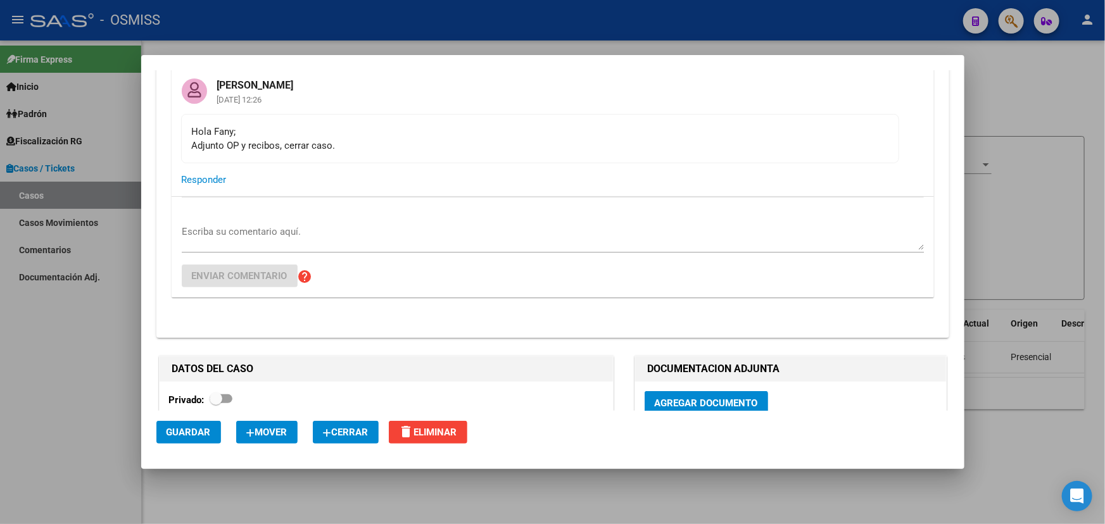
scroll to position [2436, 0]
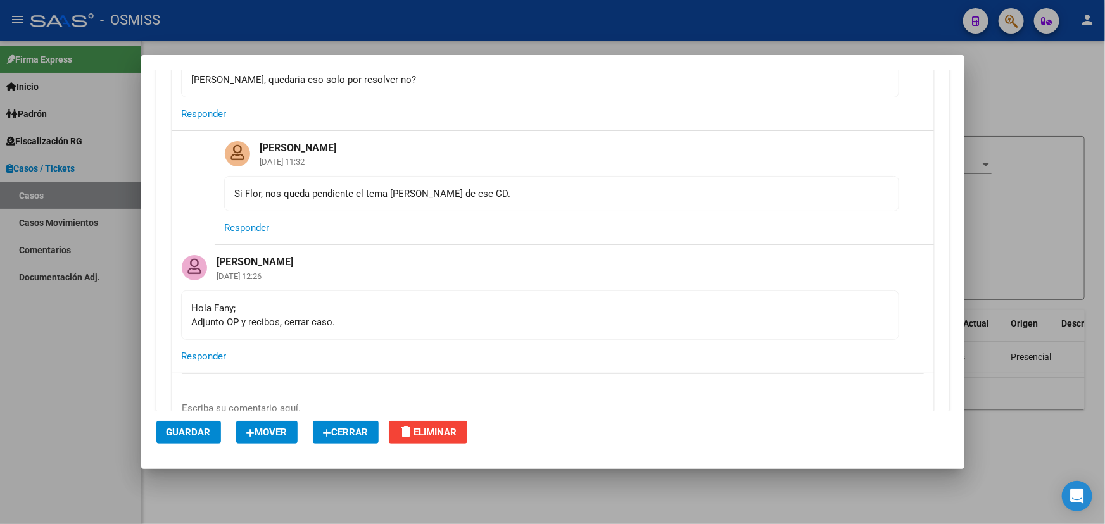
drag, startPoint x: 196, startPoint y: 317, endPoint x: 349, endPoint y: 314, distance: 153.2
click at [298, 315] on div "Hola Fany; Adjunto OP y recibos, cerrar caso." at bounding box center [540, 315] width 696 height 28
drag, startPoint x: 356, startPoint y: 314, endPoint x: 479, endPoint y: 313, distance: 122.2
click at [362, 314] on div "Hola Fany; Adjunto OP y recibos, cerrar caso." at bounding box center [540, 315] width 696 height 28
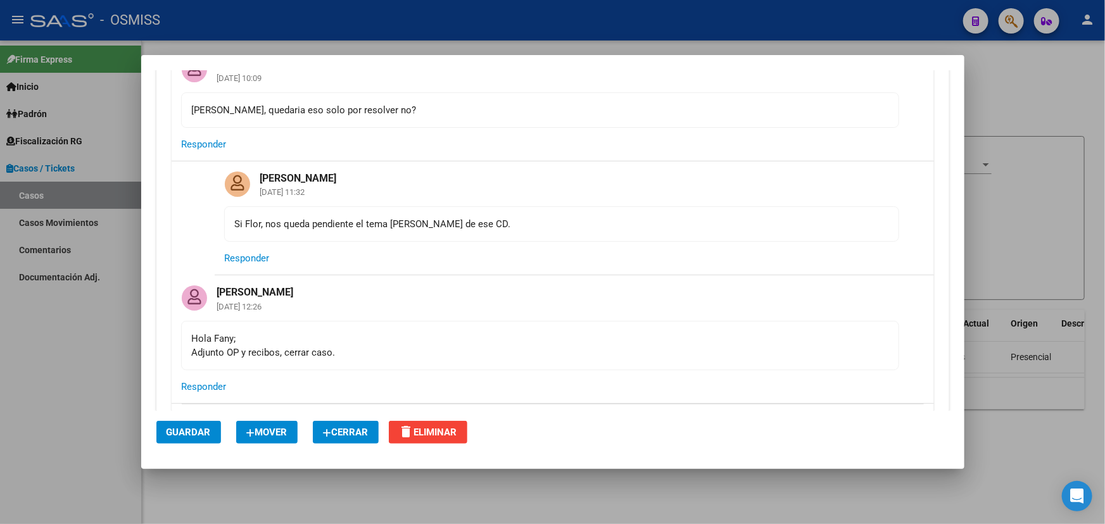
scroll to position [2379, 0]
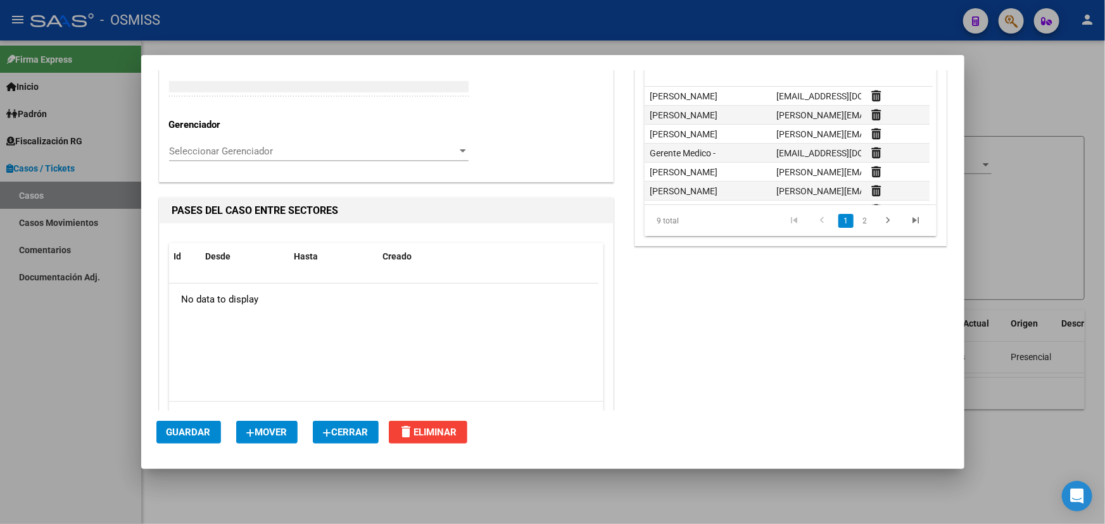
scroll to position [6275, 0]
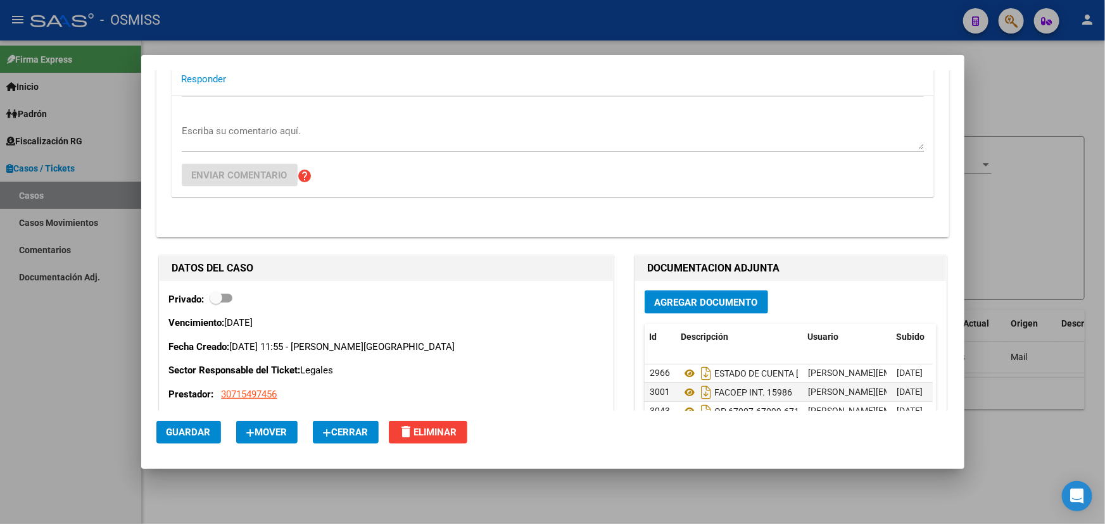
scroll to position [7942, 0]
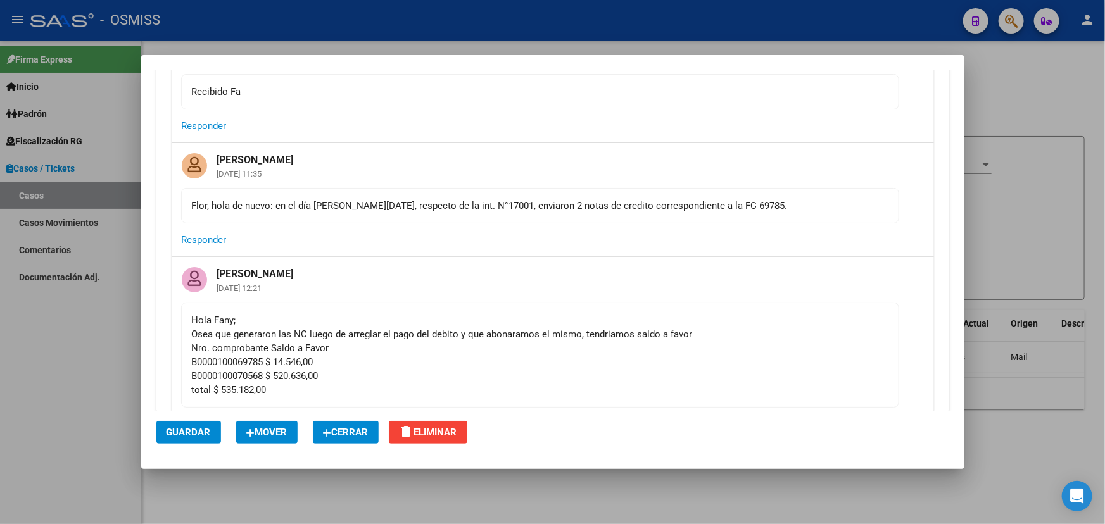
drag, startPoint x: 307, startPoint y: 258, endPoint x: 529, endPoint y: 254, distance: 222.3
click at [527, 313] on div "Hola [PERSON_NAME]; [PERSON_NAME] que generaron las NC luego de arreglar el pag…" at bounding box center [540, 355] width 696 height 84
click at [581, 313] on div "Hola [PERSON_NAME]; [PERSON_NAME] que generaron las NC luego de arreglar el pag…" at bounding box center [540, 355] width 696 height 84
drag, startPoint x: 616, startPoint y: 271, endPoint x: 330, endPoint y: 279, distance: 285.6
click at [304, 313] on div "Hola [PERSON_NAME]; [PERSON_NAME] que generaron las NC luego de arreglar el pag…" at bounding box center [540, 355] width 696 height 84
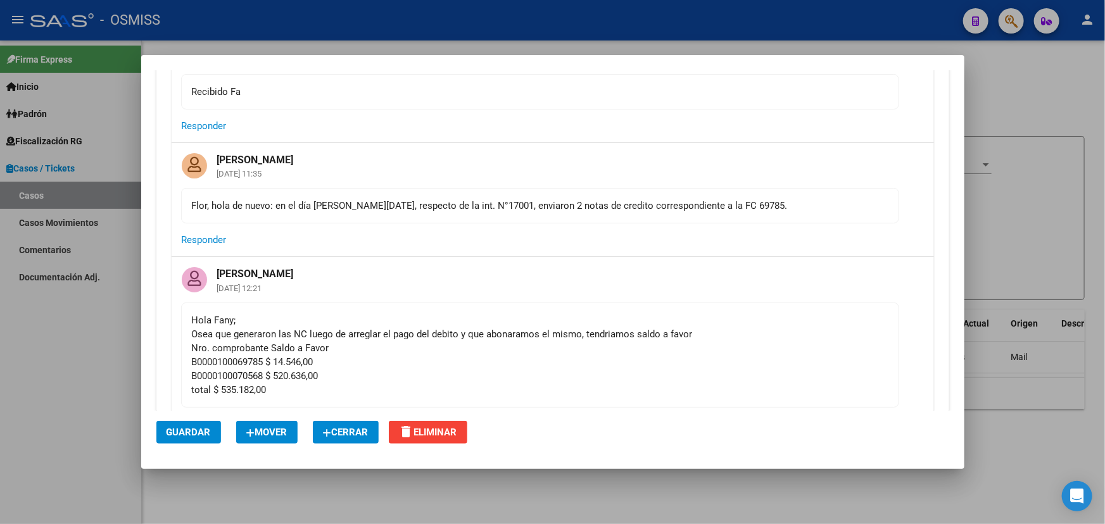
click at [543, 313] on div "Hola [PERSON_NAME]; [PERSON_NAME] que generaron las NC luego de arreglar el pag…" at bounding box center [540, 355] width 696 height 84
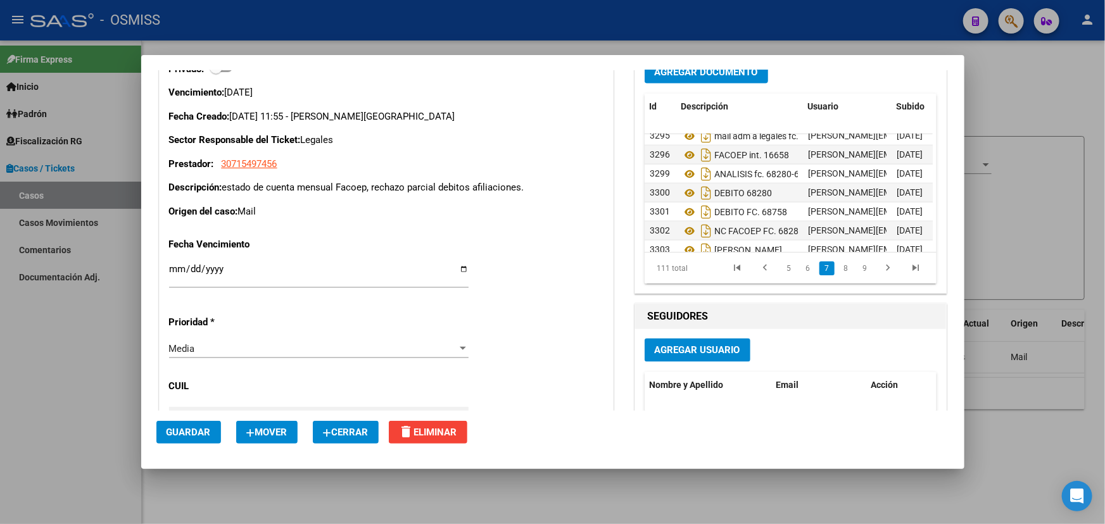
scroll to position [2002, 0]
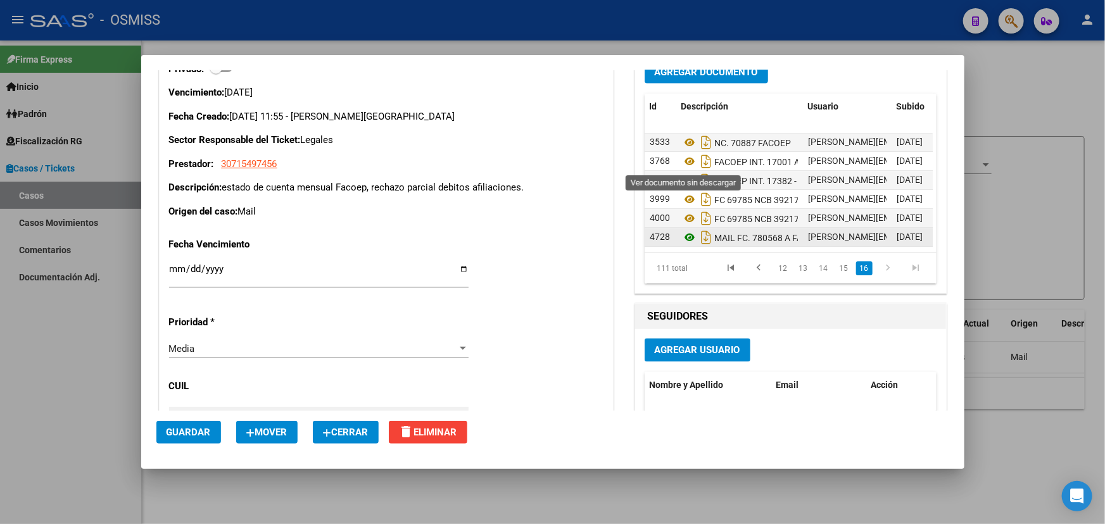
click at [684, 230] on icon at bounding box center [689, 237] width 16 height 15
